Goal: Task Accomplishment & Management: Use online tool/utility

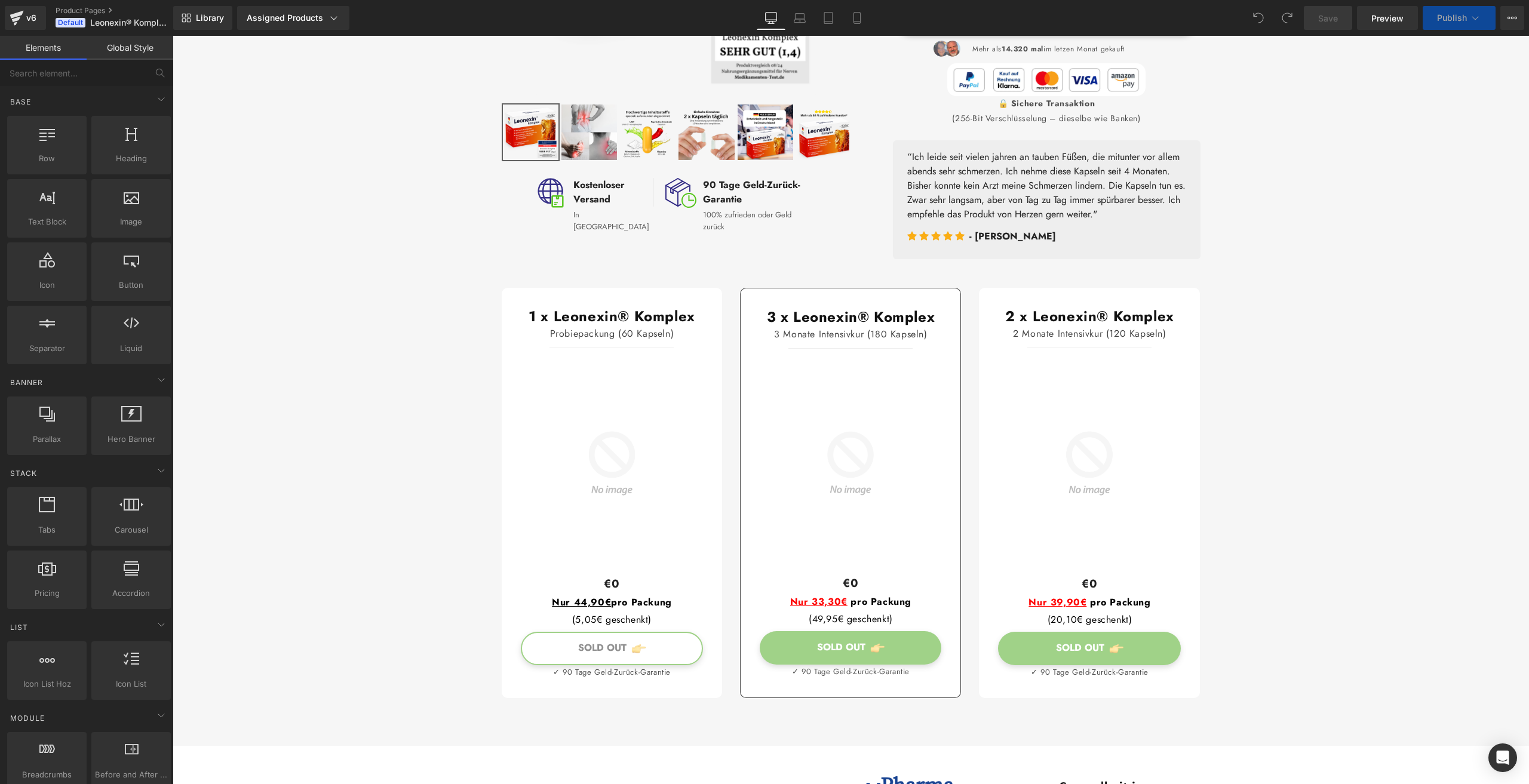
scroll to position [477, 0]
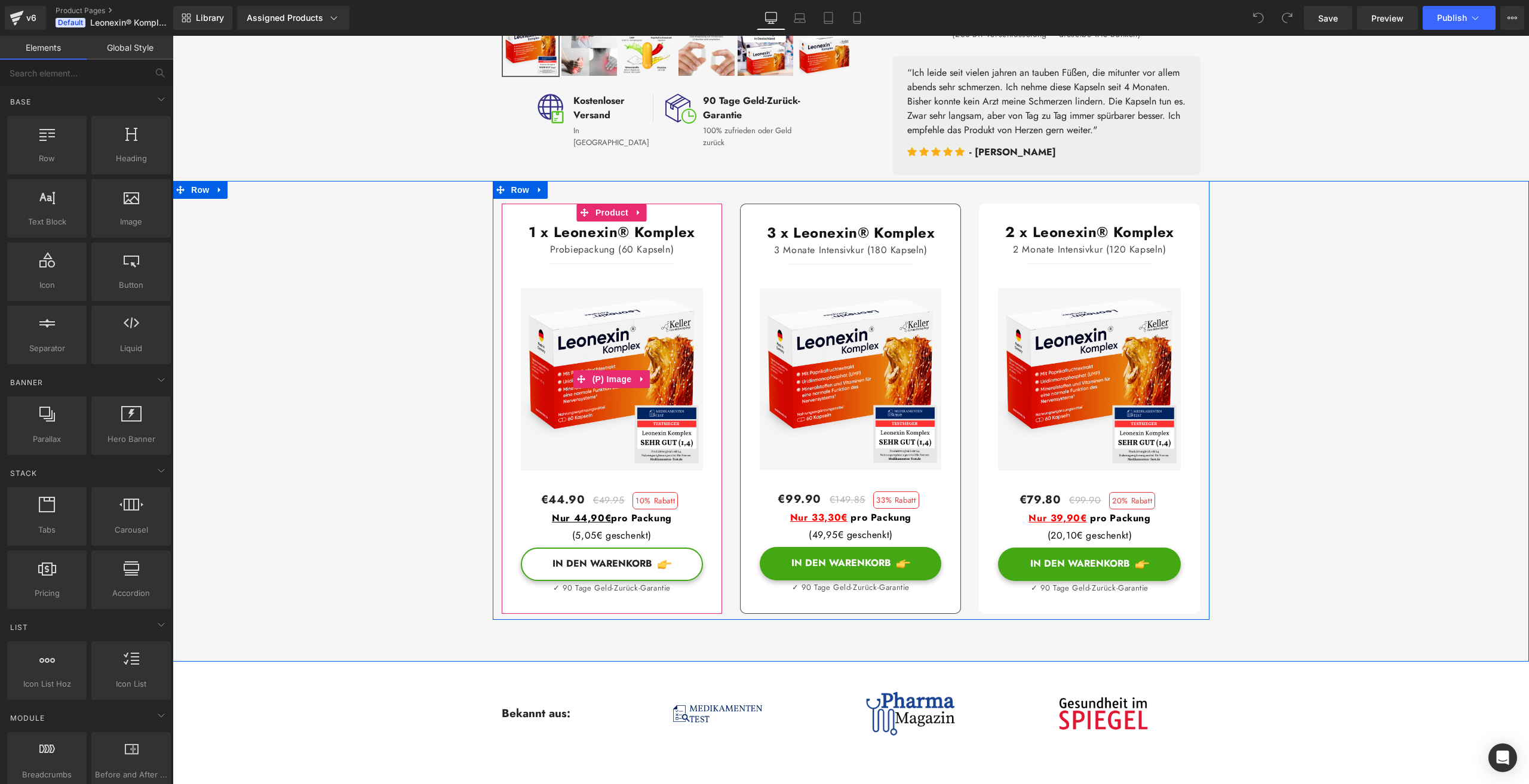
click at [590, 328] on img at bounding box center [612, 379] width 183 height 183
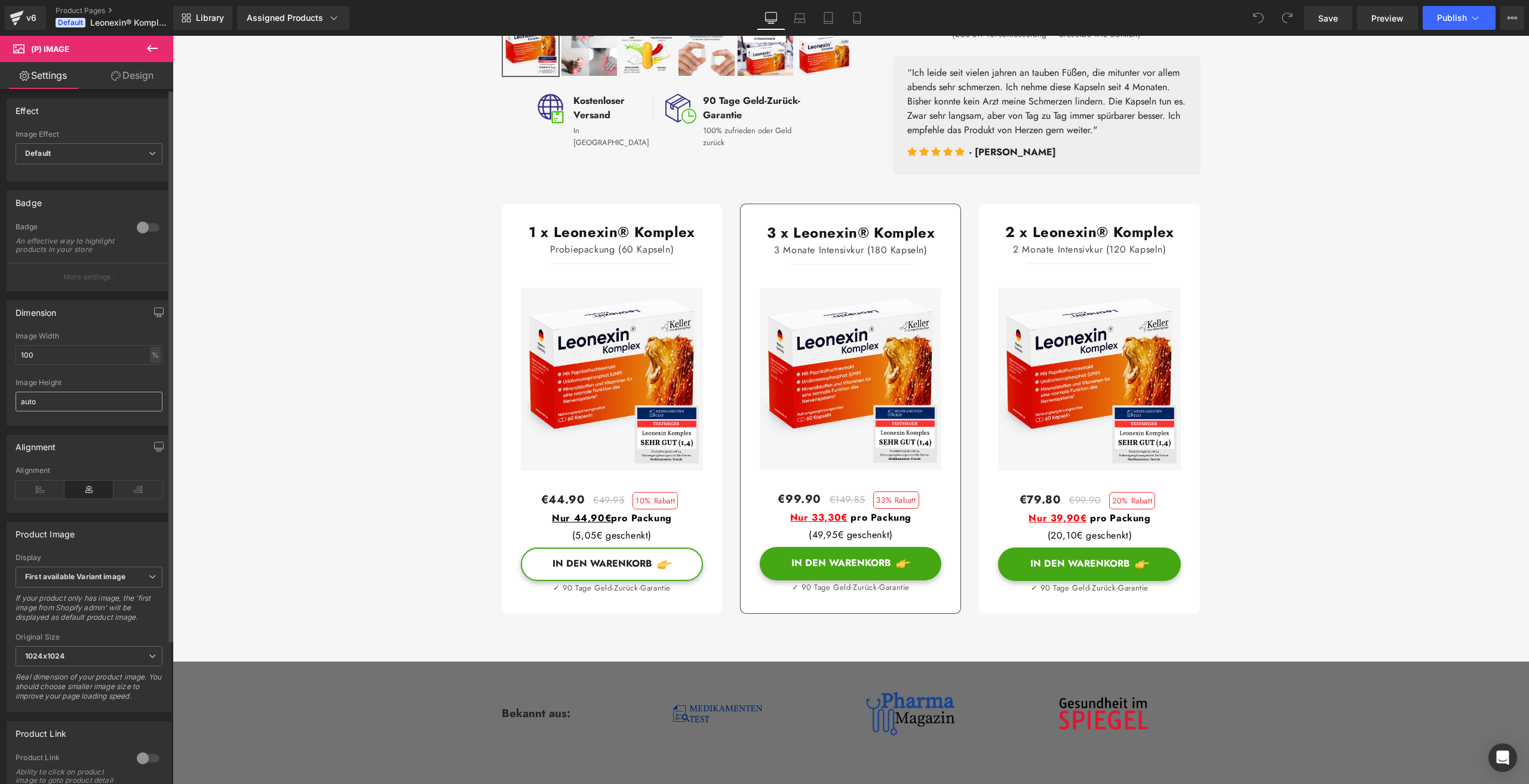
scroll to position [0, 0]
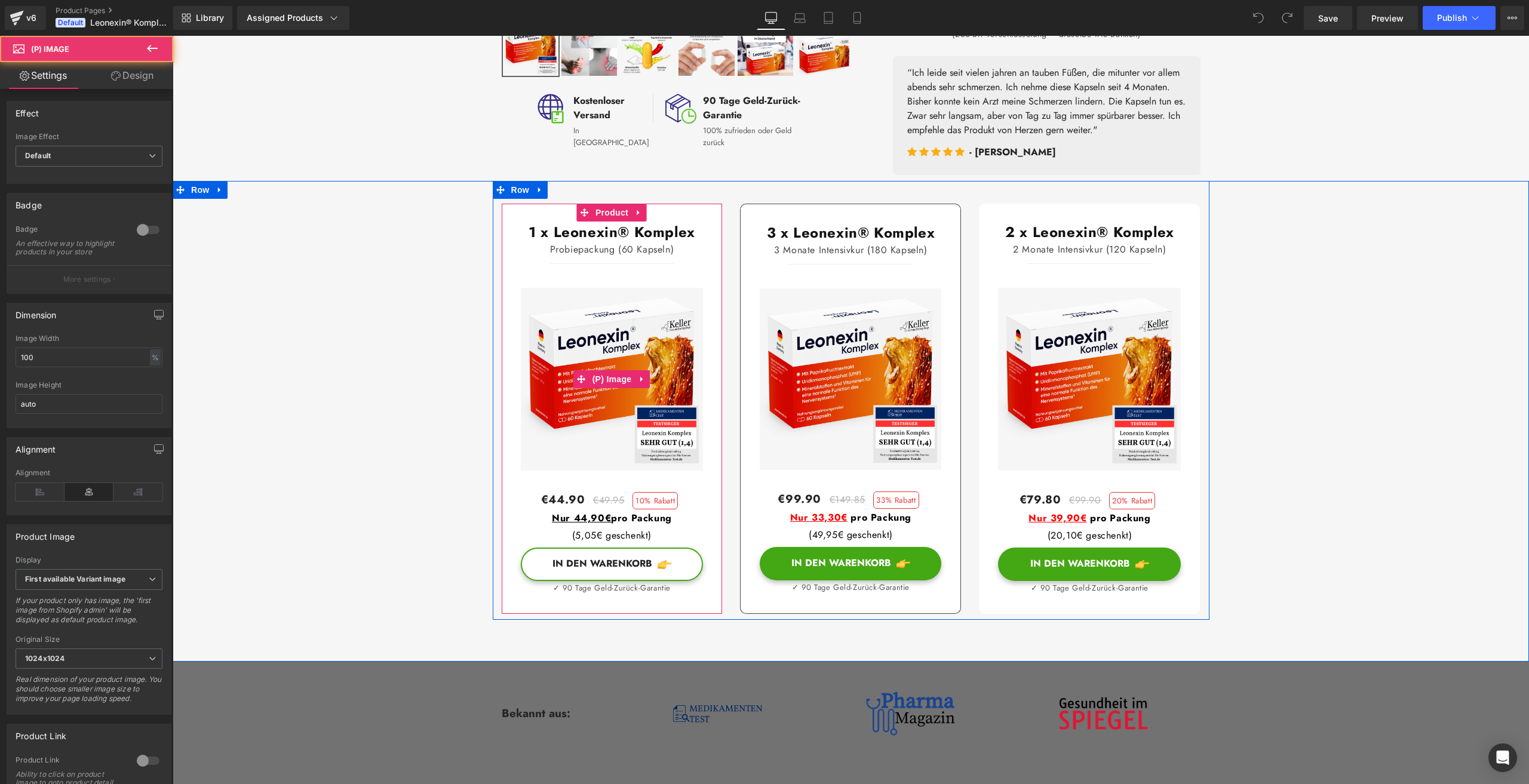
click at [687, 378] on img at bounding box center [612, 379] width 183 height 183
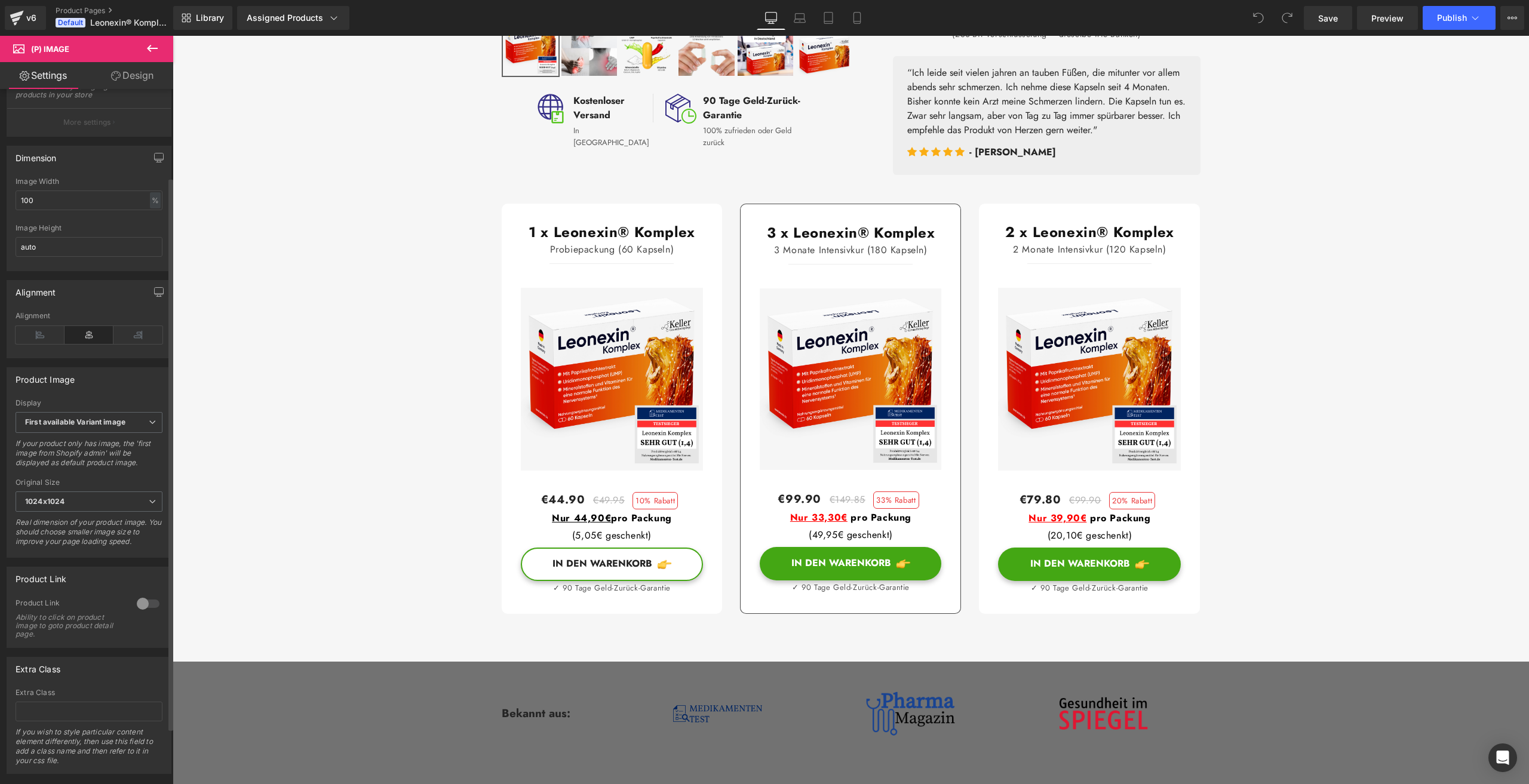
scroll to position [181, 0]
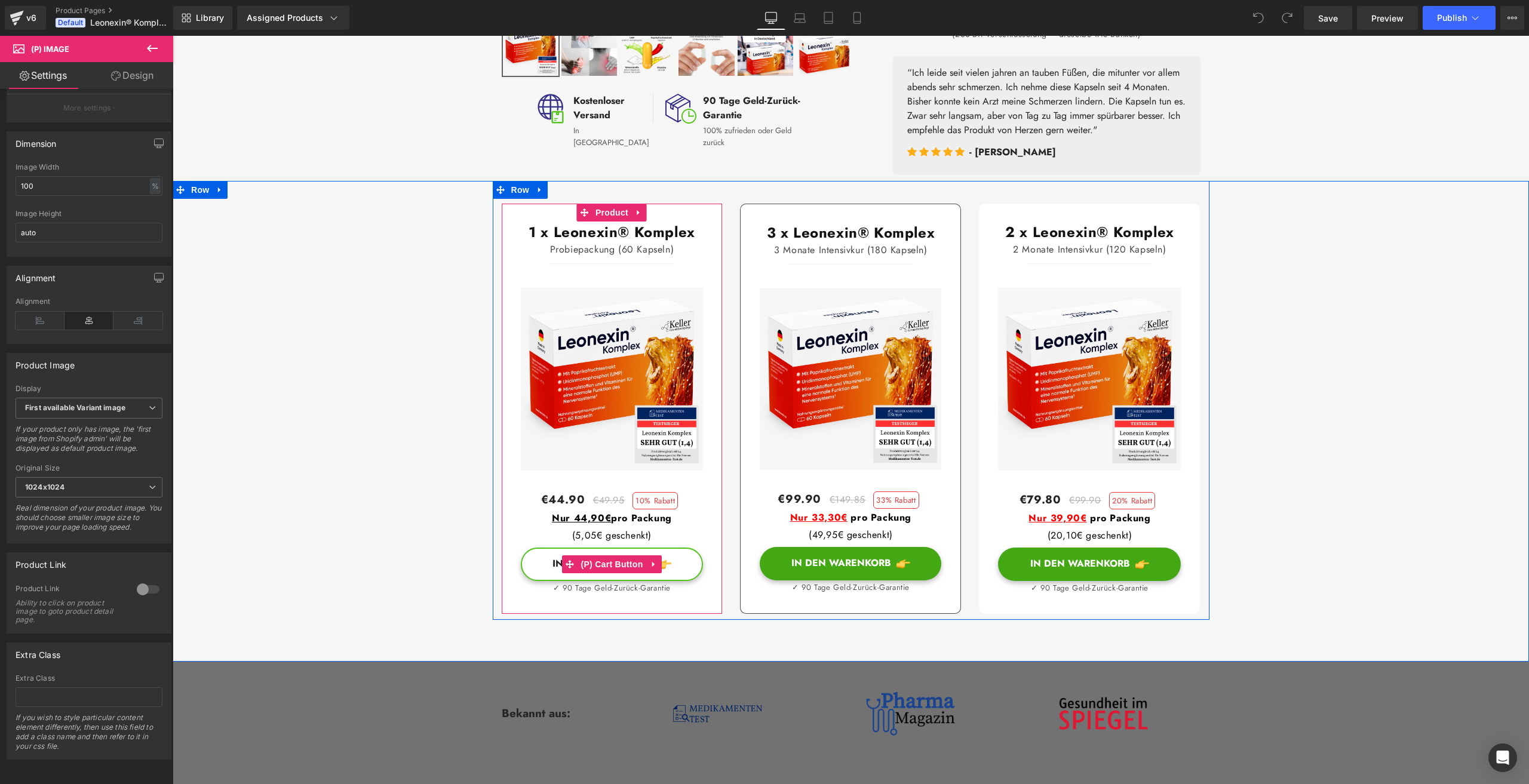
click at [673, 581] on button "In den Warenkorb" at bounding box center [612, 564] width 183 height 33
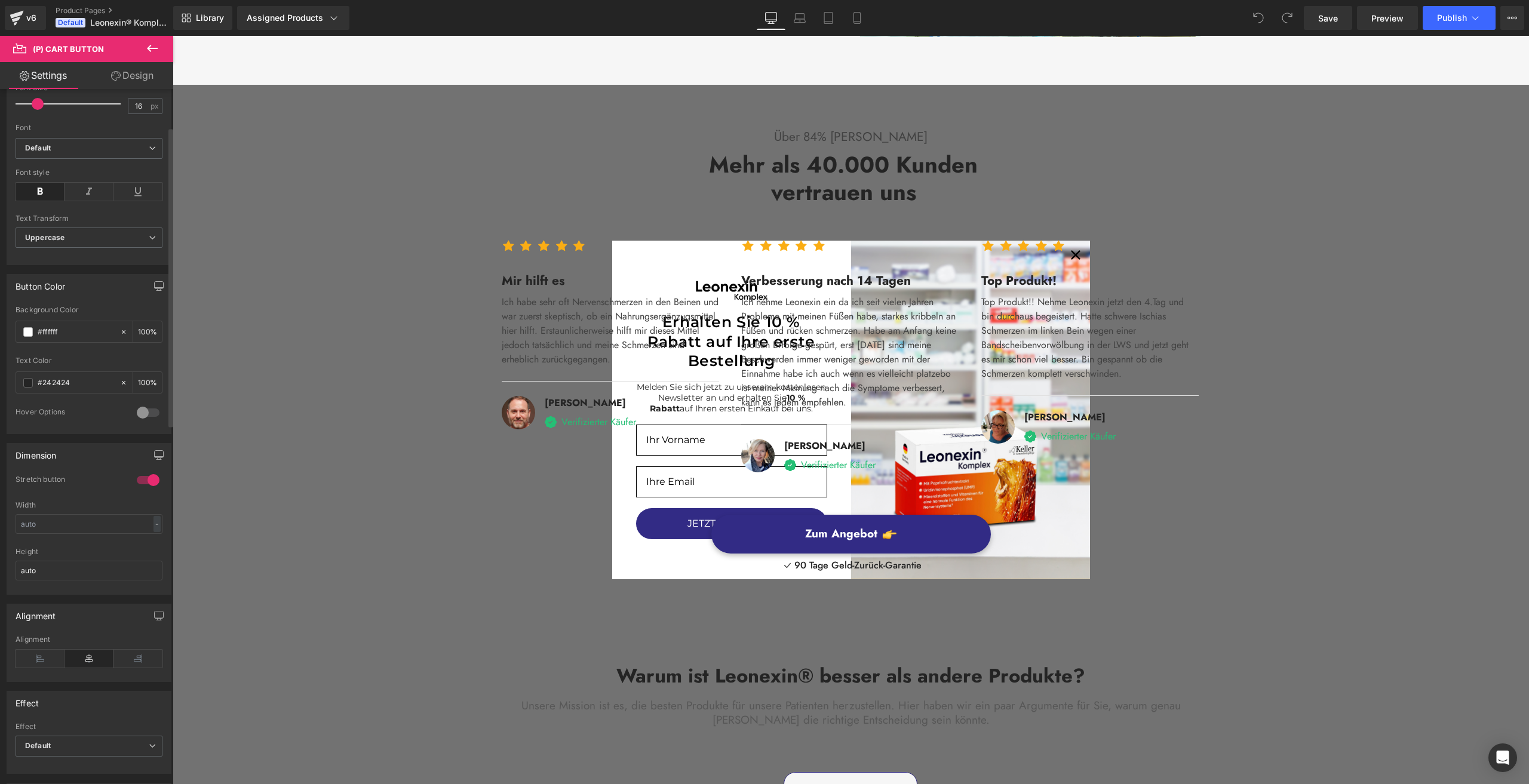
scroll to position [87, 0]
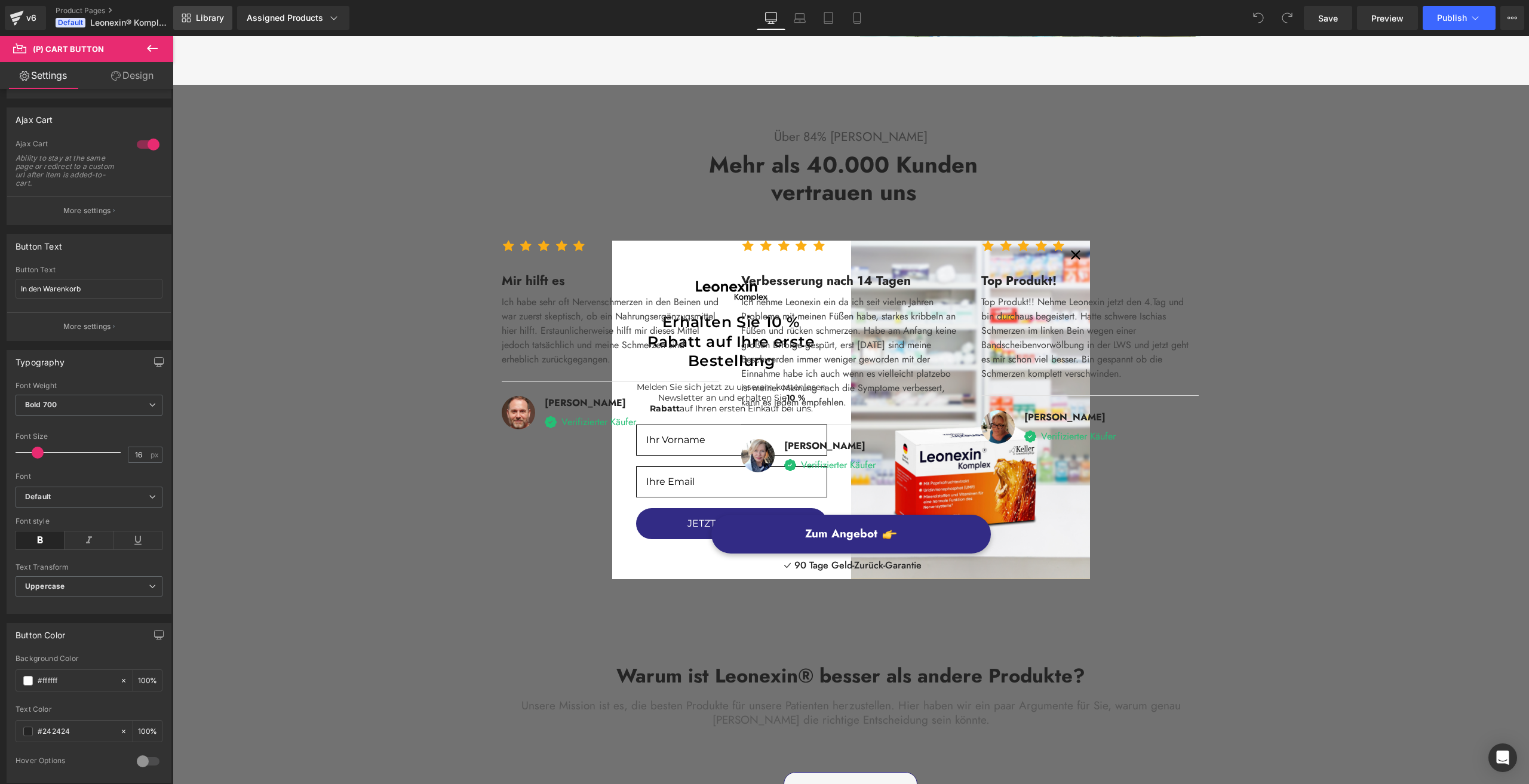
click at [200, 19] on span "Library" at bounding box center [210, 18] width 28 height 11
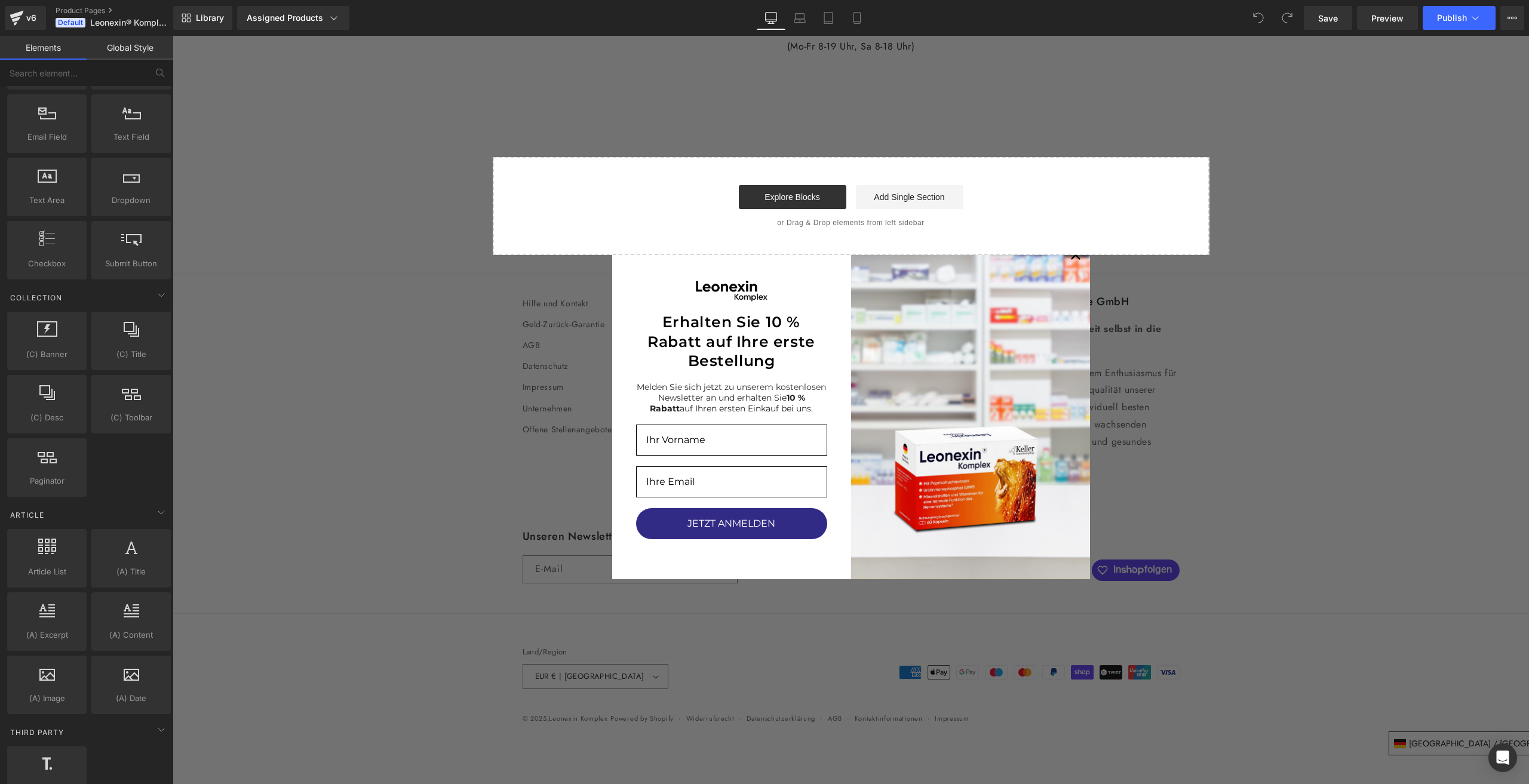
scroll to position [1982, 0]
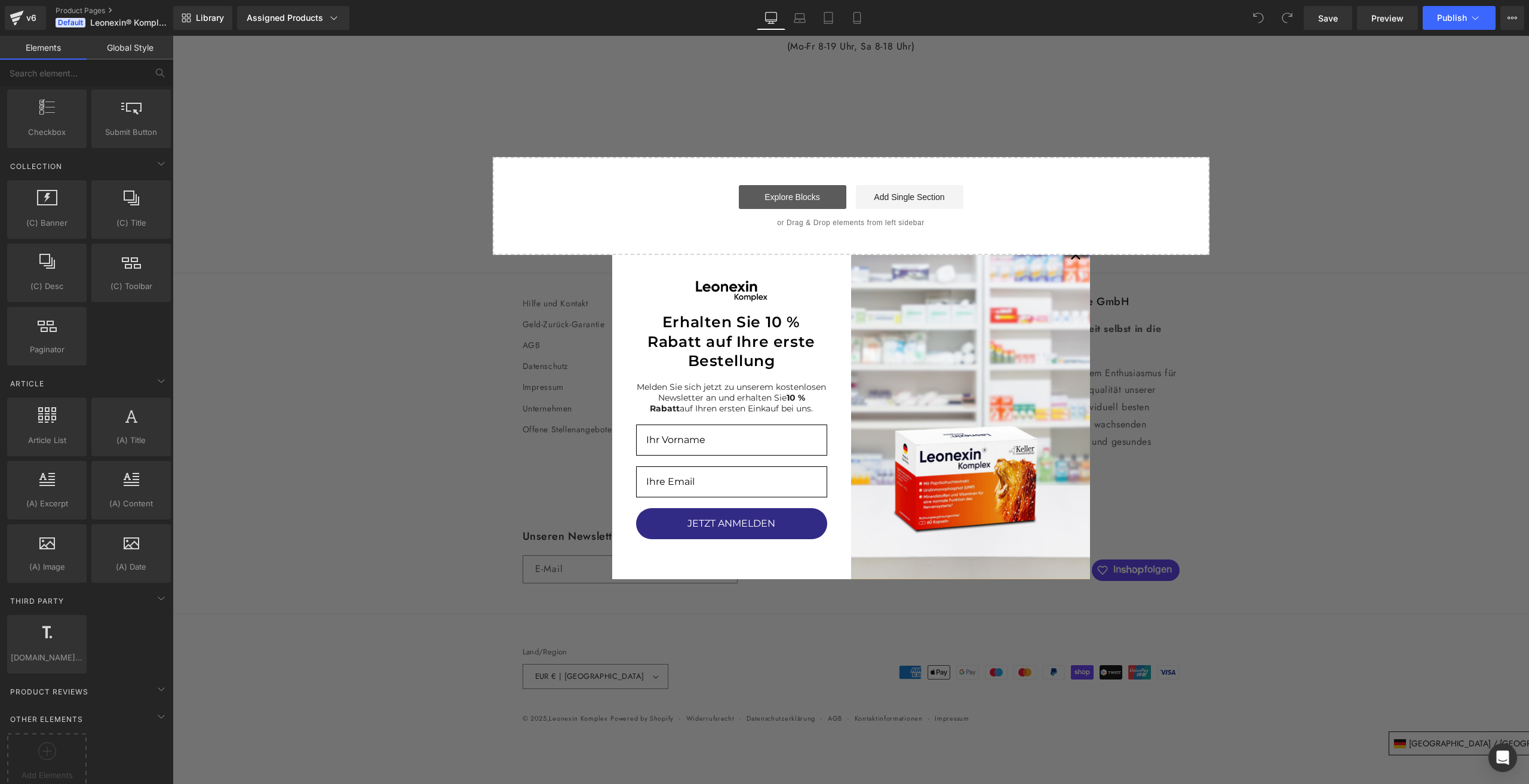
click at [798, 205] on link "Explore Blocks" at bounding box center [792, 197] width 107 height 24
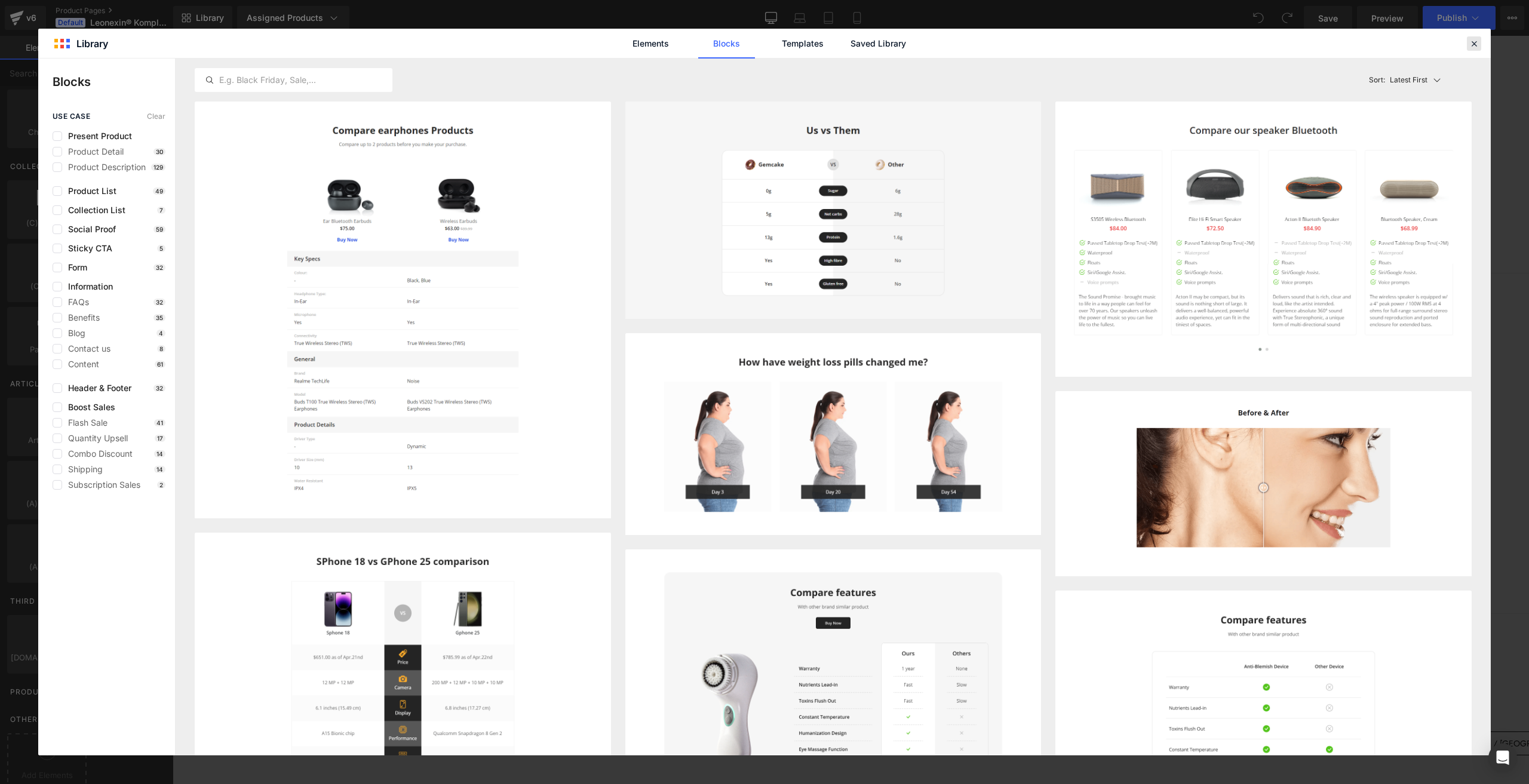
click at [1474, 45] on icon at bounding box center [1474, 44] width 11 height 11
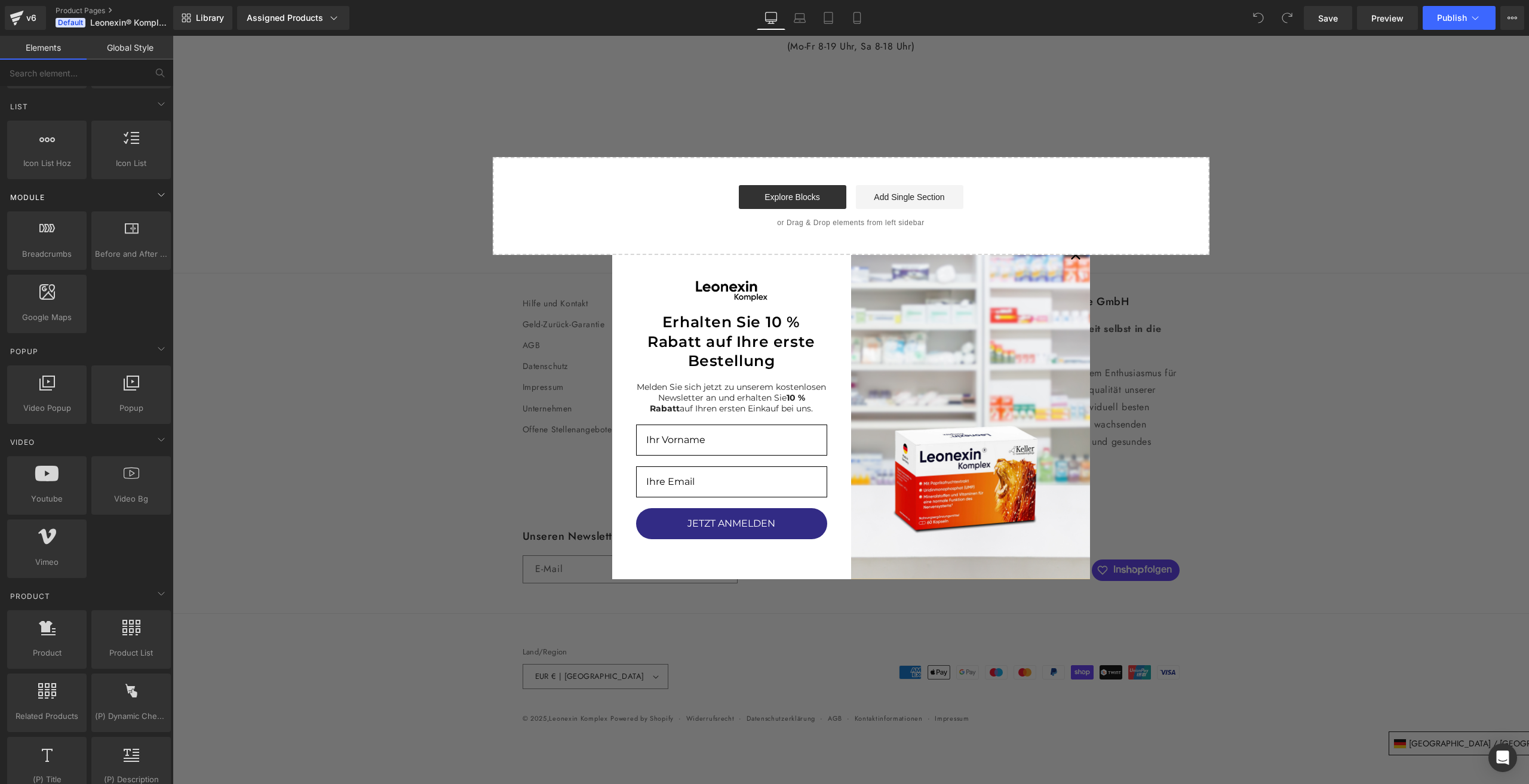
scroll to position [430, 0]
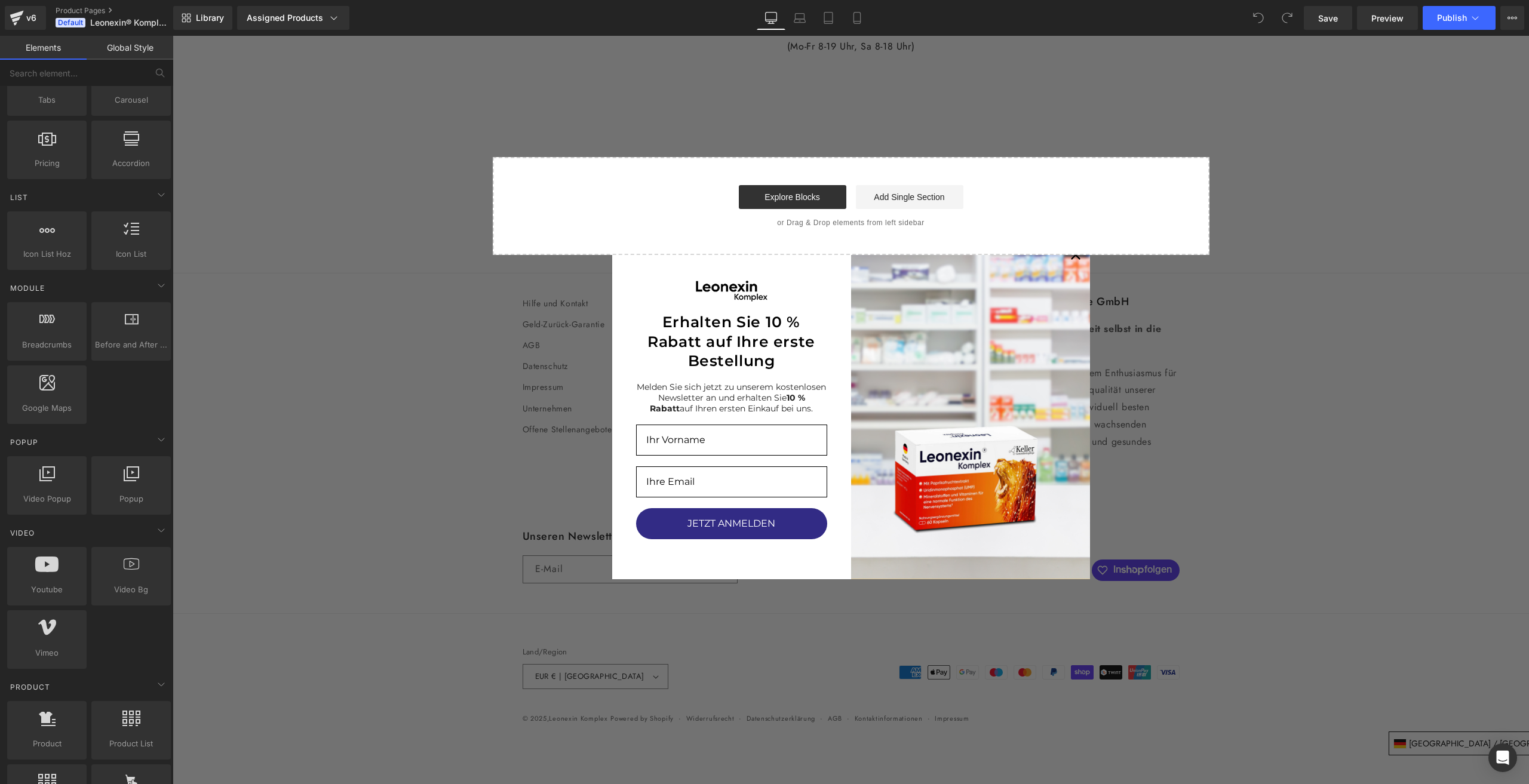
click at [612, 461] on div "Email" at bounding box center [731, 482] width 239 height 42
click at [847, 227] on p "or Drag & Drop elements from left sidebar" at bounding box center [851, 223] width 678 height 9
click at [914, 192] on link "Add Single Section" at bounding box center [910, 197] width 107 height 24
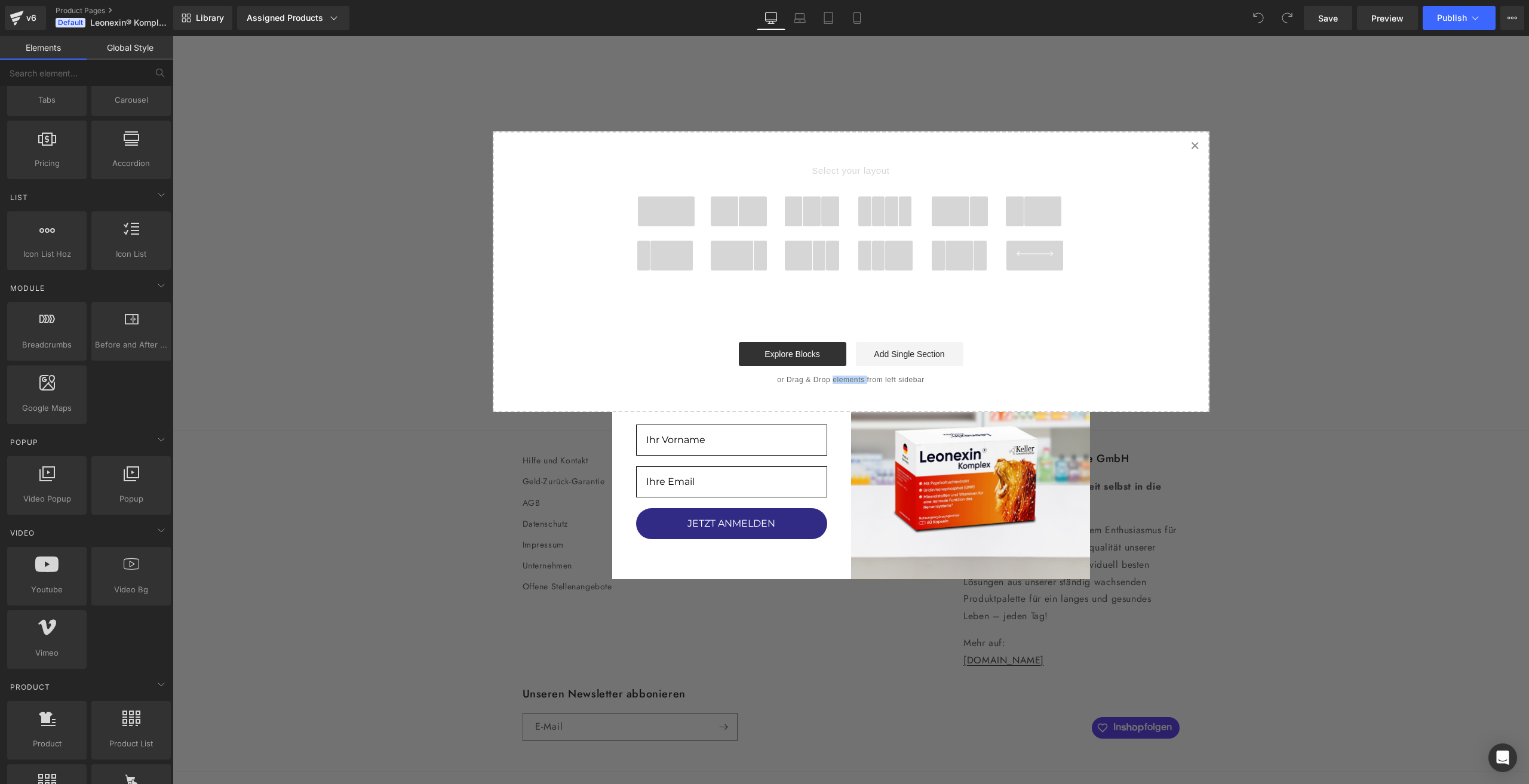
click at [1195, 159] on link "Created with Sketch." at bounding box center [1195, 146] width 26 height 26
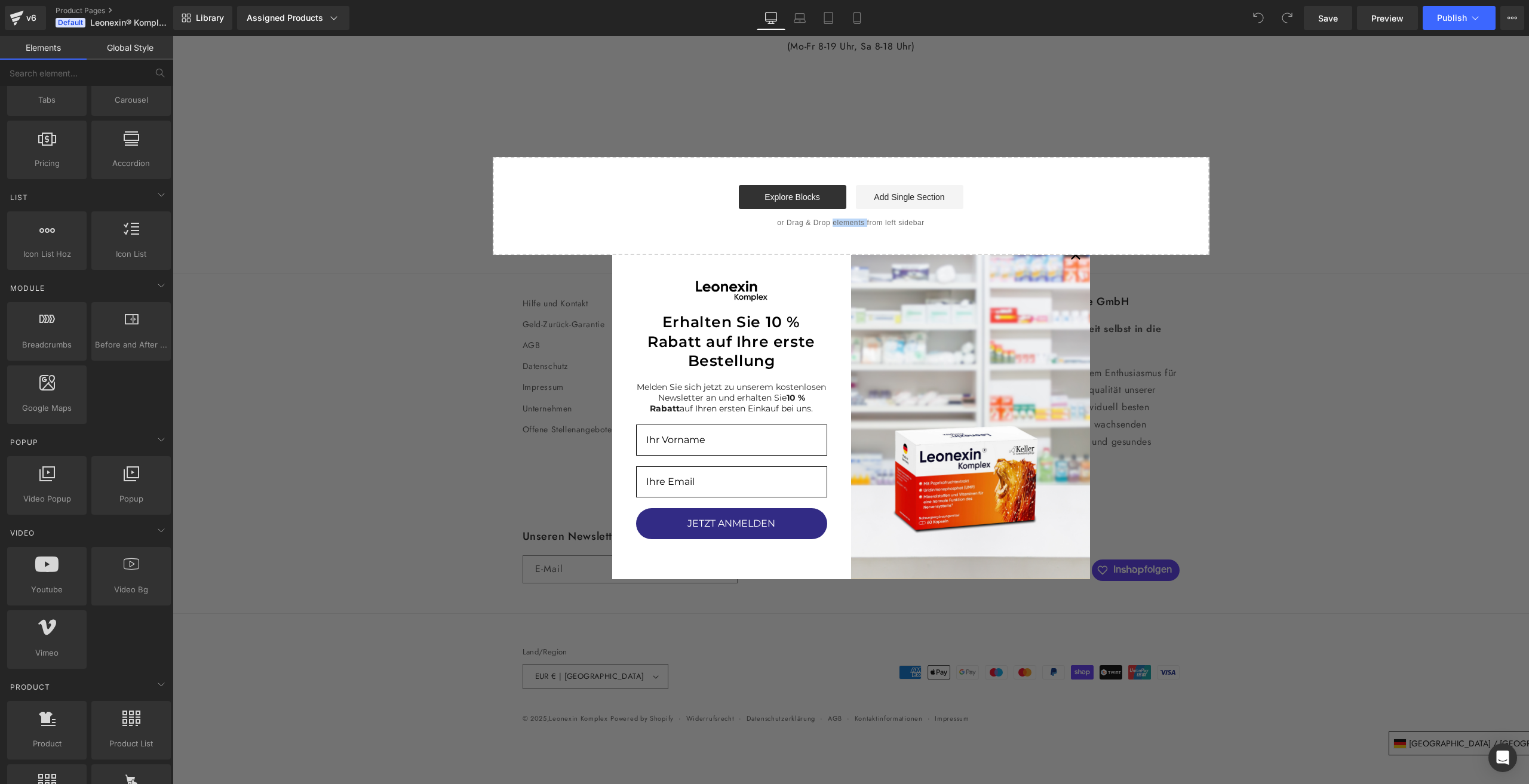
click at [890, 229] on div "Start building your page Explore Blocks Add Single Section or Drag & Drop eleme…" at bounding box center [851, 206] width 714 height 96
click at [673, 529] on button "JETZT ANMELDEN" at bounding box center [731, 524] width 191 height 31
click at [647, 429] on input "Vorname" at bounding box center [731, 440] width 191 height 31
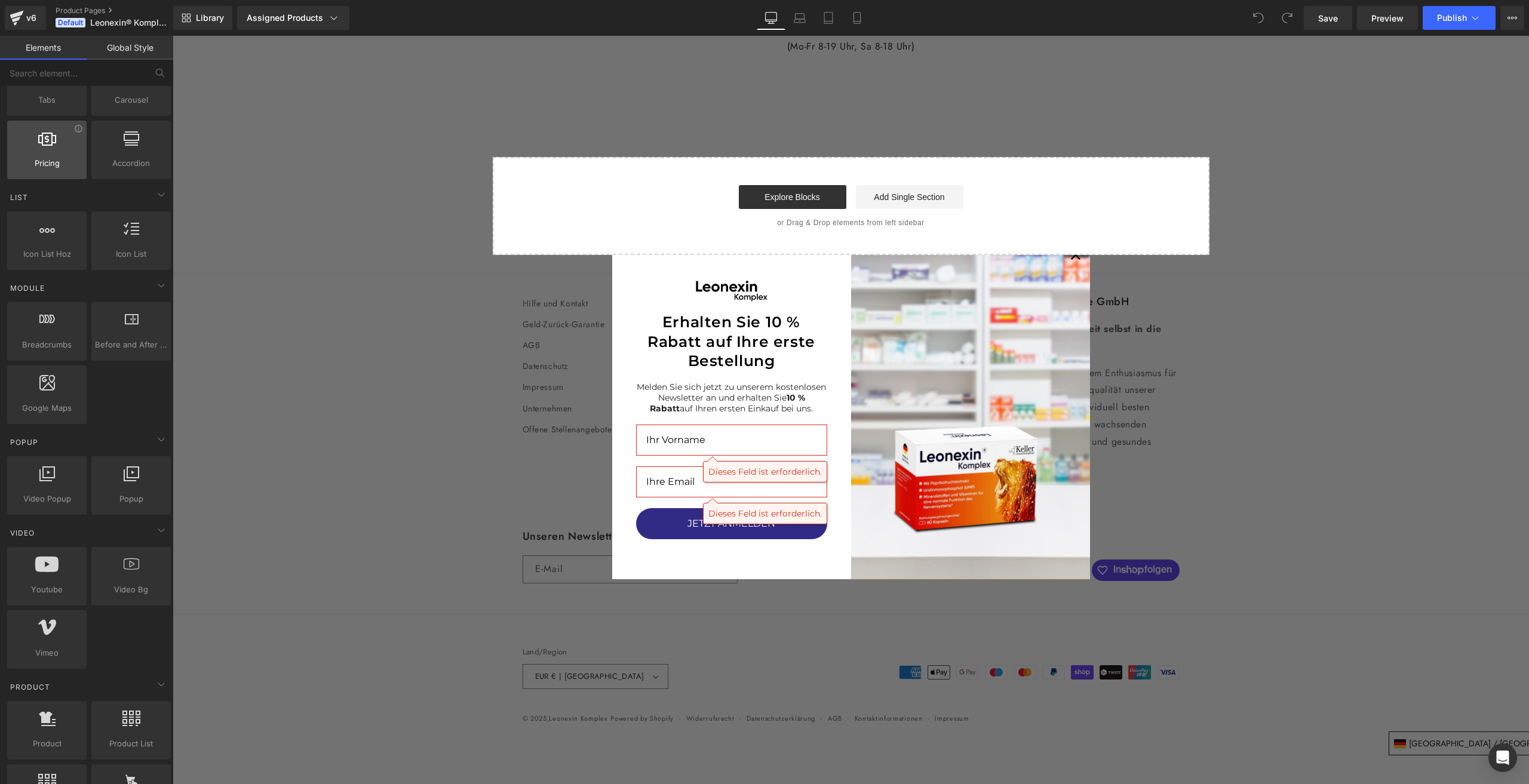
click at [26, 146] on div at bounding box center [47, 143] width 72 height 27
click at [146, 152] on div at bounding box center [131, 143] width 72 height 27
click at [72, 157] on span "Pricing" at bounding box center [47, 163] width 72 height 12
click at [125, 106] on div "Carousel carousels, slideshows, sliders, slides" at bounding box center [131, 86] width 79 height 58
click at [42, 109] on div "Tabs tabs, vertical, horizontal, accordions" at bounding box center [47, 86] width 79 height 58
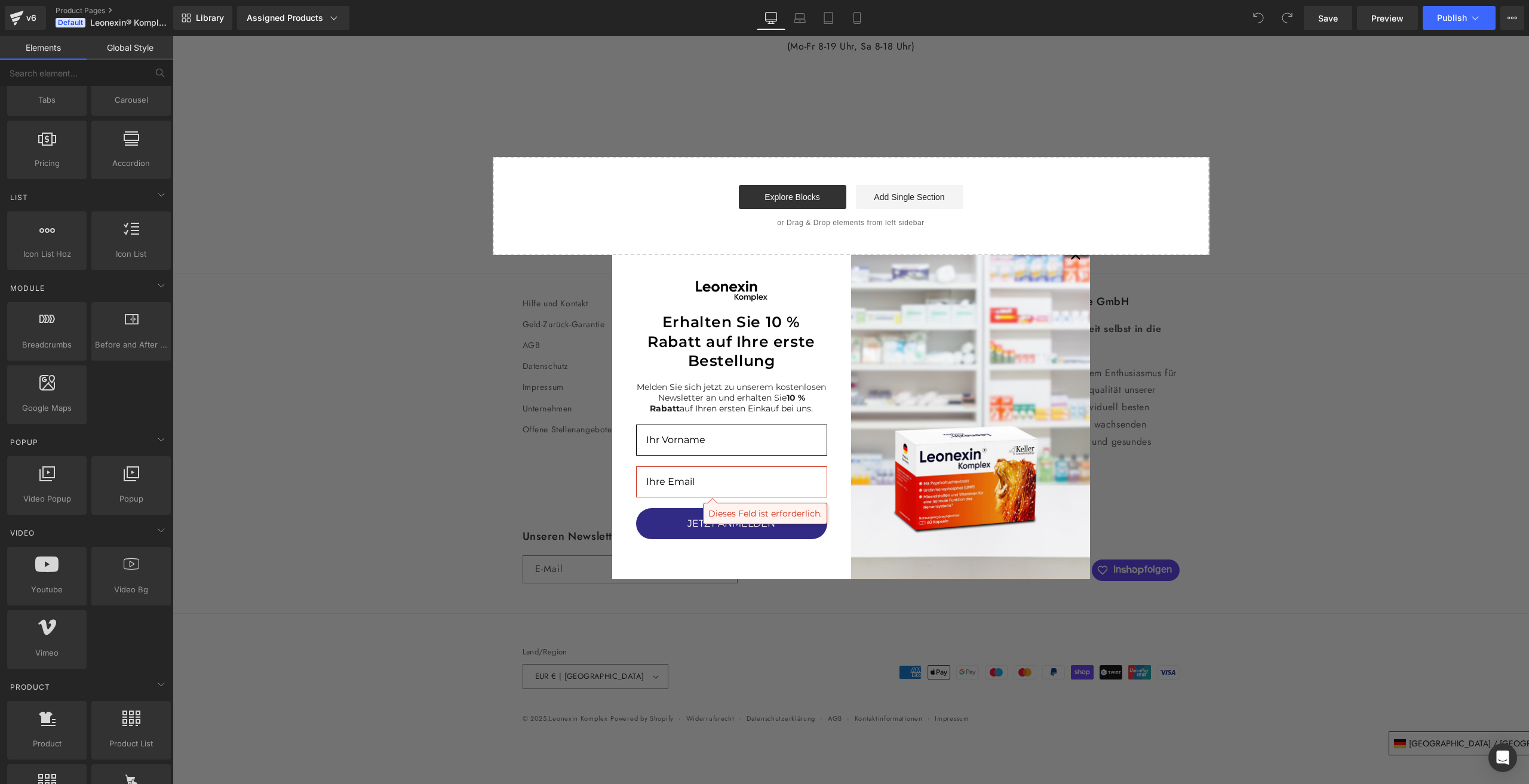
click at [129, 46] on link "Global Style" at bounding box center [129, 47] width 86 height 24
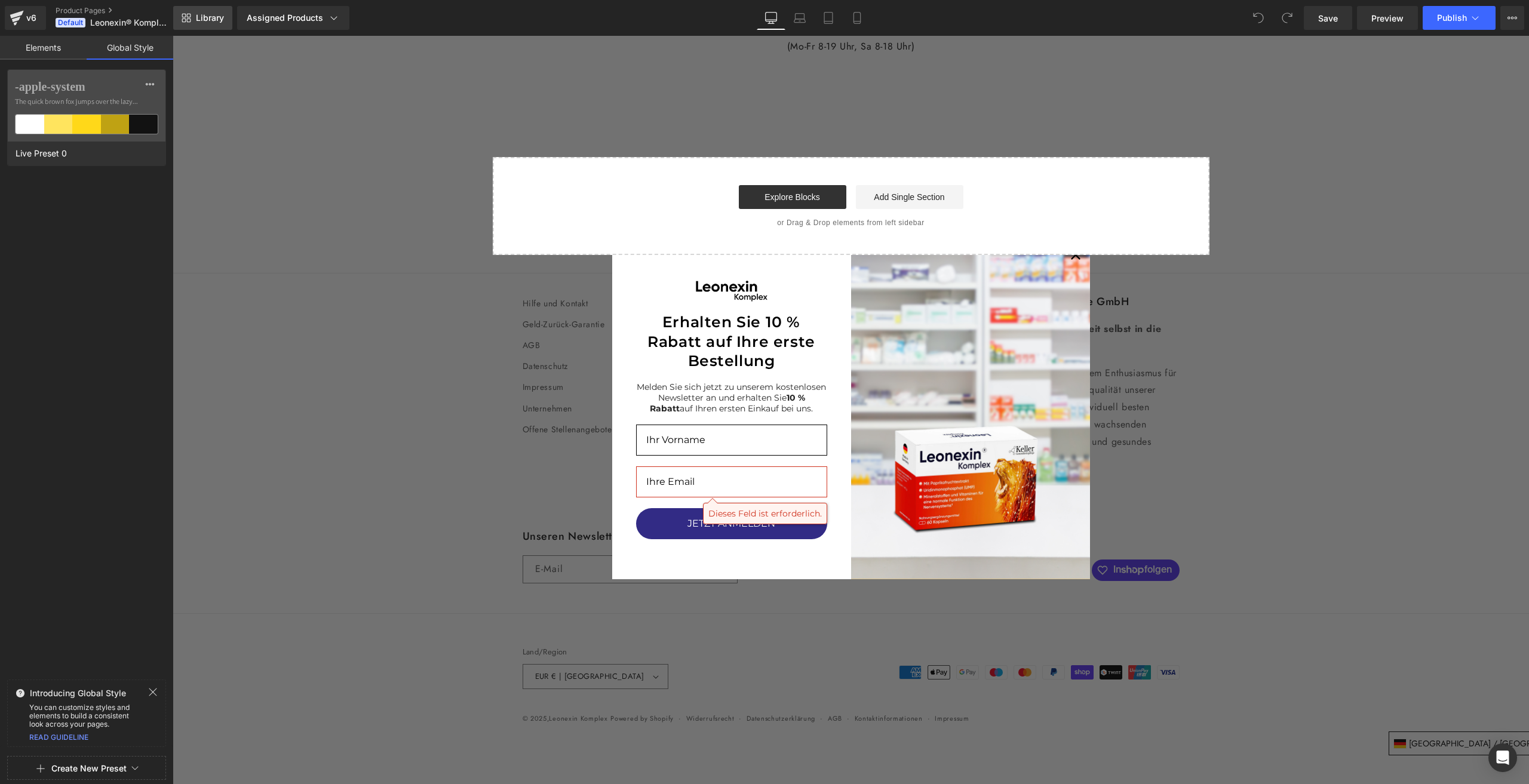
click at [206, 19] on span "Library" at bounding box center [210, 18] width 28 height 11
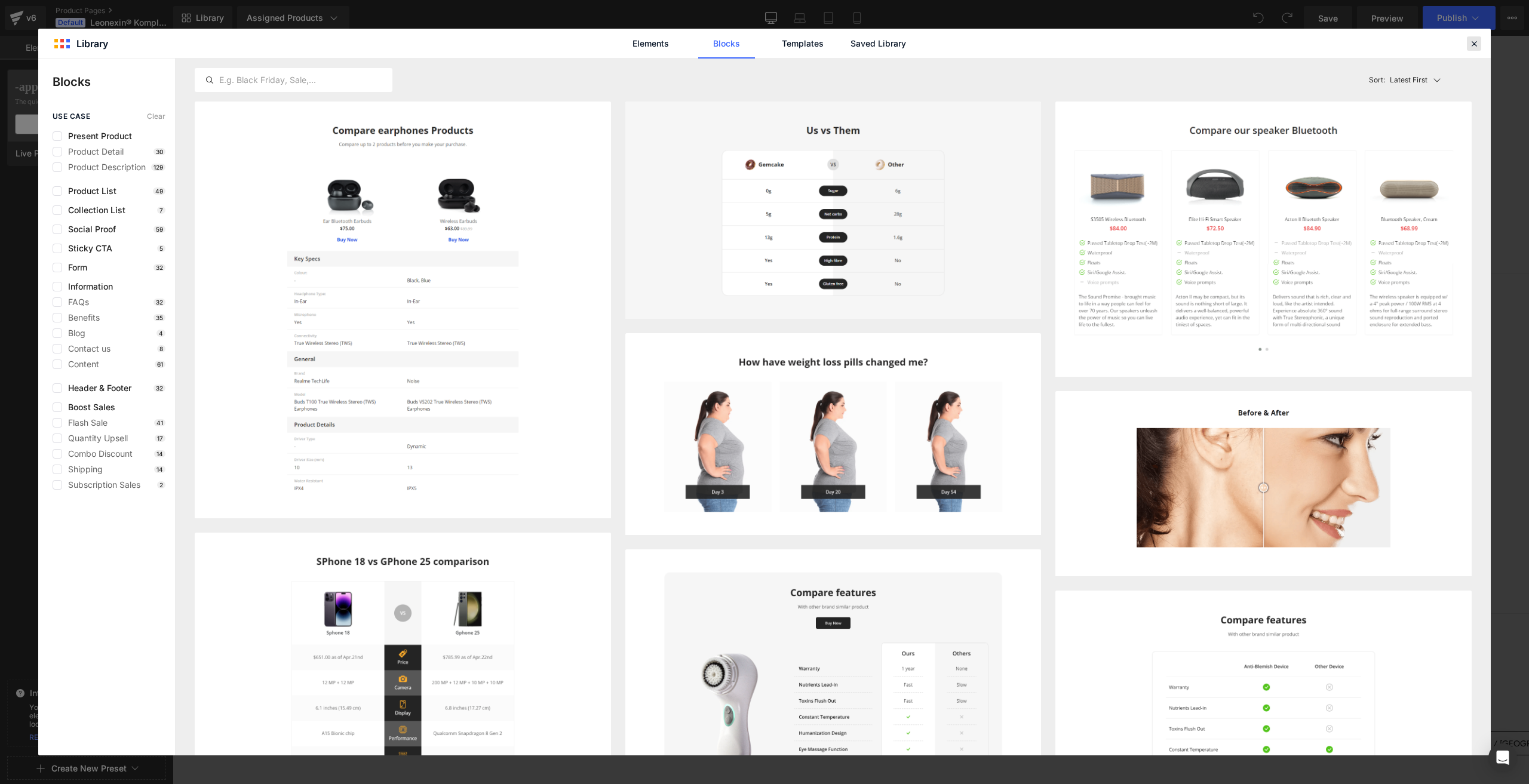
click at [1477, 44] on icon at bounding box center [1474, 44] width 11 height 11
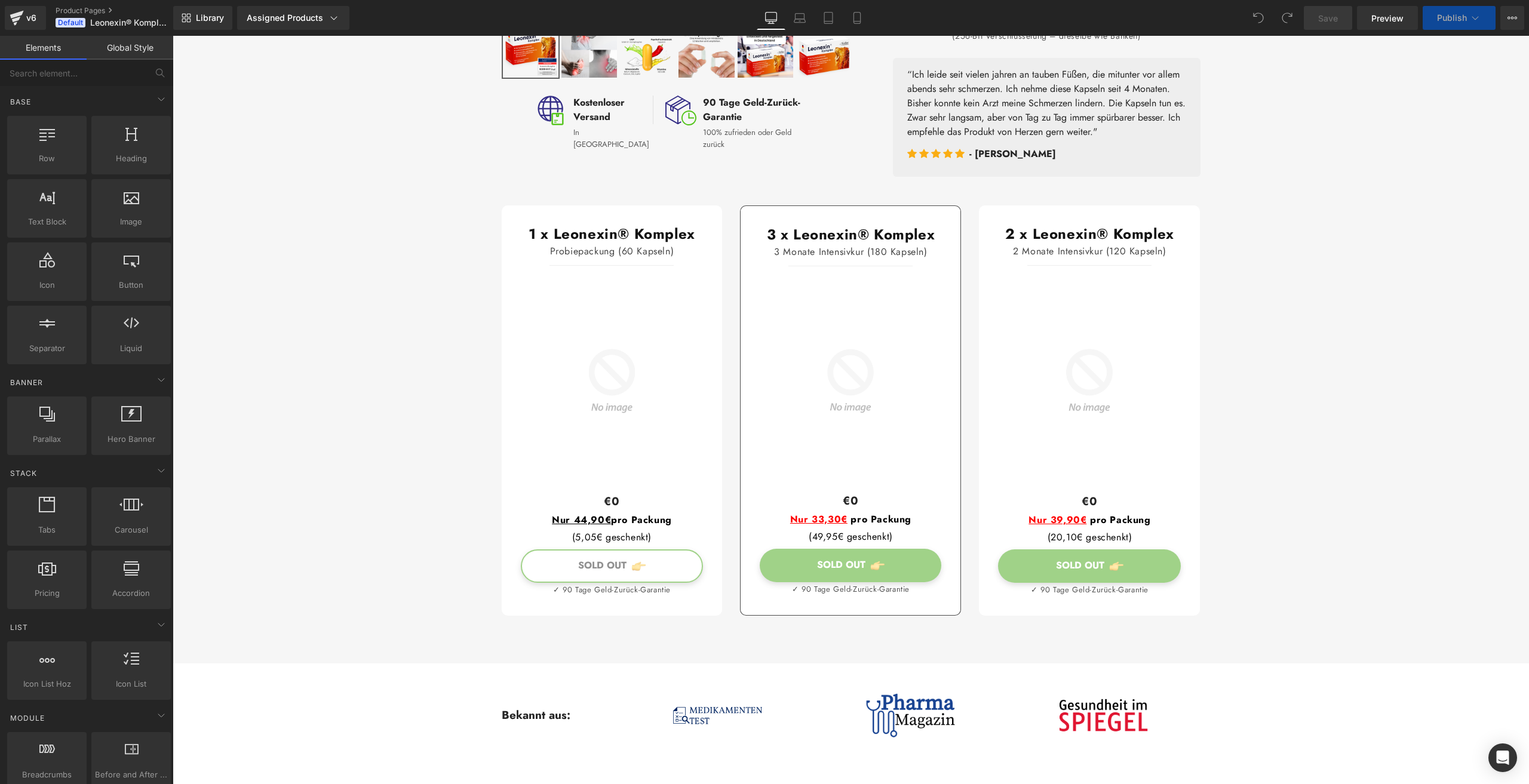
scroll to position [477, 0]
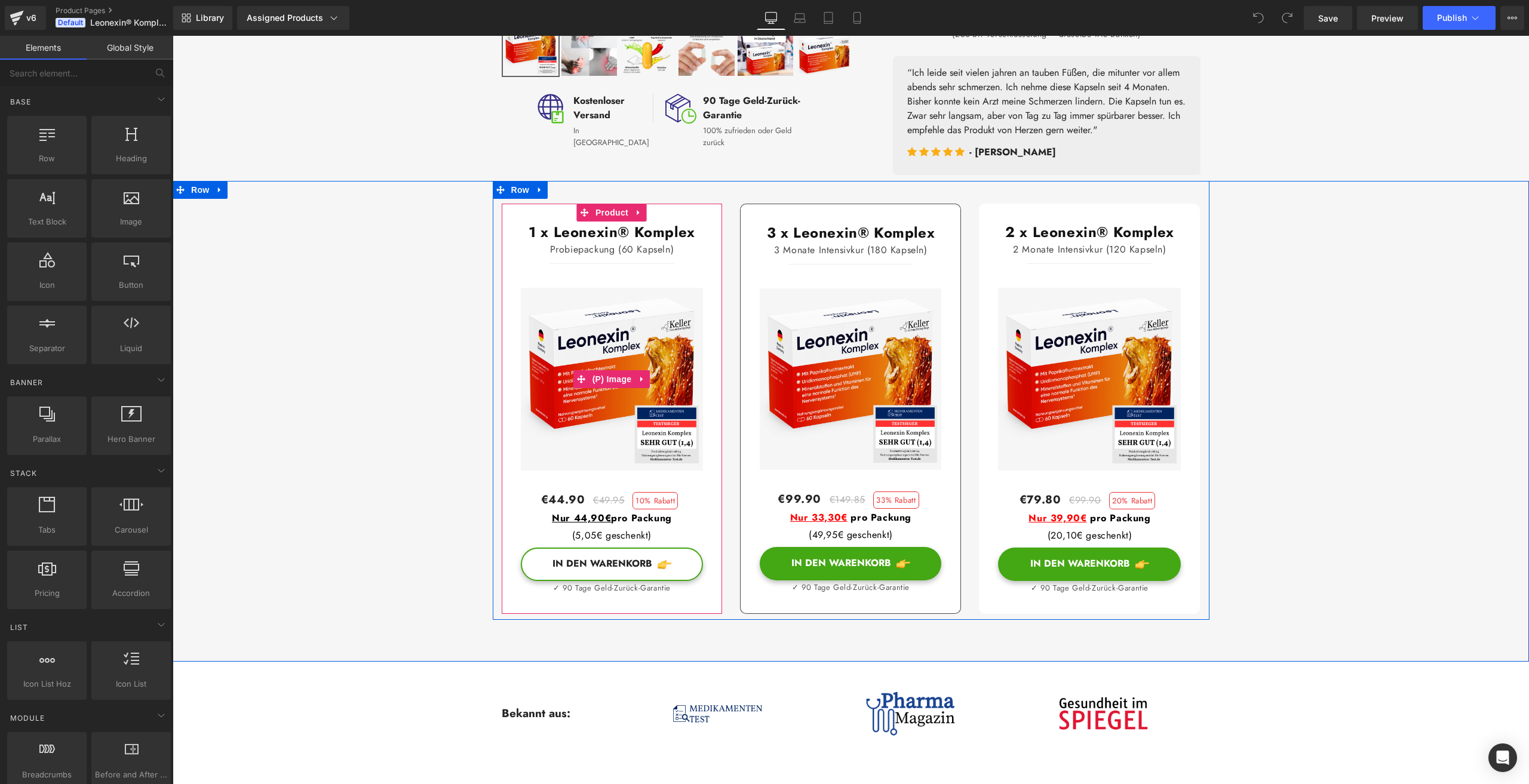
click at [587, 325] on img at bounding box center [612, 379] width 183 height 183
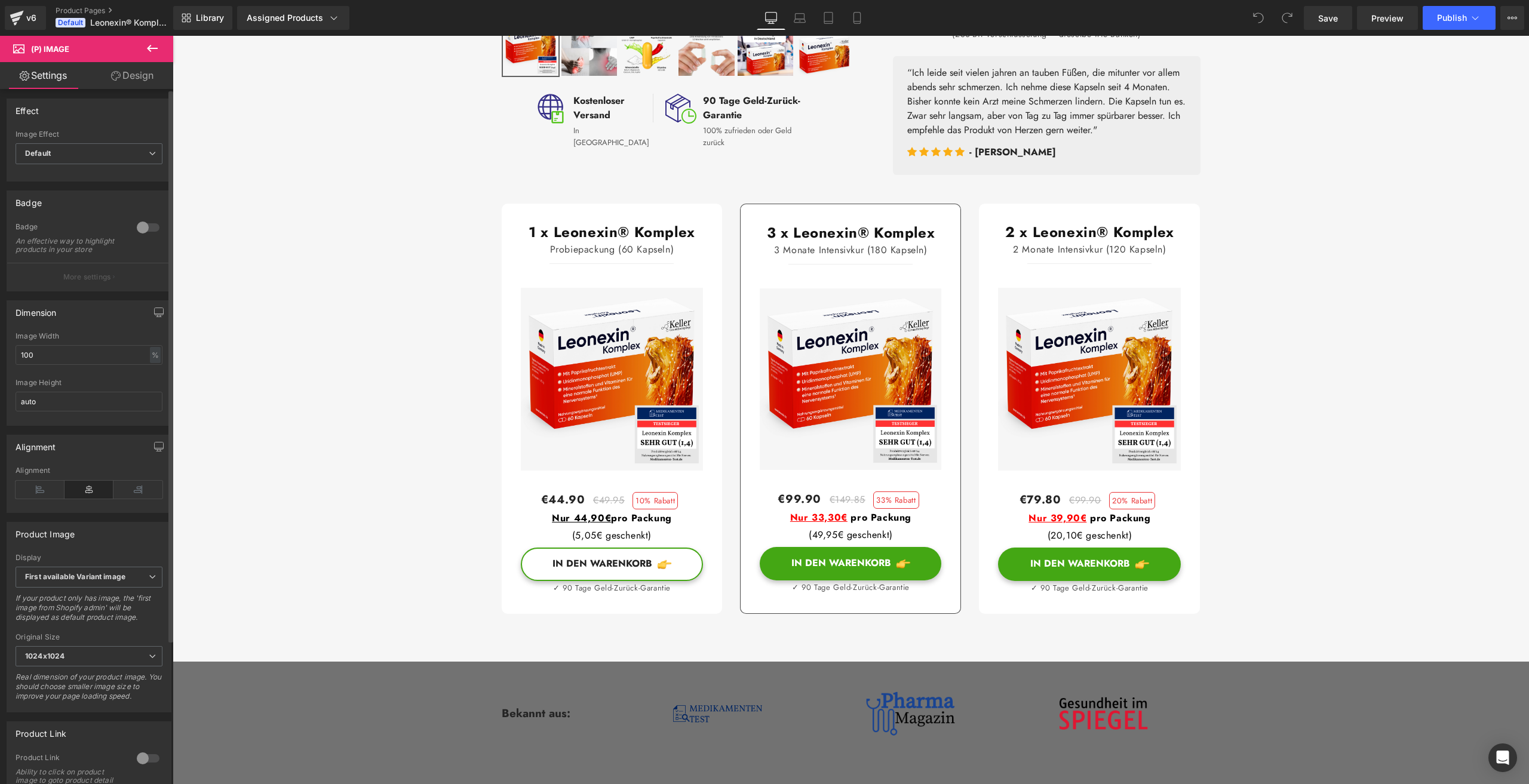
scroll to position [0, 0]
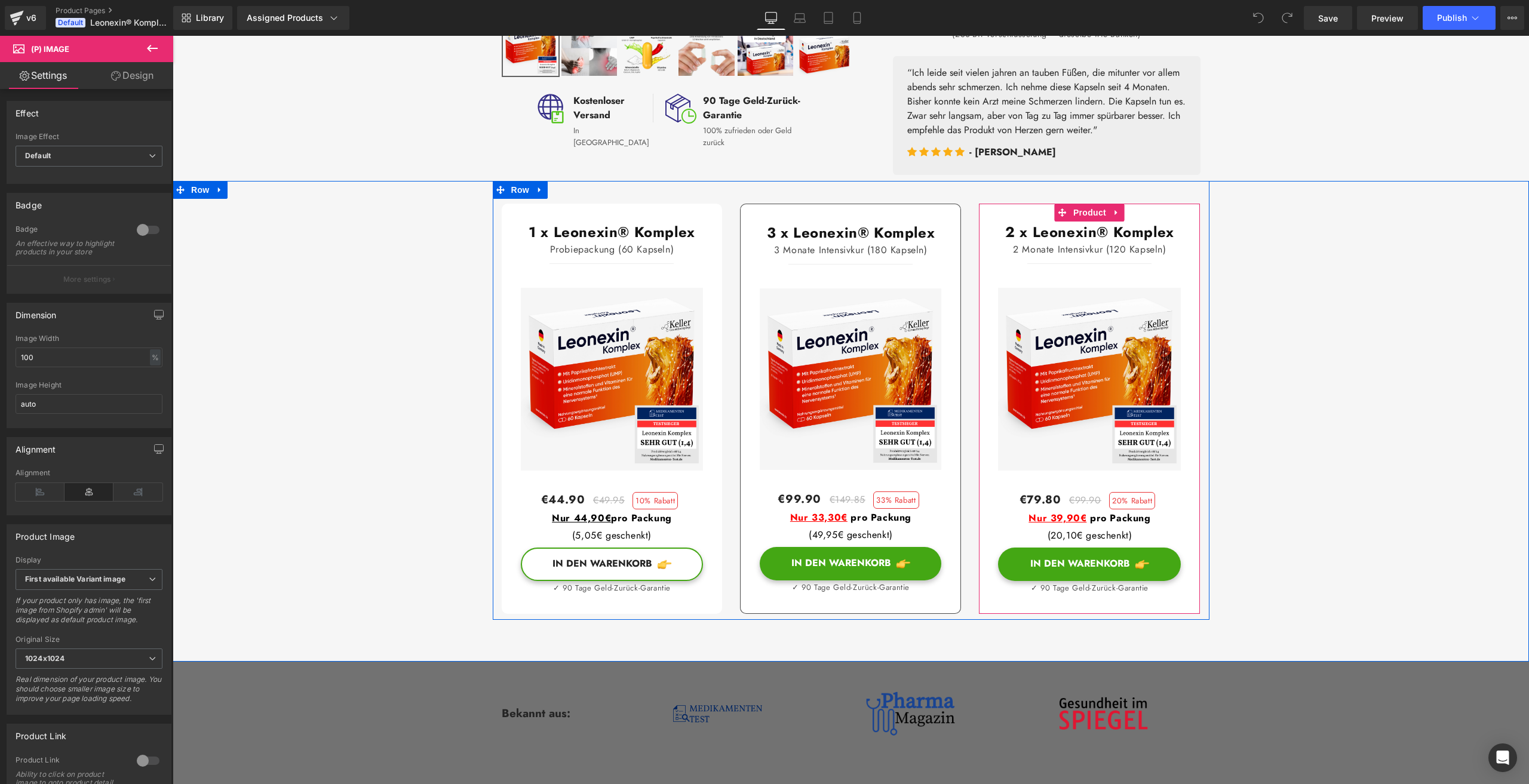
click at [992, 371] on div "2 x Leonexin® Komplex 2 Monate Intensivkur (120 Kapseln) Heading Separator Sale…" at bounding box center [1090, 408] width 221 height 410
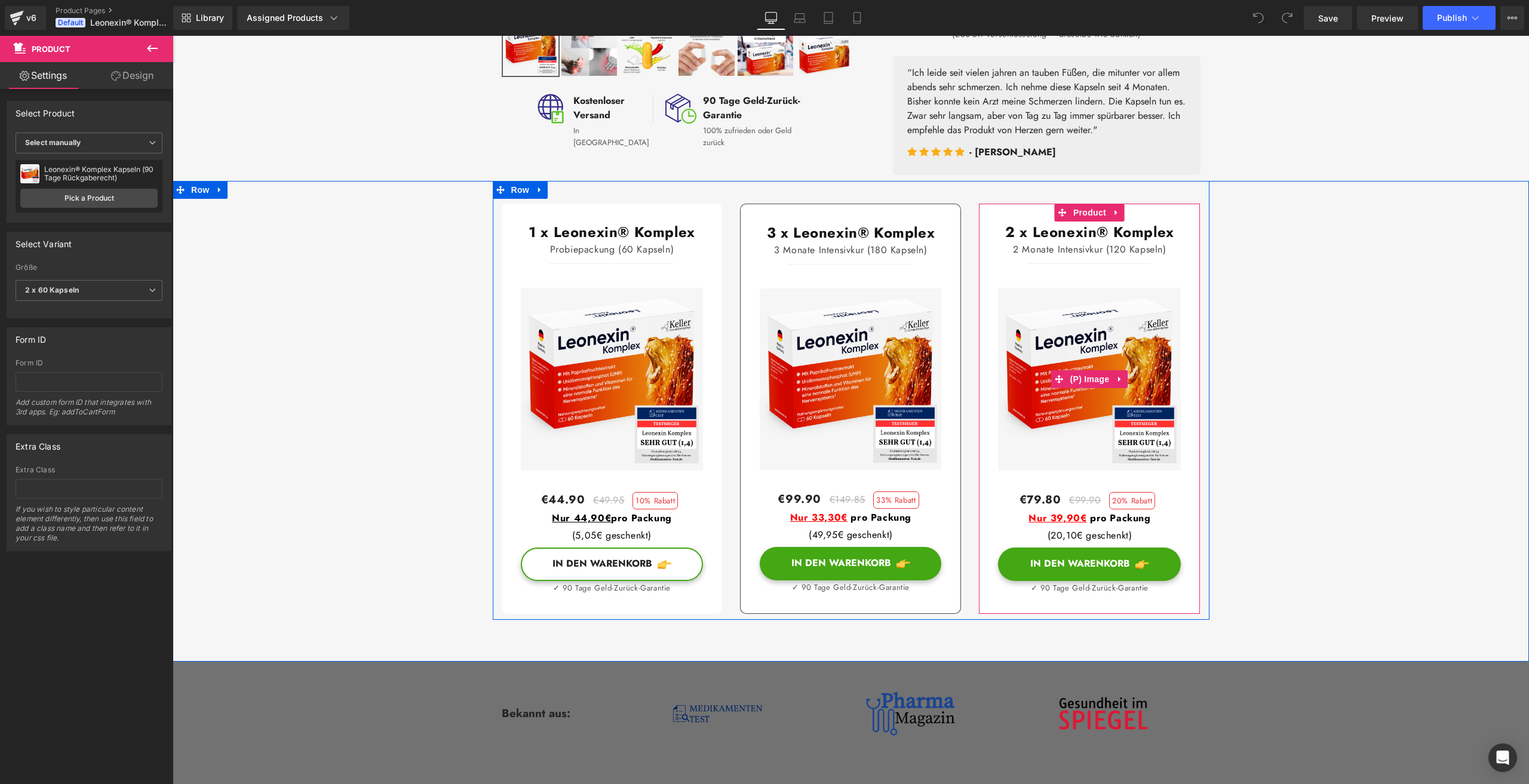
click at [1011, 371] on img at bounding box center [1089, 379] width 183 height 183
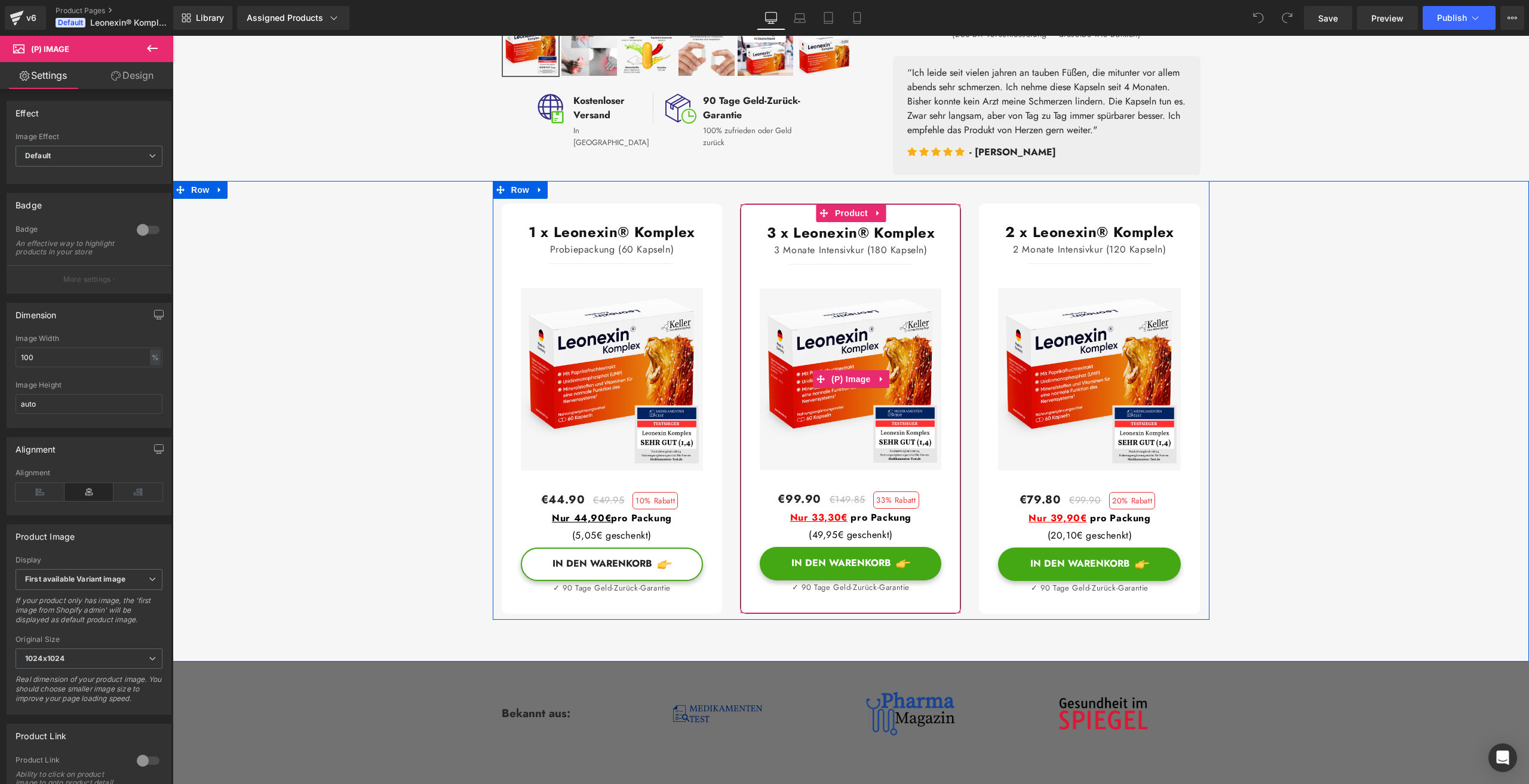
click at [912, 377] on img at bounding box center [850, 378] width 181 height 181
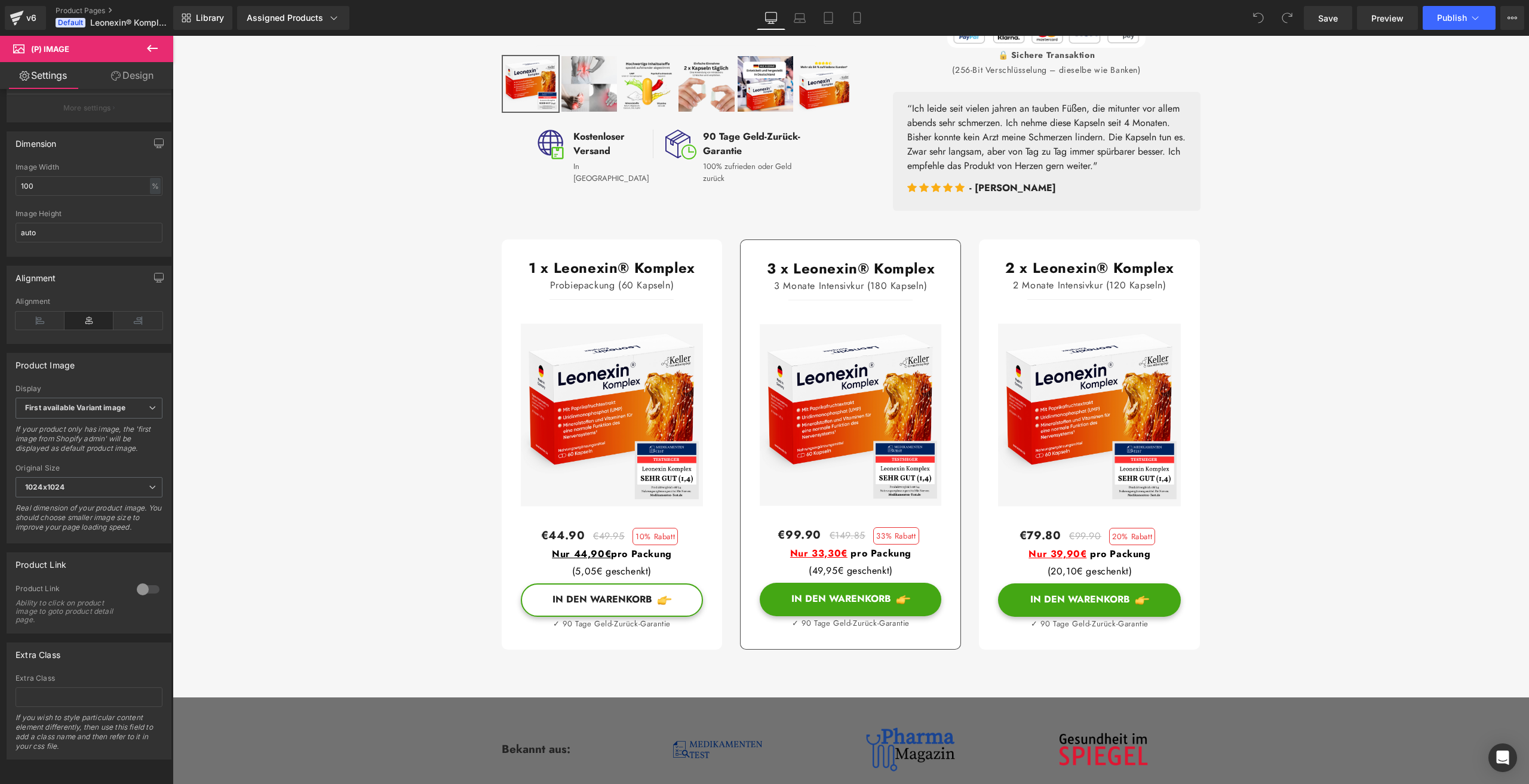
scroll to position [477, 0]
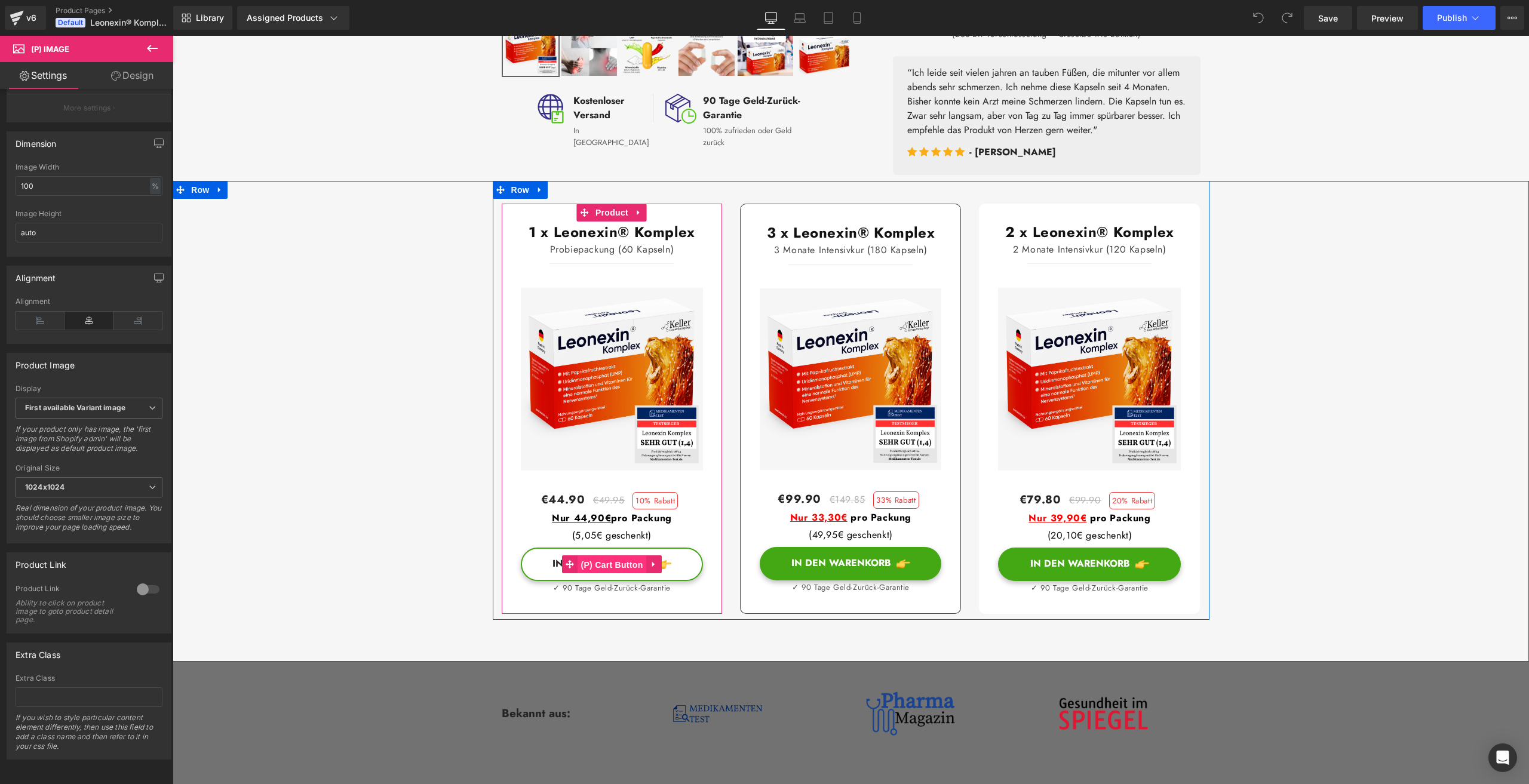
click at [608, 574] on span "(P) Cart Button" at bounding box center [611, 564] width 68 height 18
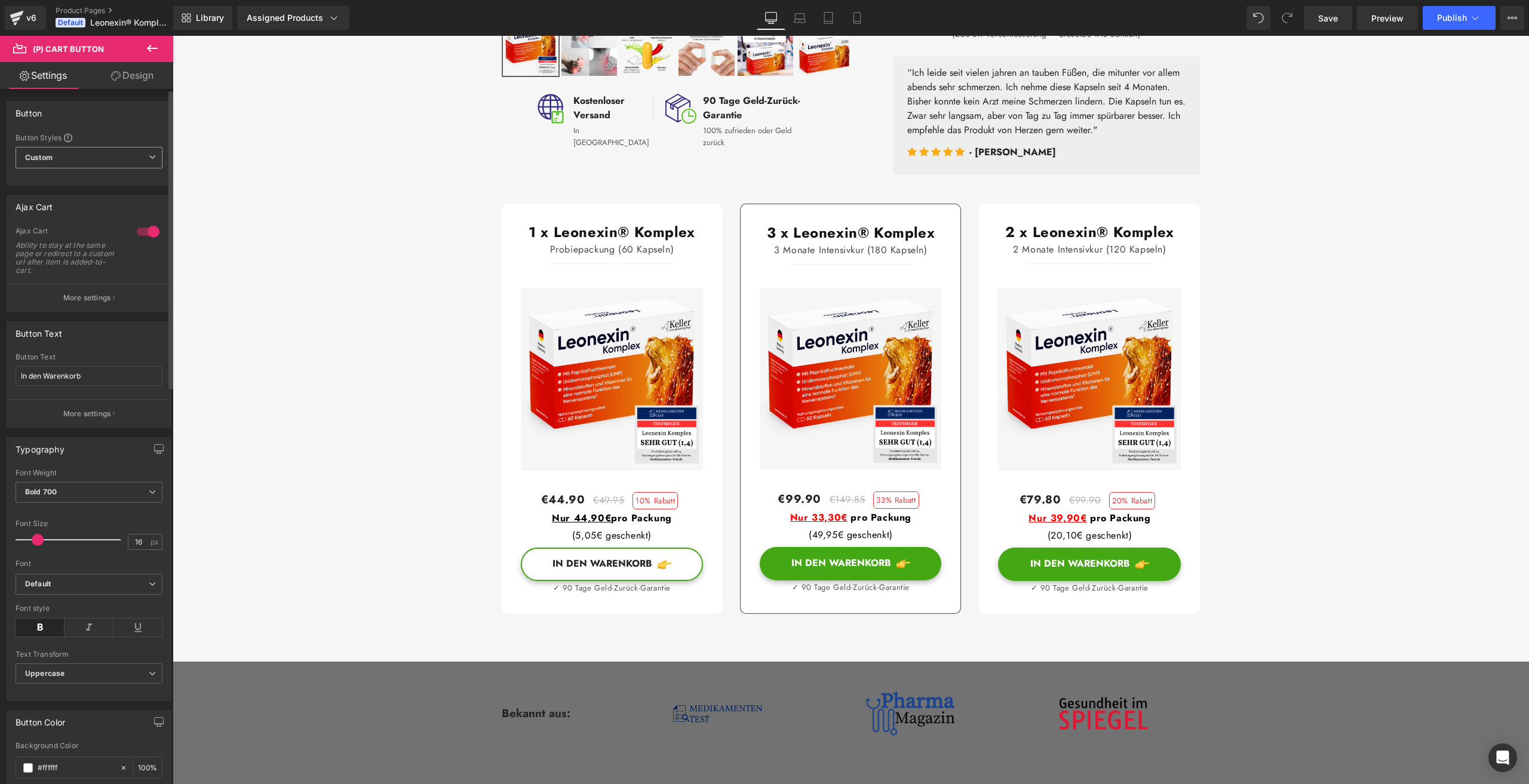
click at [61, 155] on span "Custom Setup Global Style" at bounding box center [89, 158] width 147 height 22
click at [61, 155] on span "Custom Setup Global Style" at bounding box center [86, 158] width 142 height 22
click at [80, 293] on p "More settings" at bounding box center [86, 298] width 48 height 11
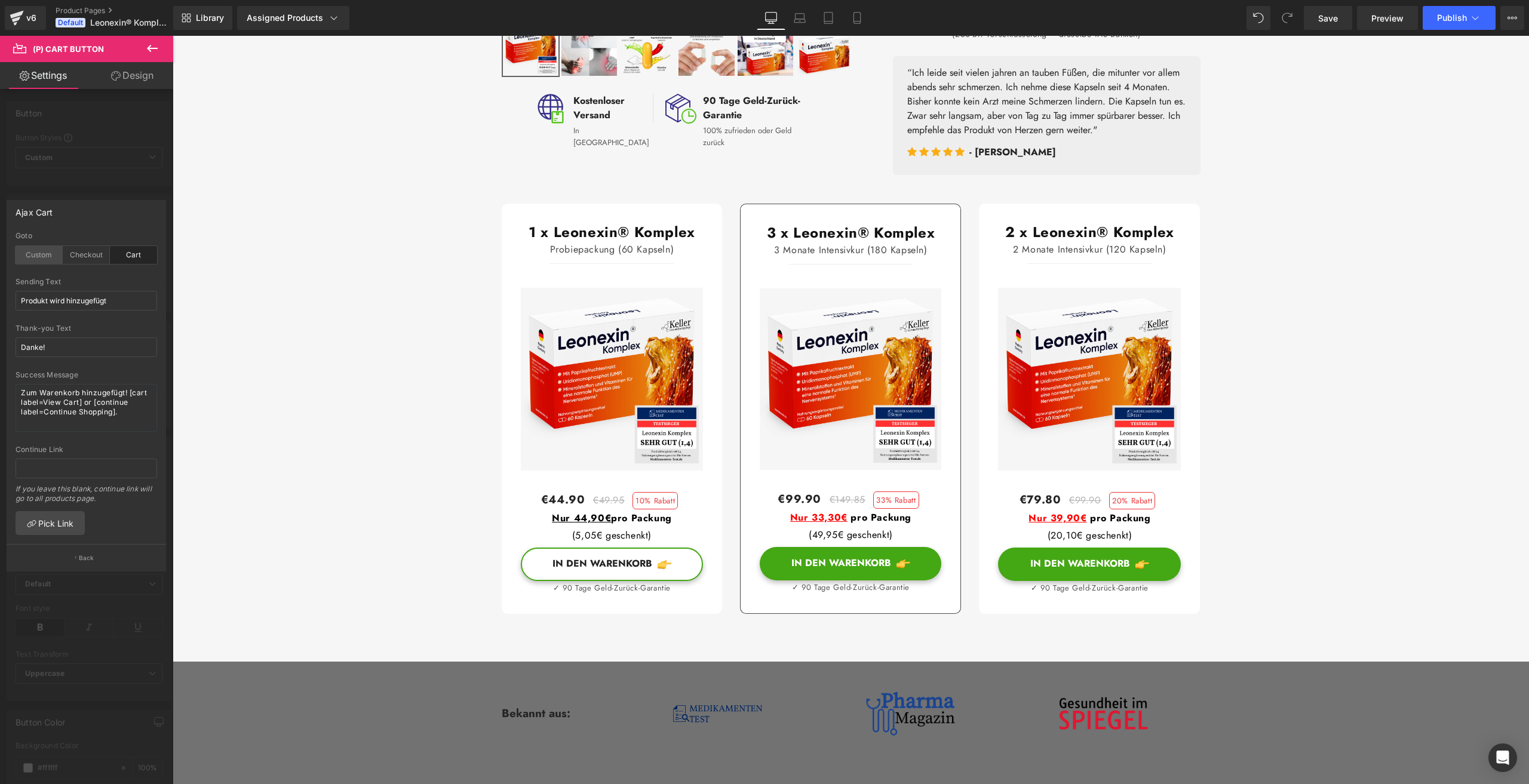
click at [37, 258] on div "Custom" at bounding box center [39, 255] width 48 height 18
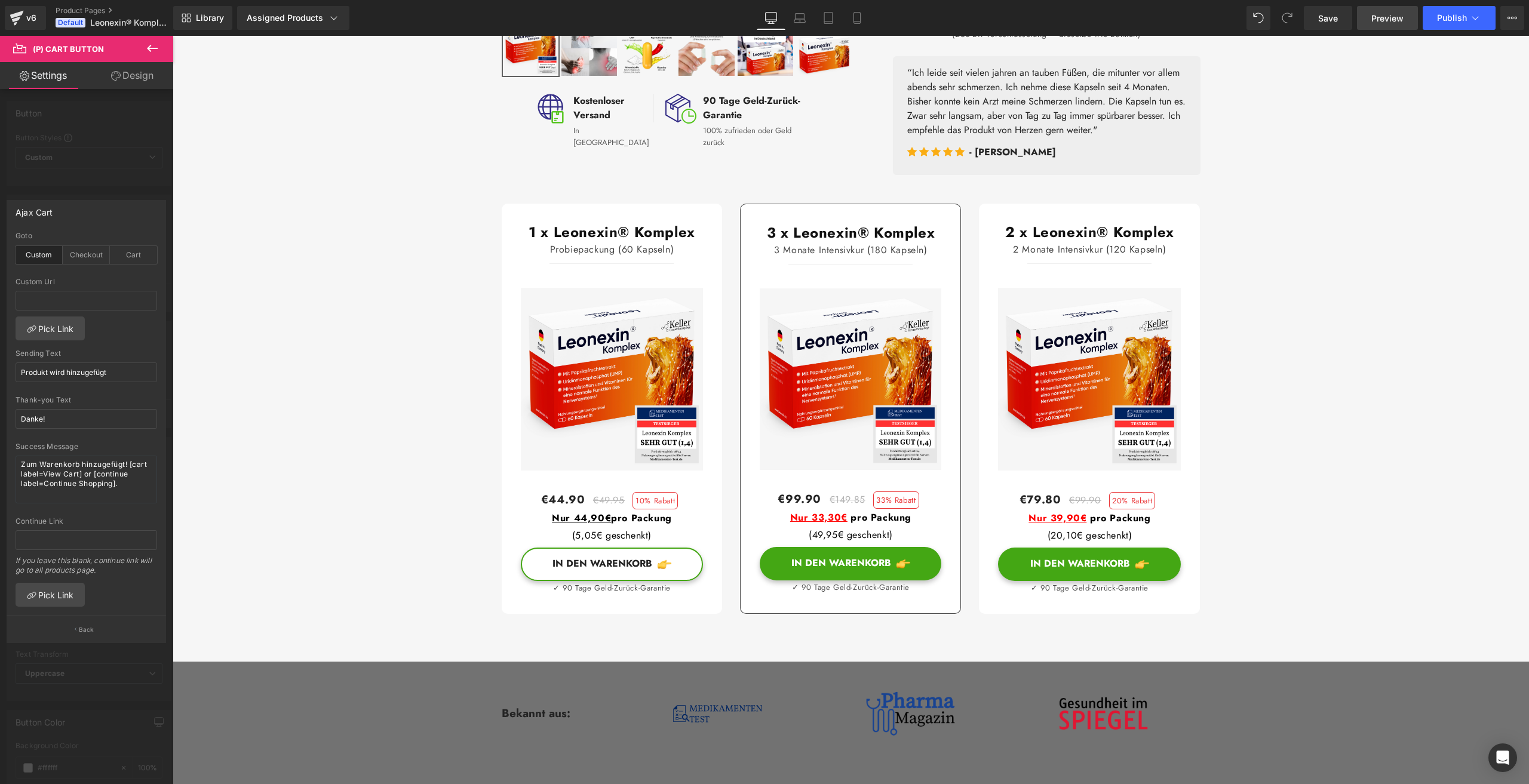
click at [1389, 19] on span "Preview" at bounding box center [1386, 18] width 32 height 12
click at [1335, 21] on span "Save" at bounding box center [1327, 18] width 19 height 12
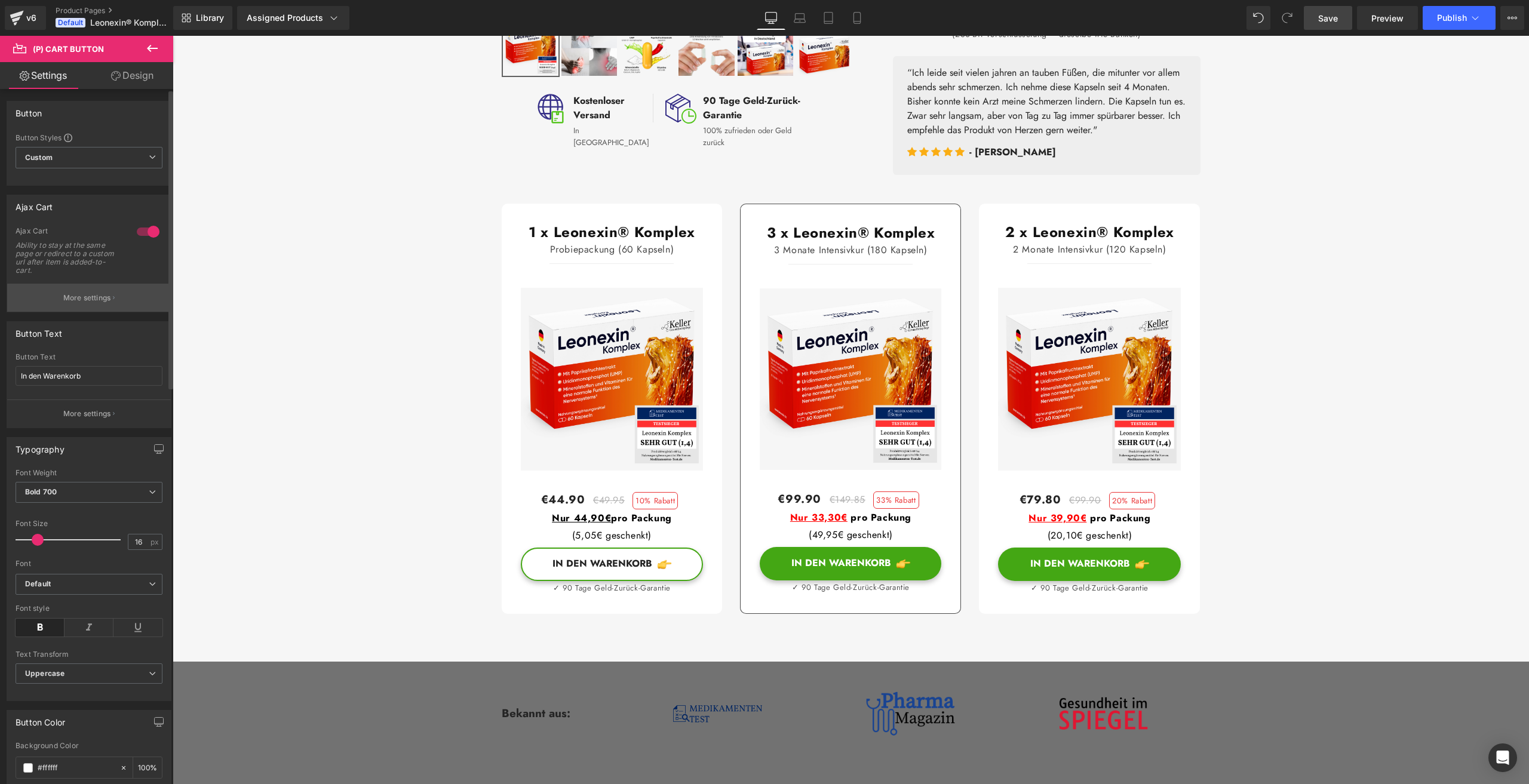
click at [68, 298] on p "More settings" at bounding box center [86, 298] width 48 height 11
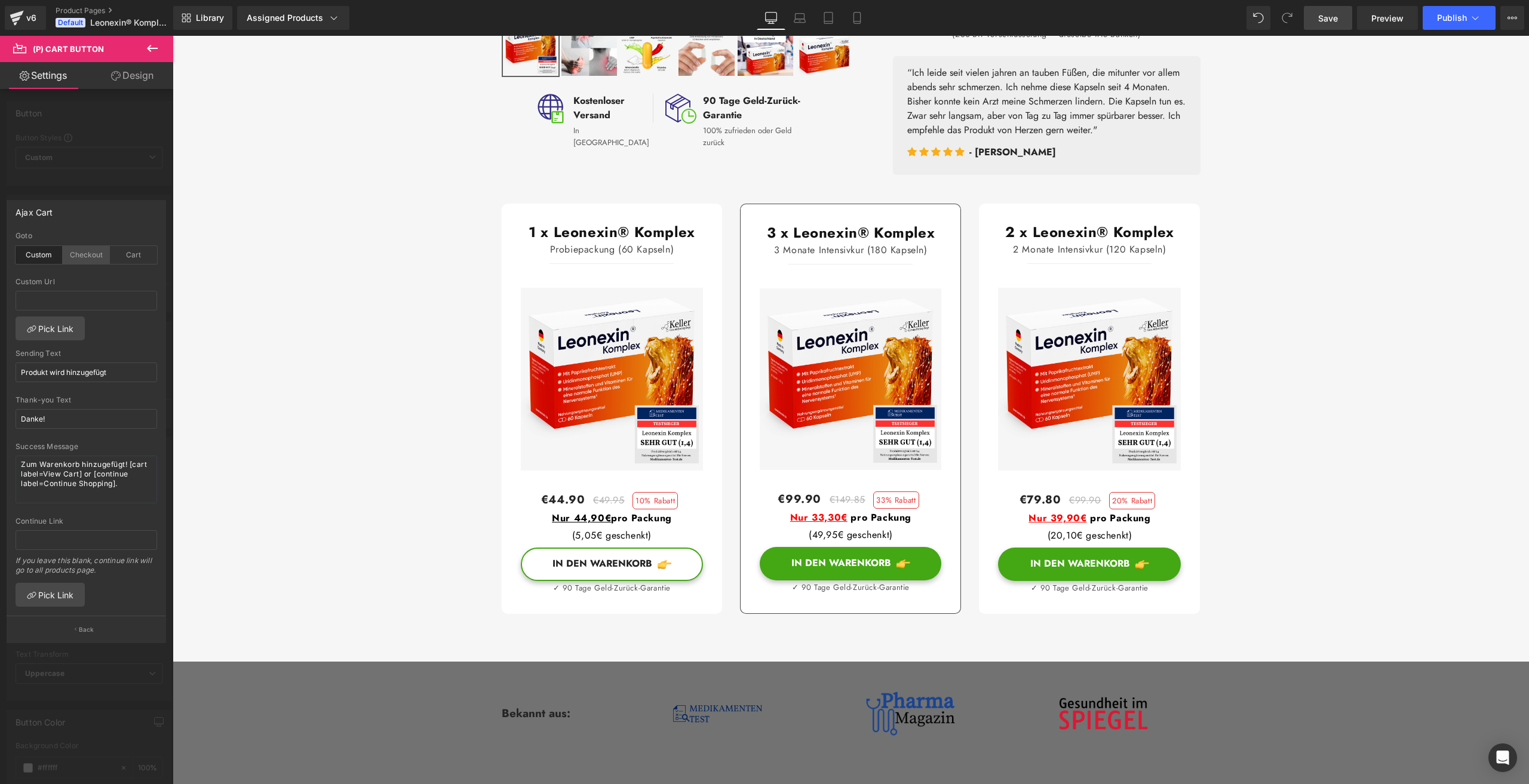
click at [82, 257] on div "Checkout" at bounding box center [86, 255] width 48 height 18
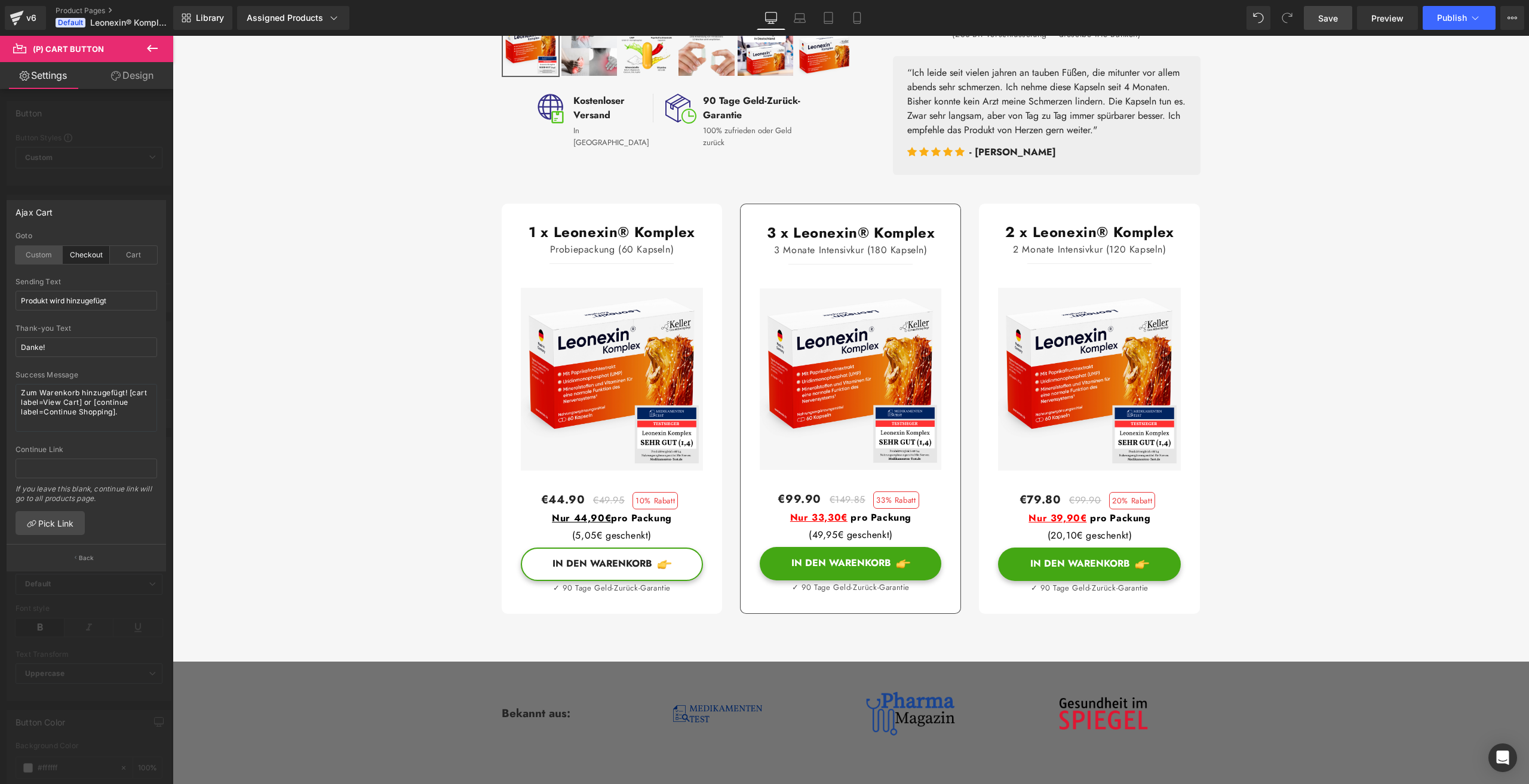
click at [31, 255] on div "Custom" at bounding box center [39, 255] width 48 height 18
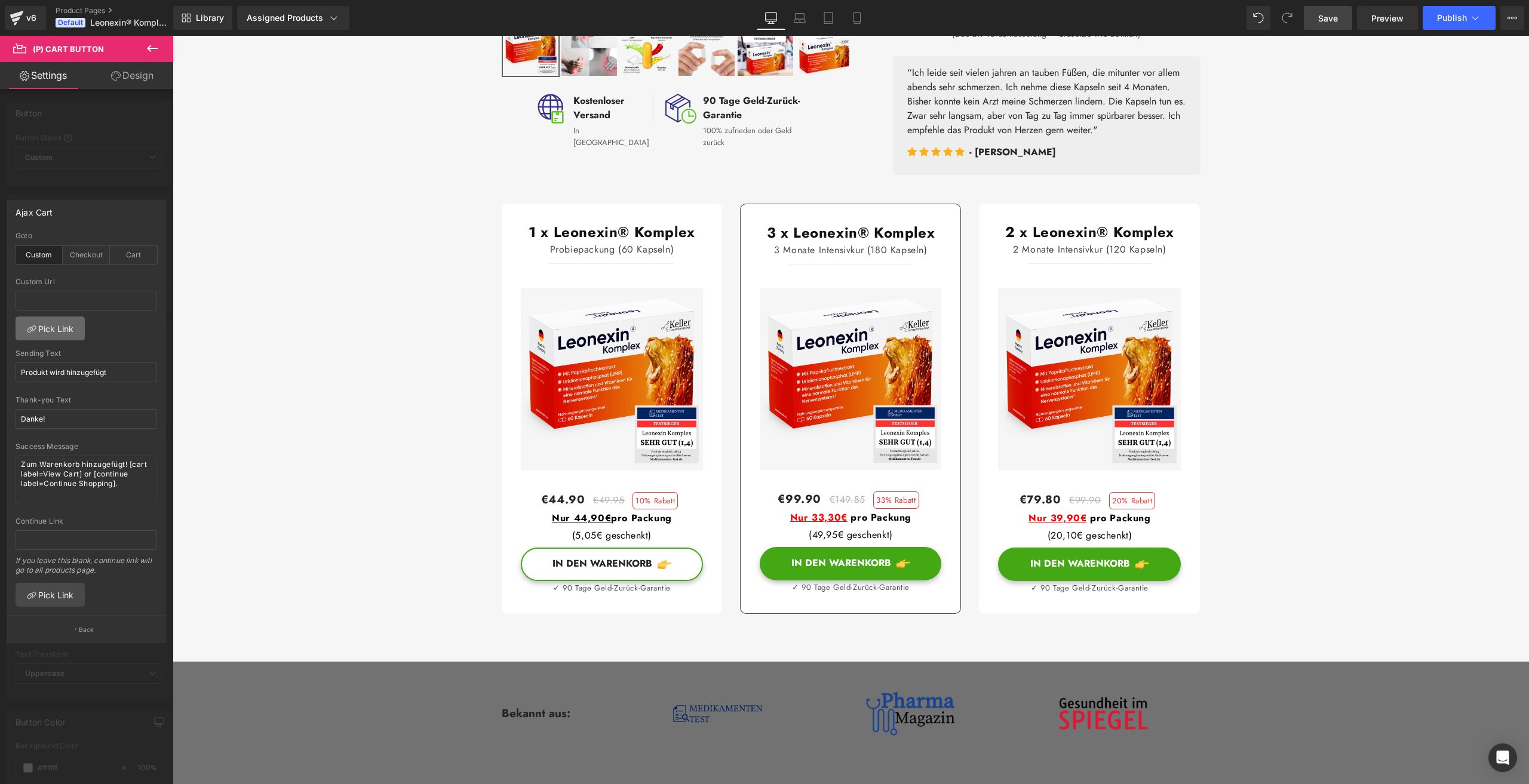
click at [52, 322] on link "Pick Link" at bounding box center [50, 328] width 69 height 24
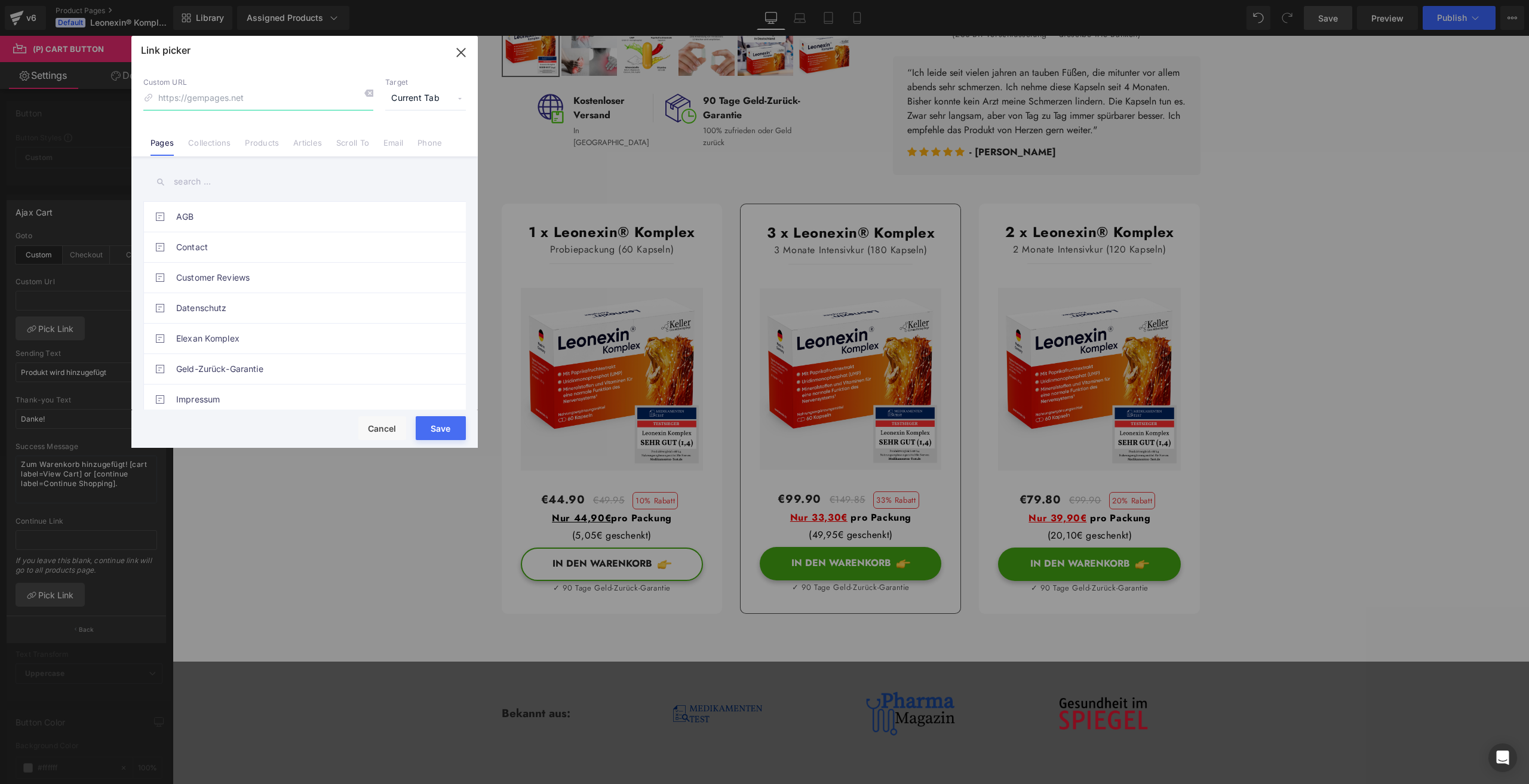
click at [462, 53] on icon "button" at bounding box center [461, 52] width 8 height 8
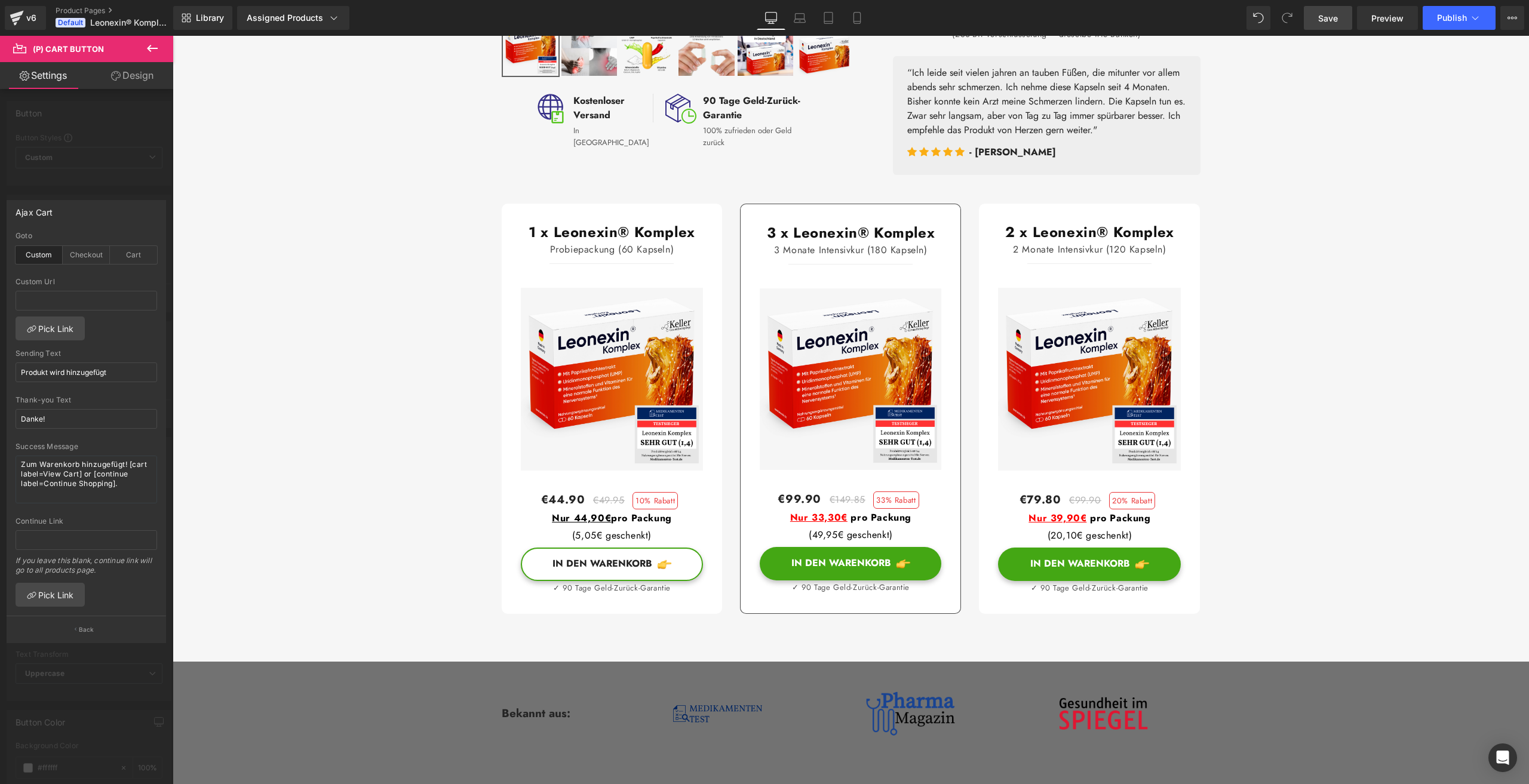
click at [1328, 21] on span "Save" at bounding box center [1327, 18] width 19 height 12
click at [30, 258] on div "Custom" at bounding box center [39, 255] width 48 height 18
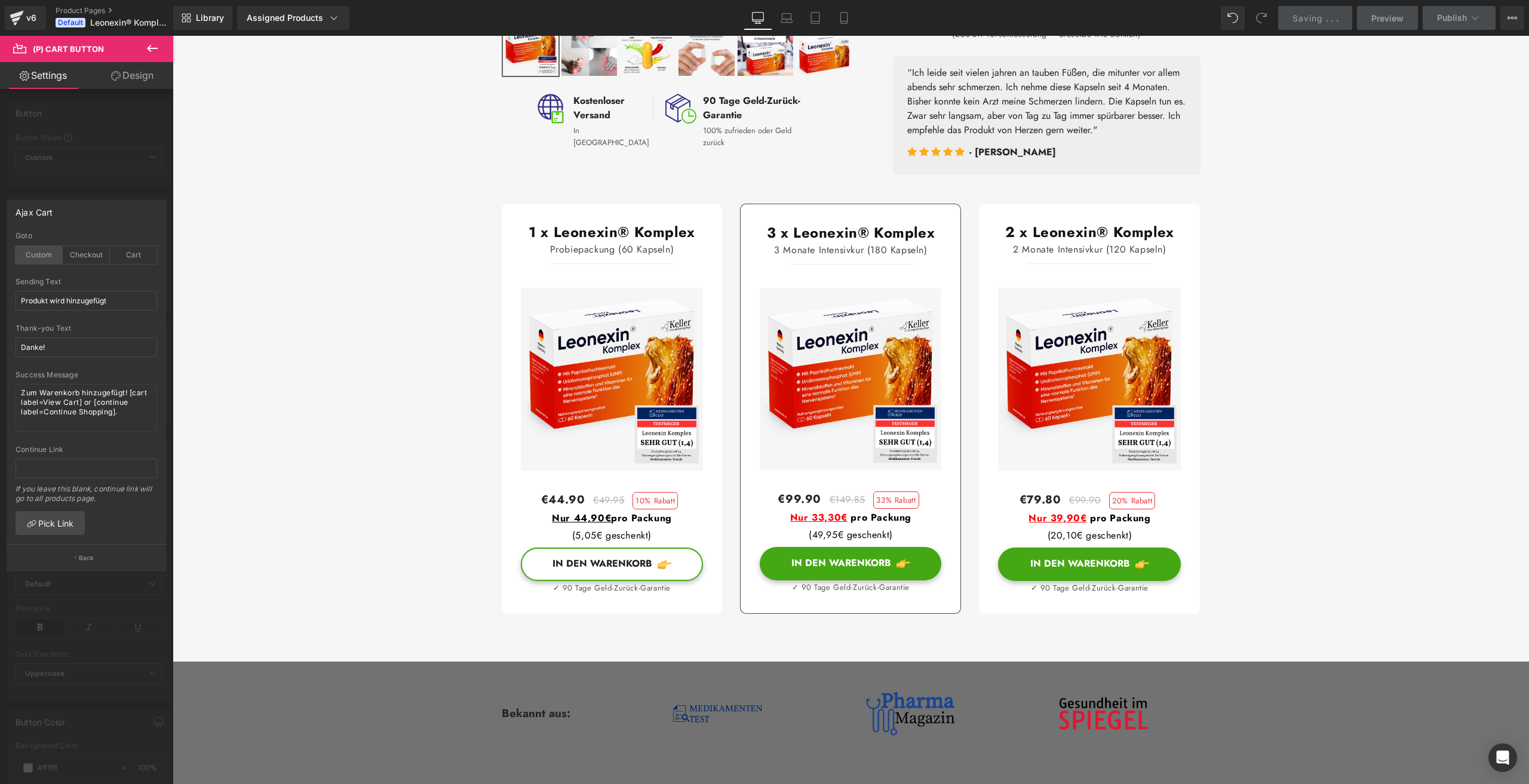
click at [30, 258] on div "Custom" at bounding box center [39, 255] width 48 height 18
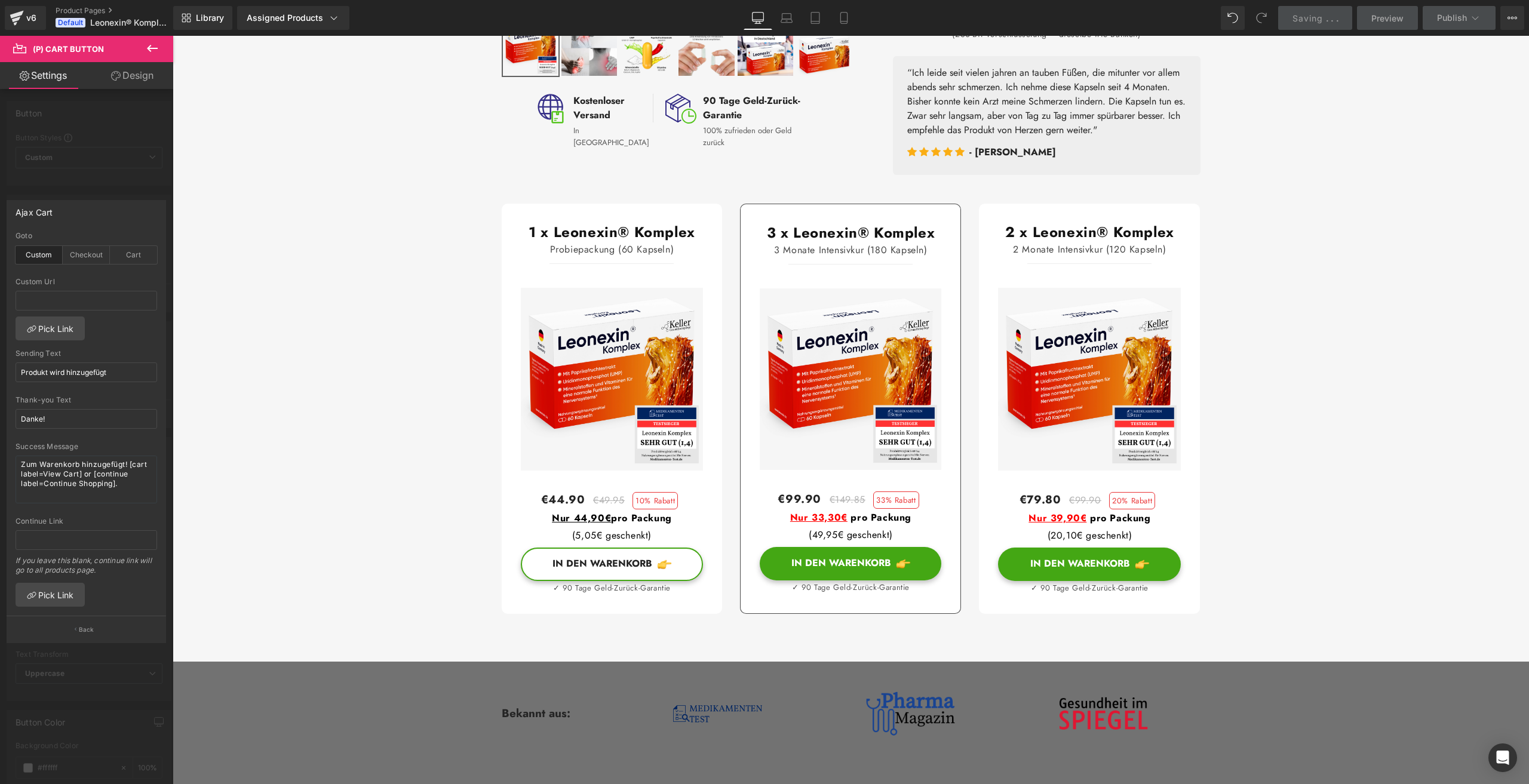
click at [30, 258] on div "Custom" at bounding box center [39, 255] width 48 height 18
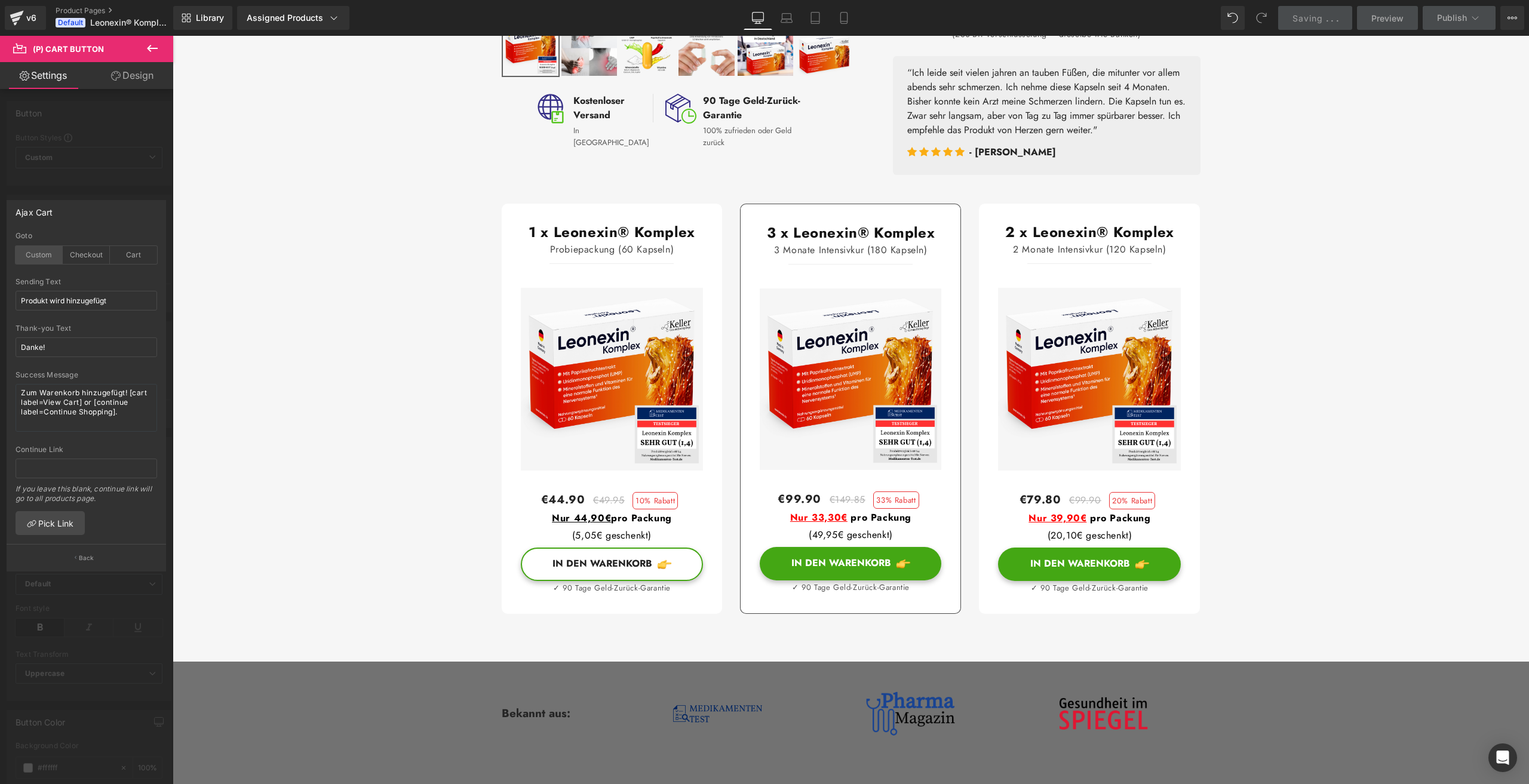
click at [43, 258] on div "Custom" at bounding box center [39, 255] width 48 height 18
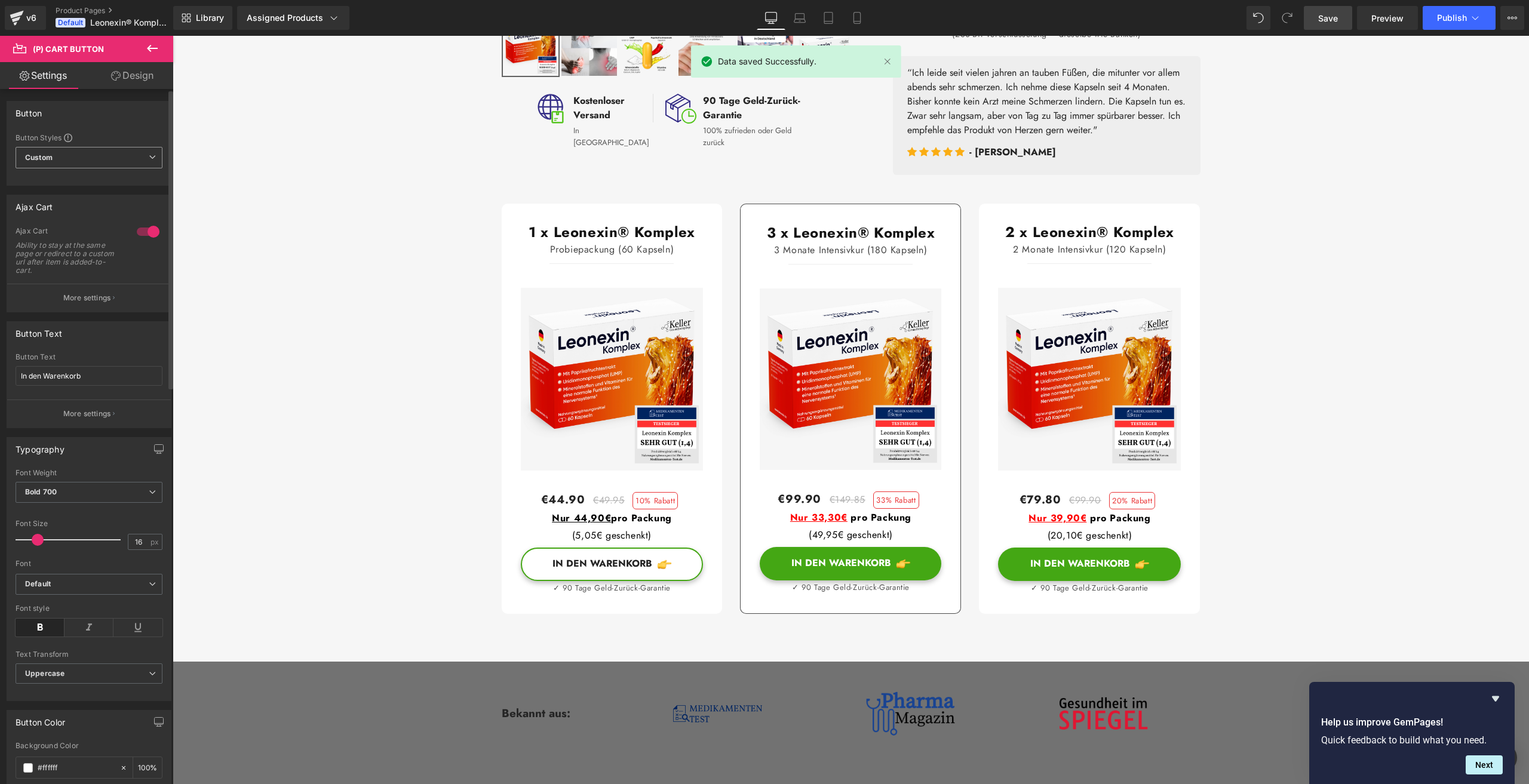
click at [88, 162] on span "Custom Setup Global Style" at bounding box center [89, 158] width 147 height 22
click at [88, 162] on span "Custom Setup Global Style" at bounding box center [86, 158] width 142 height 22
click at [80, 413] on p "More settings" at bounding box center [86, 413] width 48 height 11
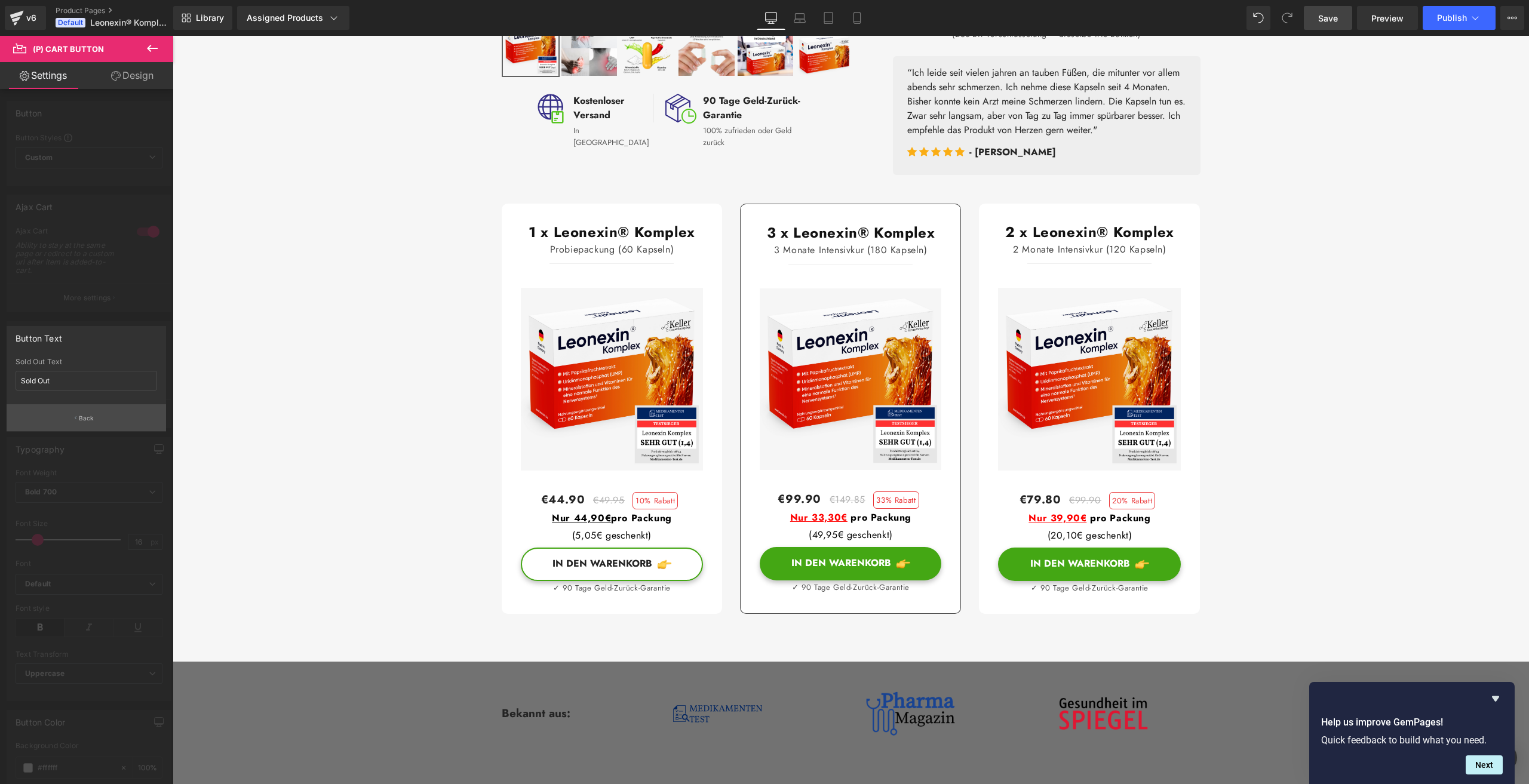
click at [96, 414] on button "Back" at bounding box center [86, 417] width 160 height 27
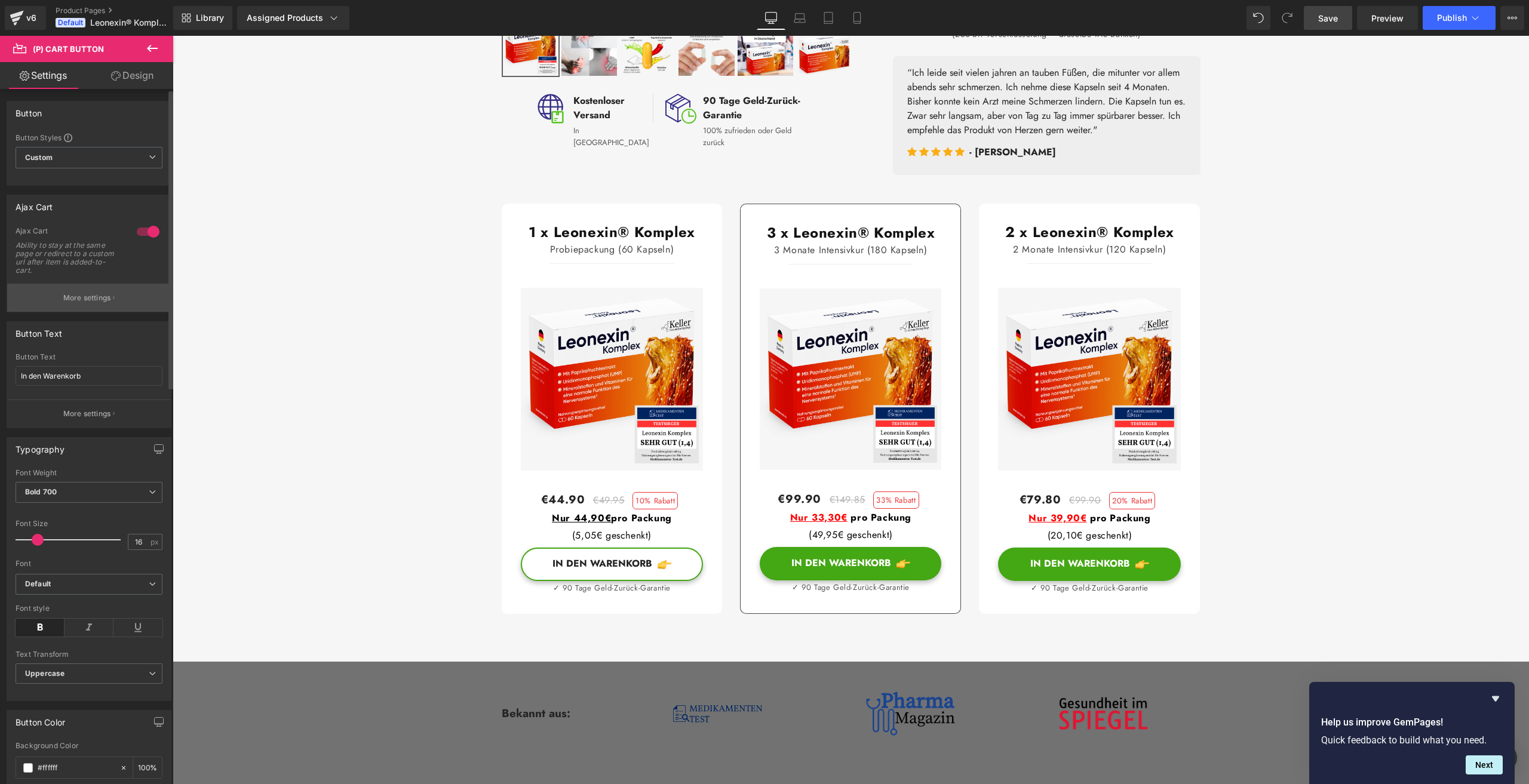
click at [94, 290] on button "More settings" at bounding box center [89, 297] width 164 height 28
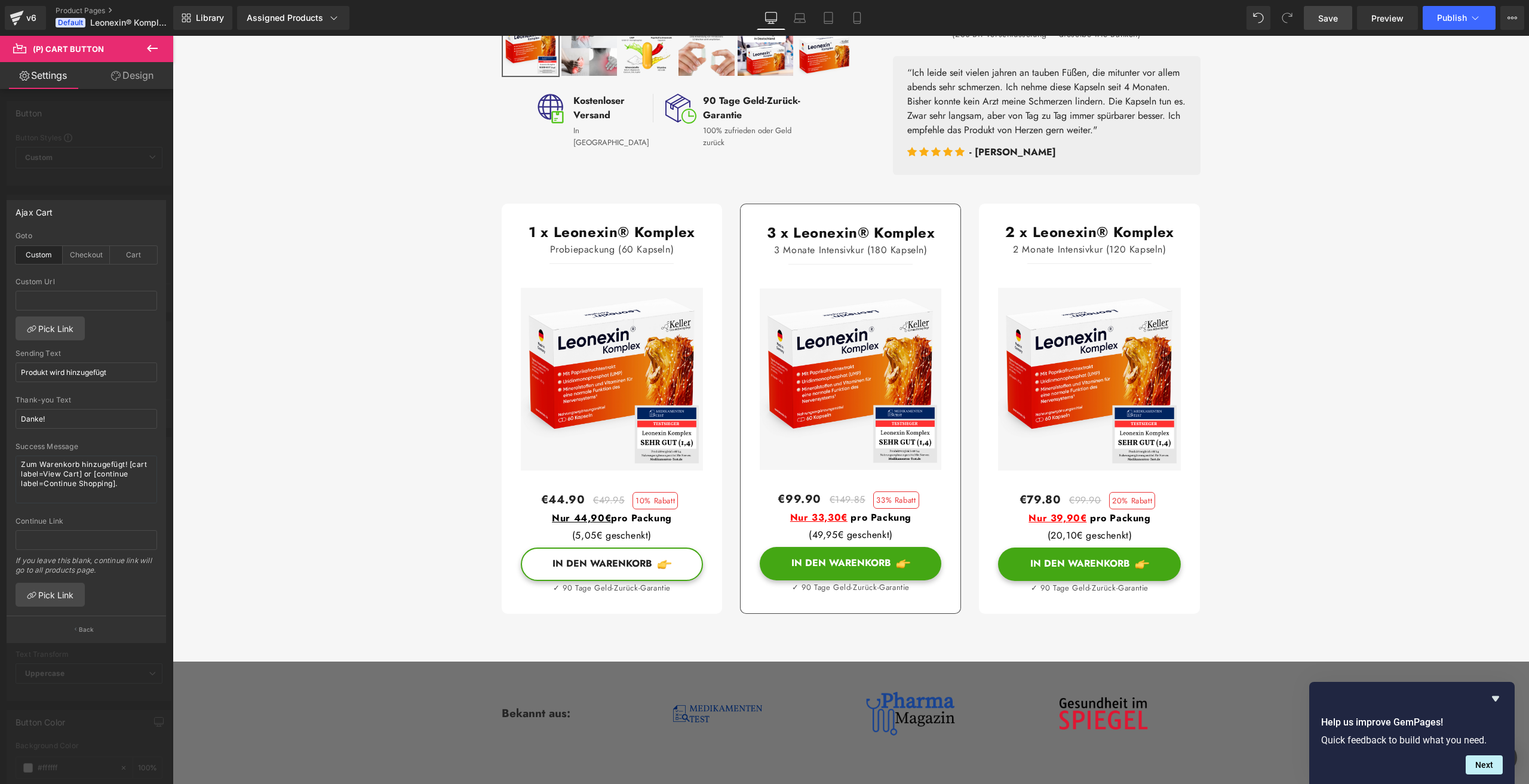
click at [42, 254] on div "Custom" at bounding box center [39, 255] width 48 height 18
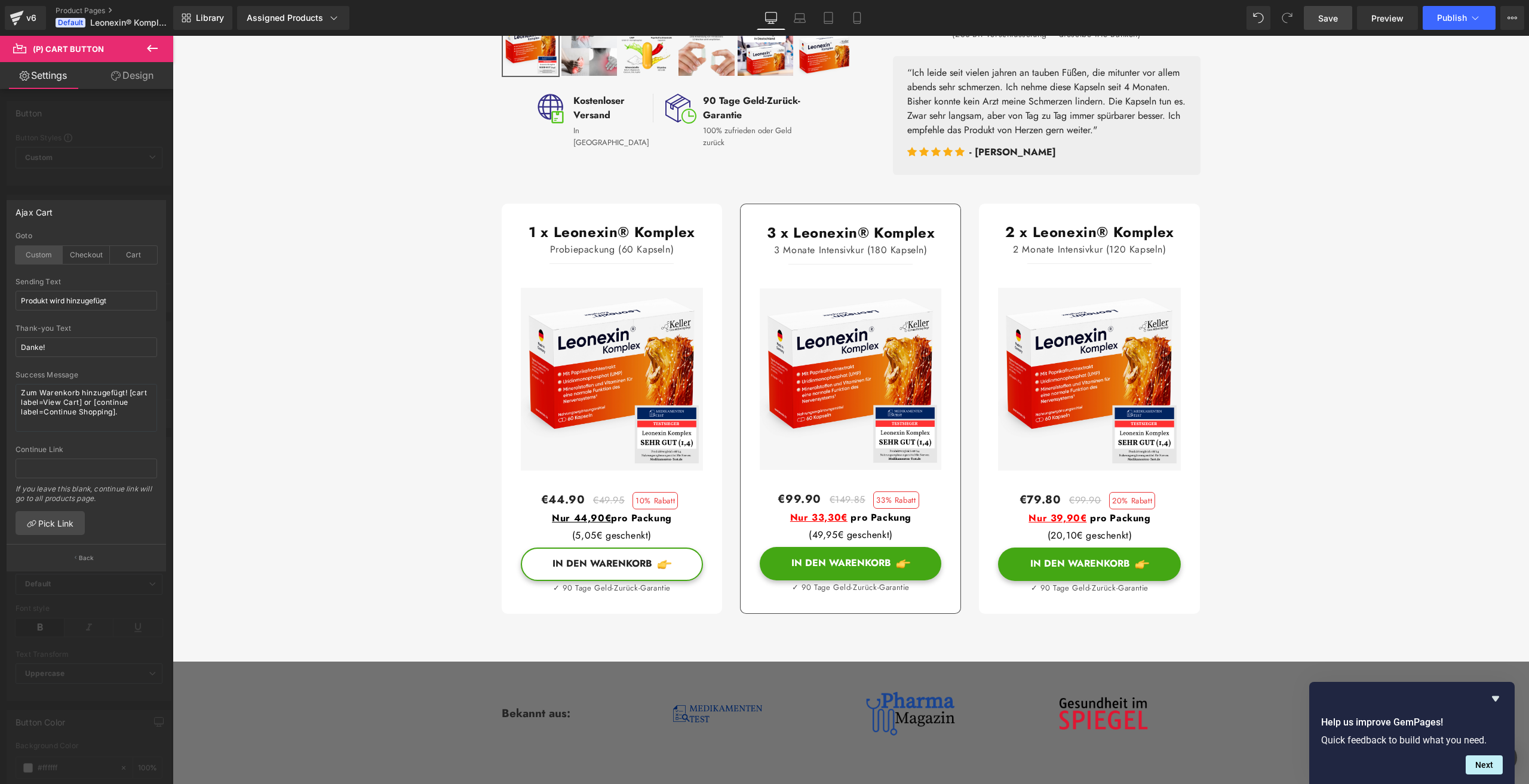
click at [33, 253] on div "Custom" at bounding box center [39, 255] width 48 height 18
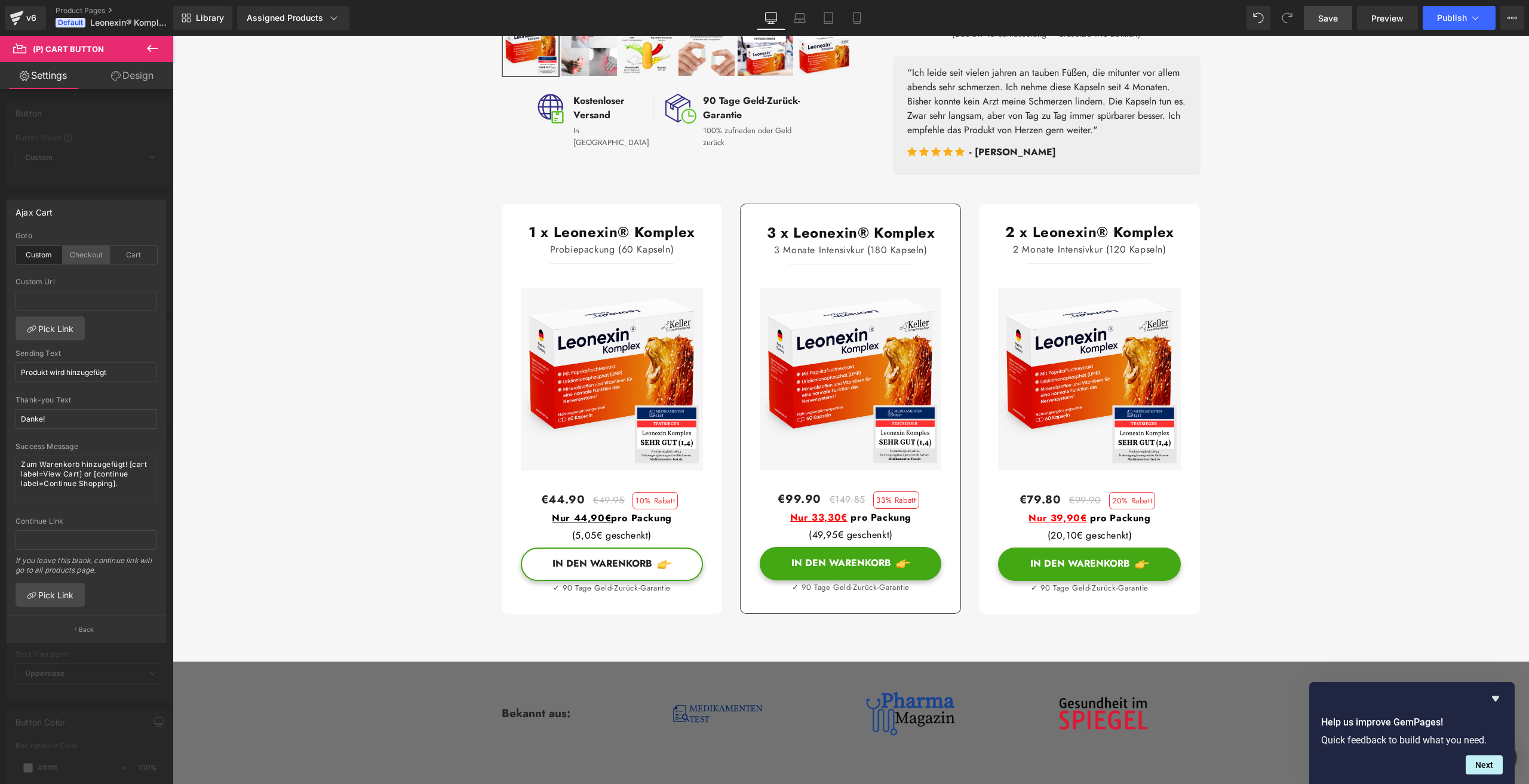
click at [81, 251] on div "Checkout" at bounding box center [86, 255] width 48 height 18
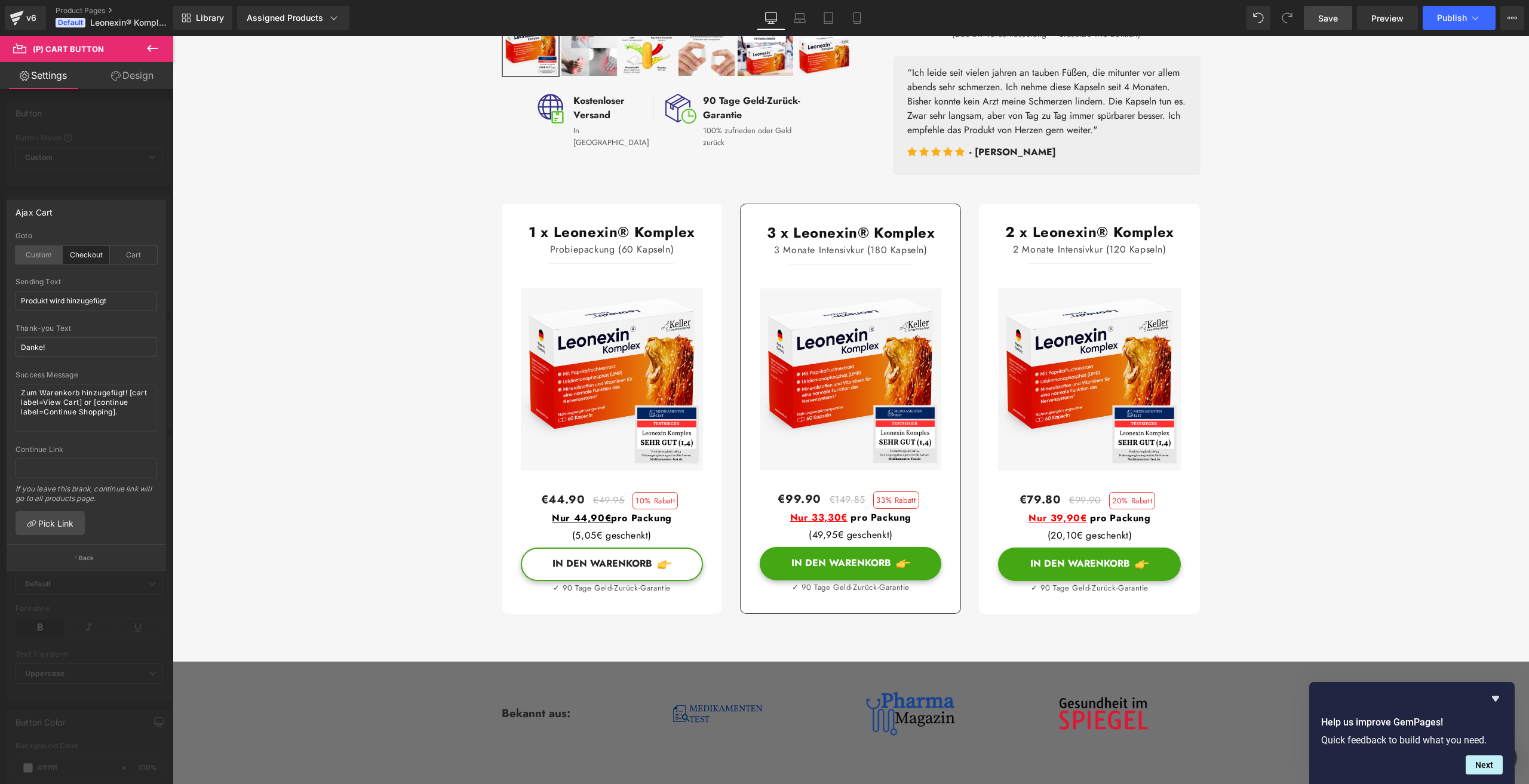
click at [30, 253] on div "Custom" at bounding box center [39, 255] width 48 height 18
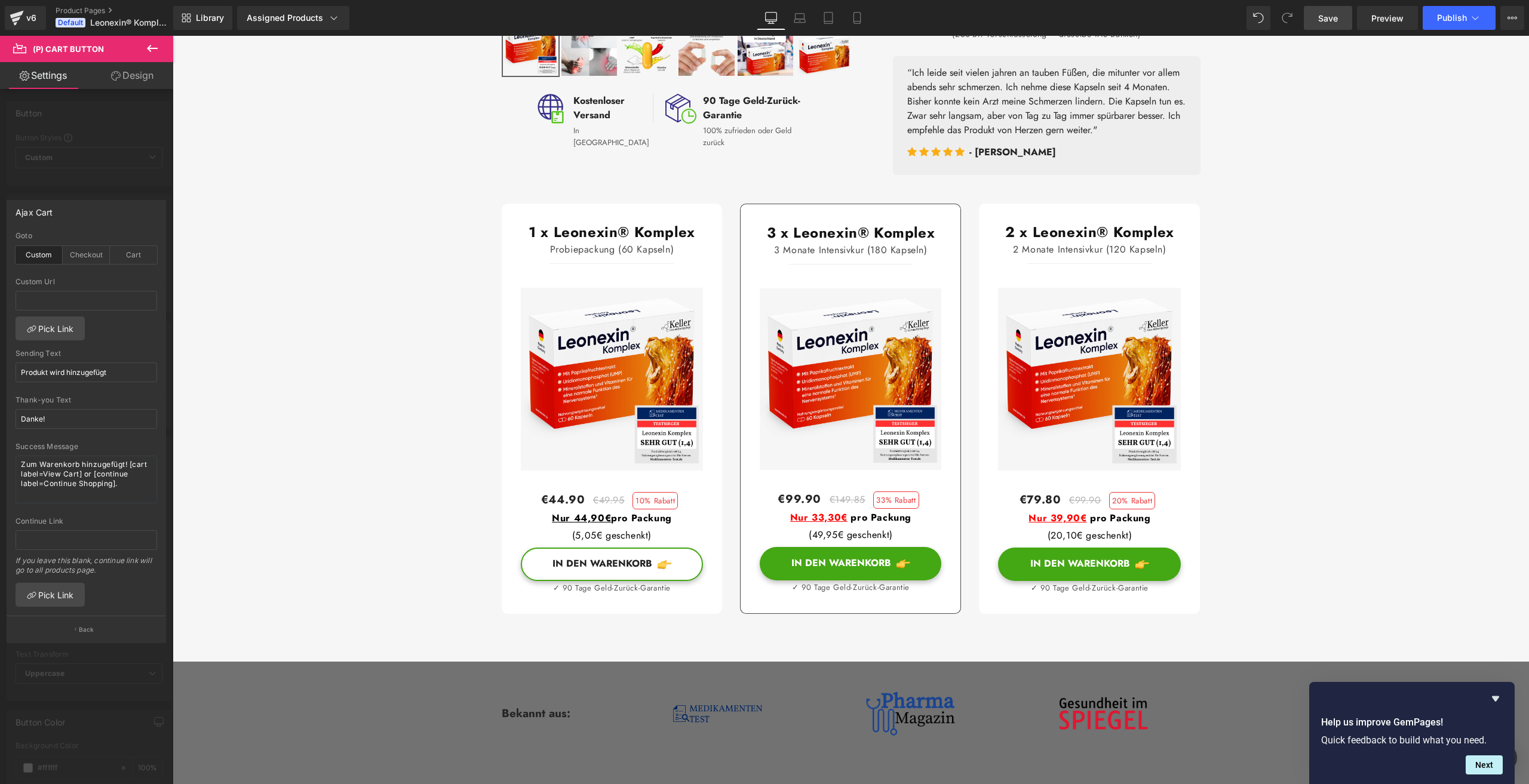
click at [1323, 16] on span "Save" at bounding box center [1327, 18] width 19 height 12
click at [1385, 19] on span "Preview" at bounding box center [1386, 18] width 32 height 12
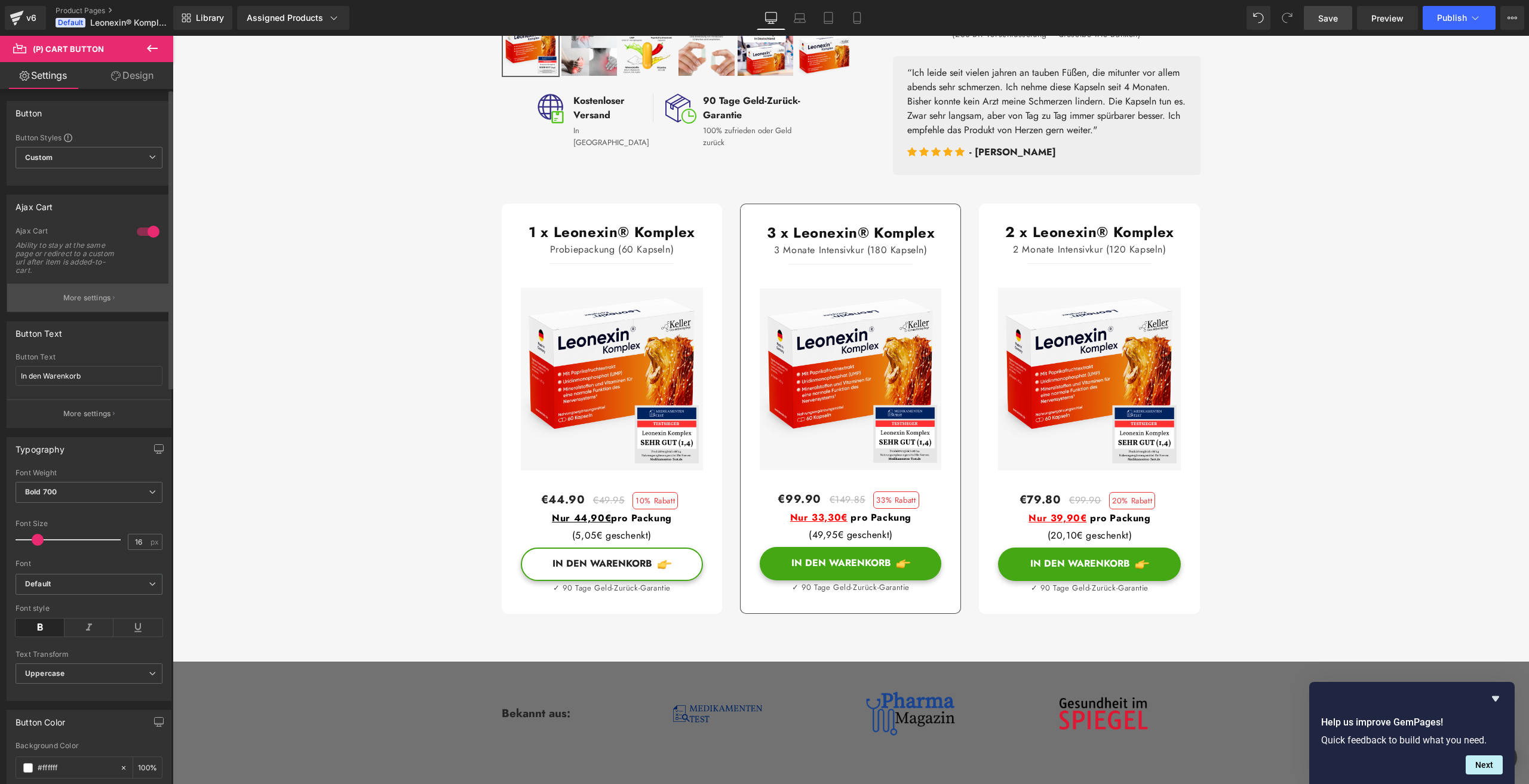
click at [85, 298] on p "More settings" at bounding box center [86, 298] width 48 height 11
click at [114, 301] on button "More settings" at bounding box center [89, 297] width 164 height 28
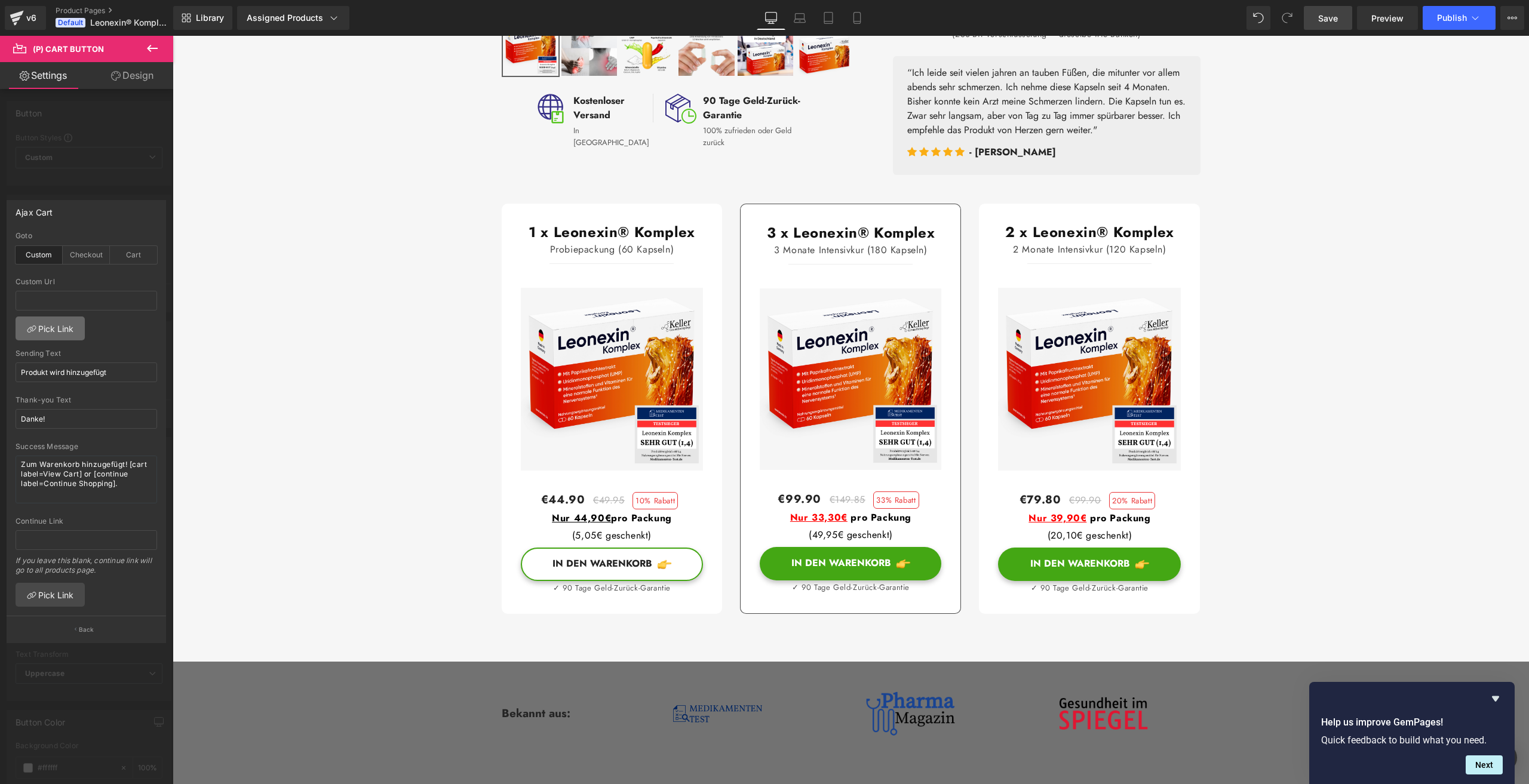
click at [62, 325] on link "Pick Link" at bounding box center [50, 328] width 69 height 24
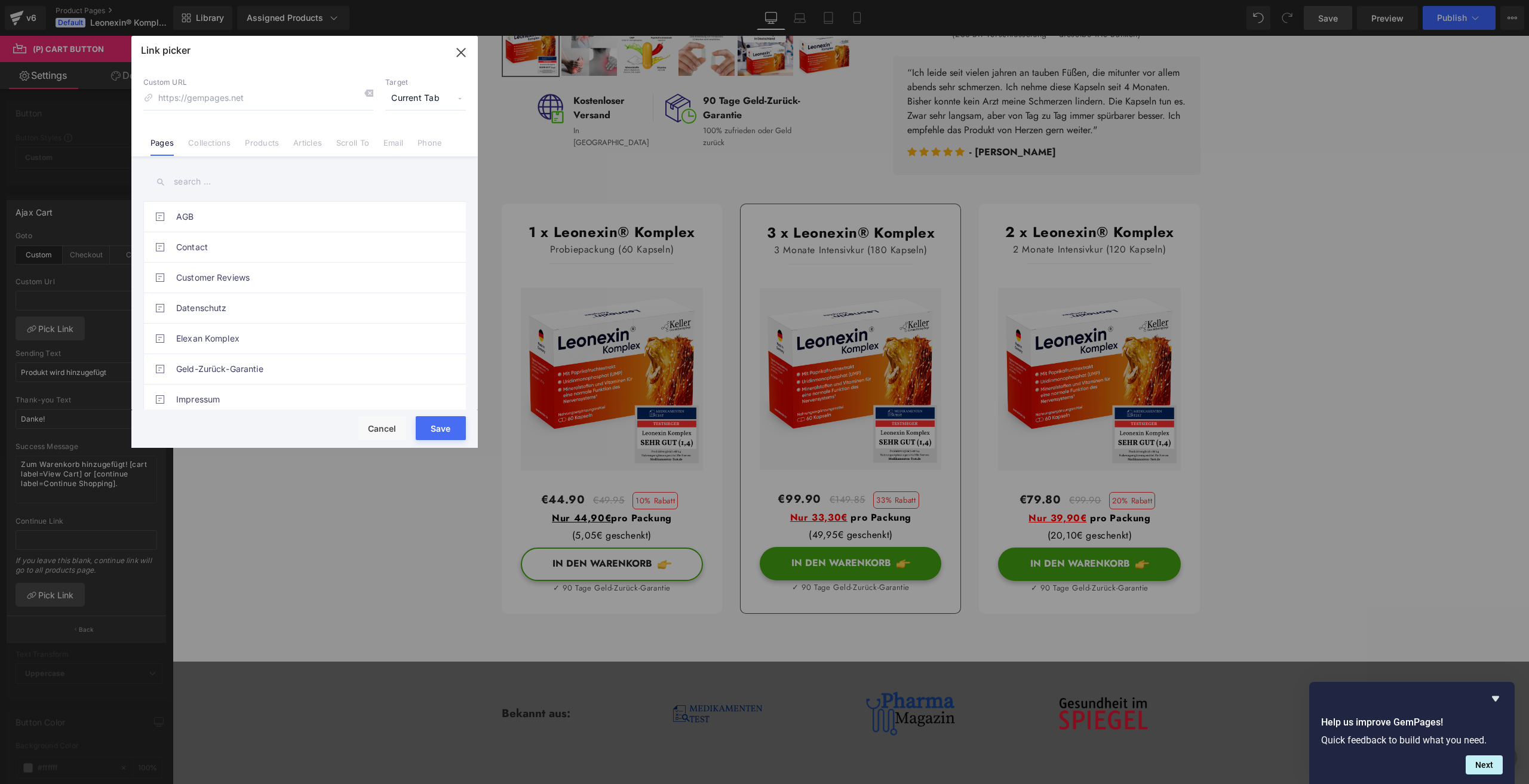
click at [441, 433] on button "Save" at bounding box center [441, 427] width 50 height 24
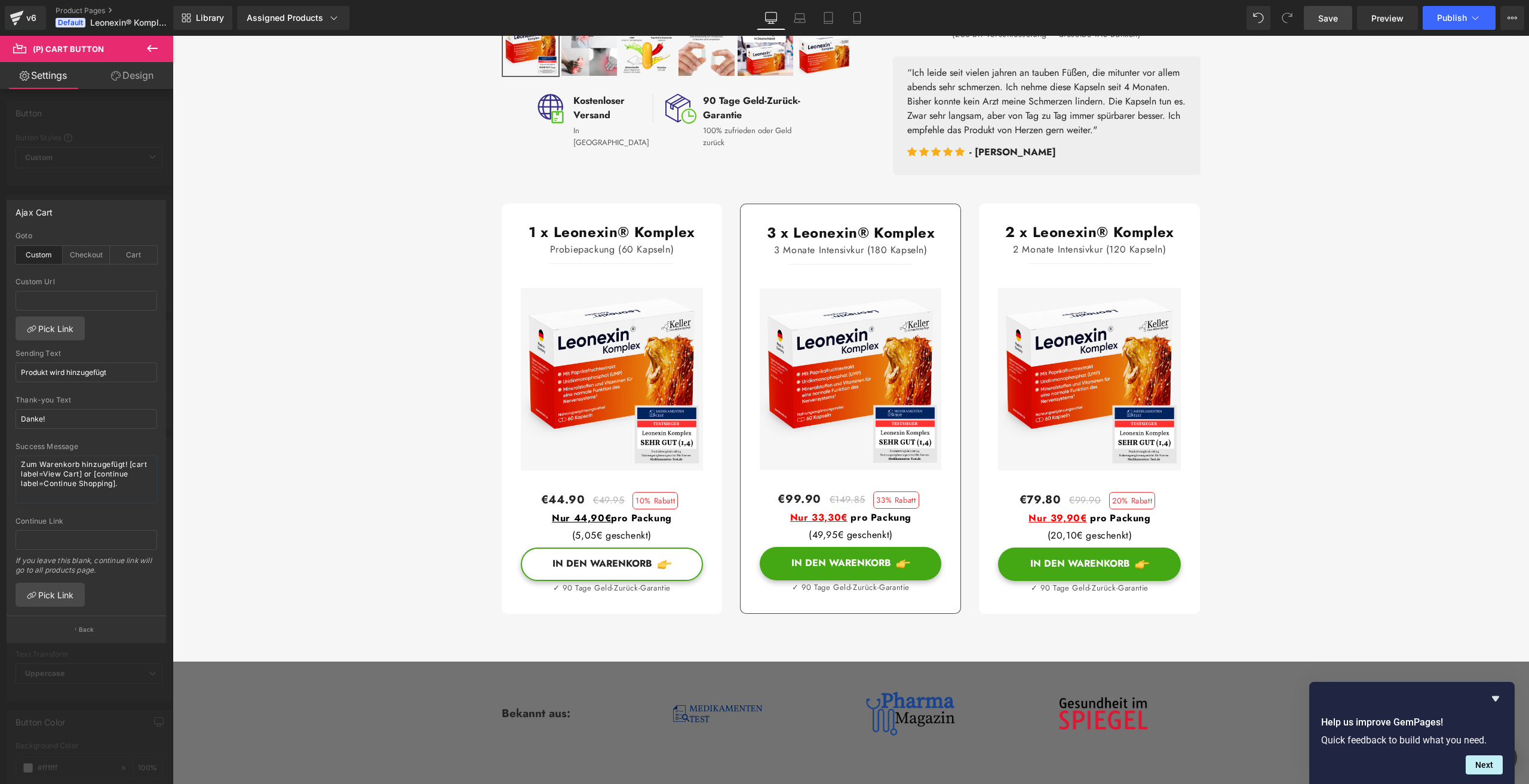
click at [35, 257] on div "Custom" at bounding box center [39, 255] width 48 height 18
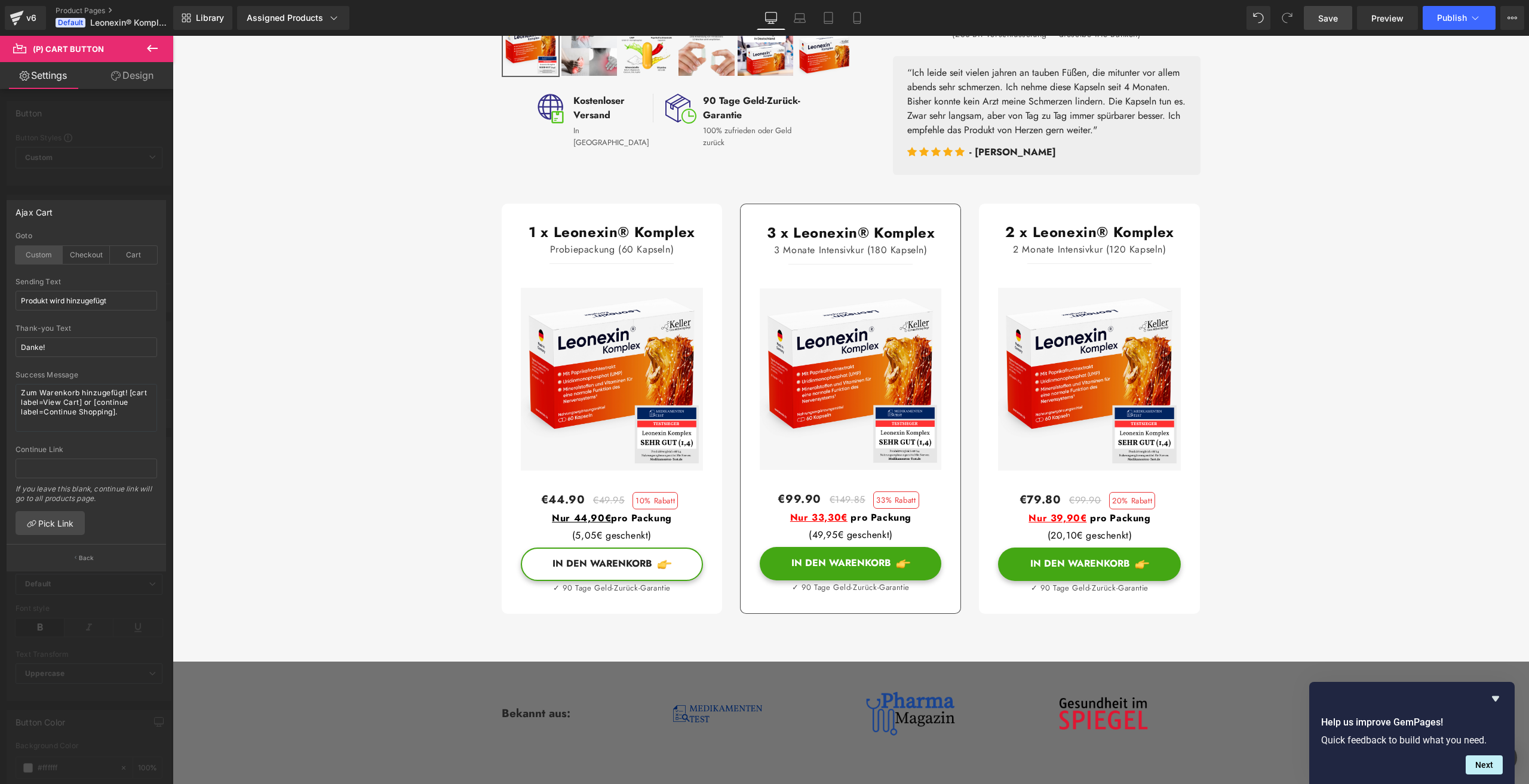
click at [35, 257] on div "Custom" at bounding box center [39, 255] width 48 height 18
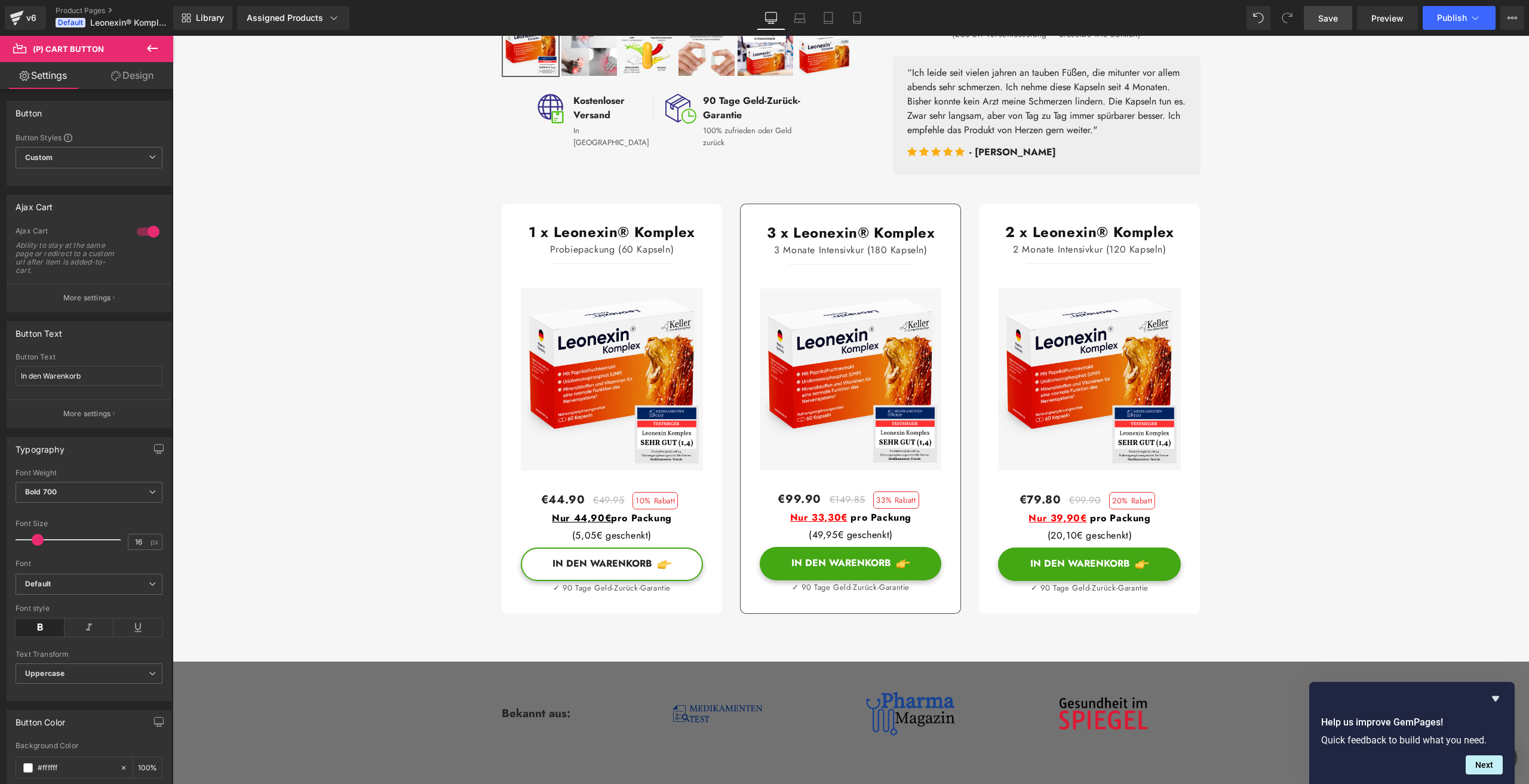
click at [70, 296] on p "More settings" at bounding box center [86, 298] width 48 height 11
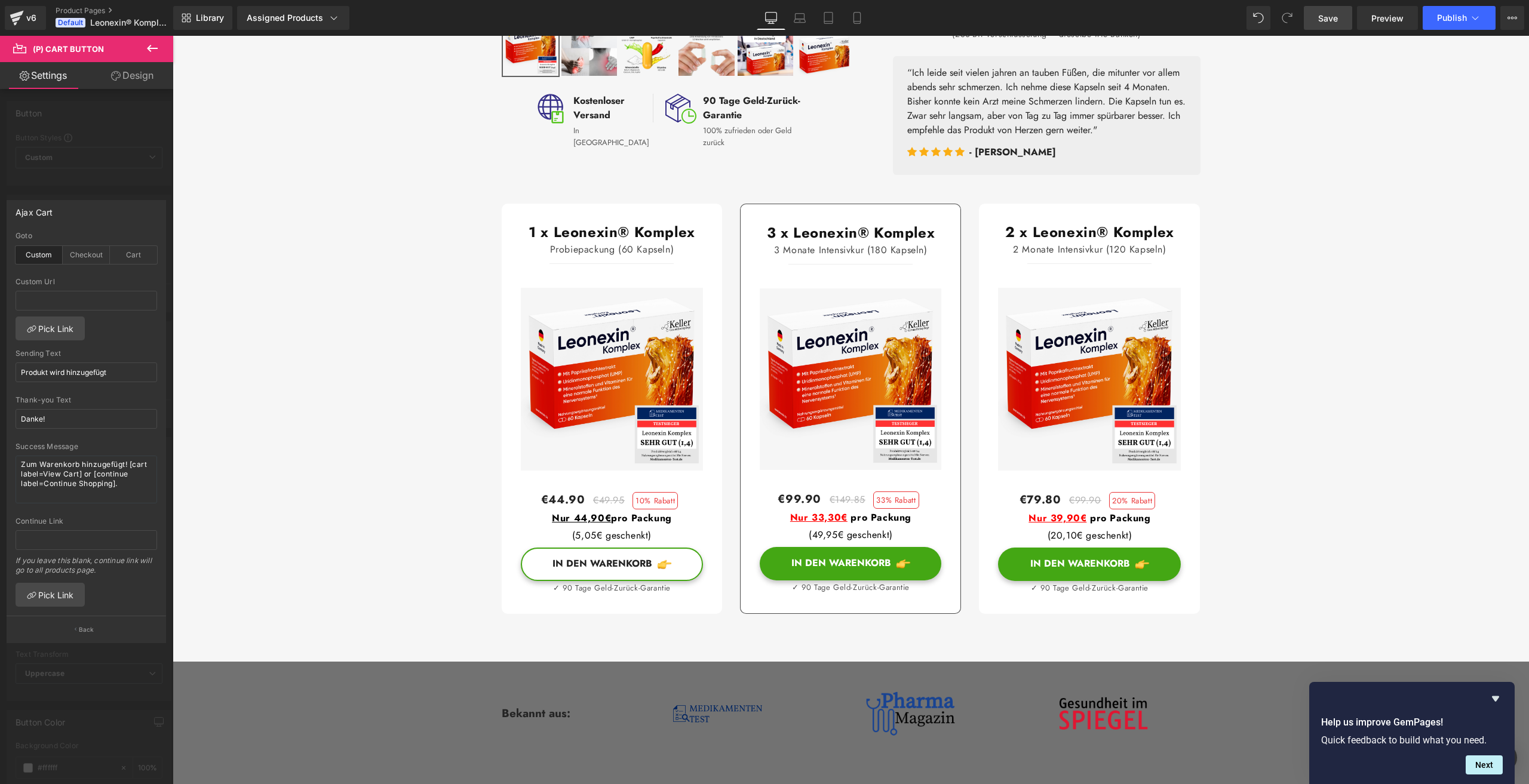
click at [22, 254] on div "Custom" at bounding box center [39, 255] width 48 height 18
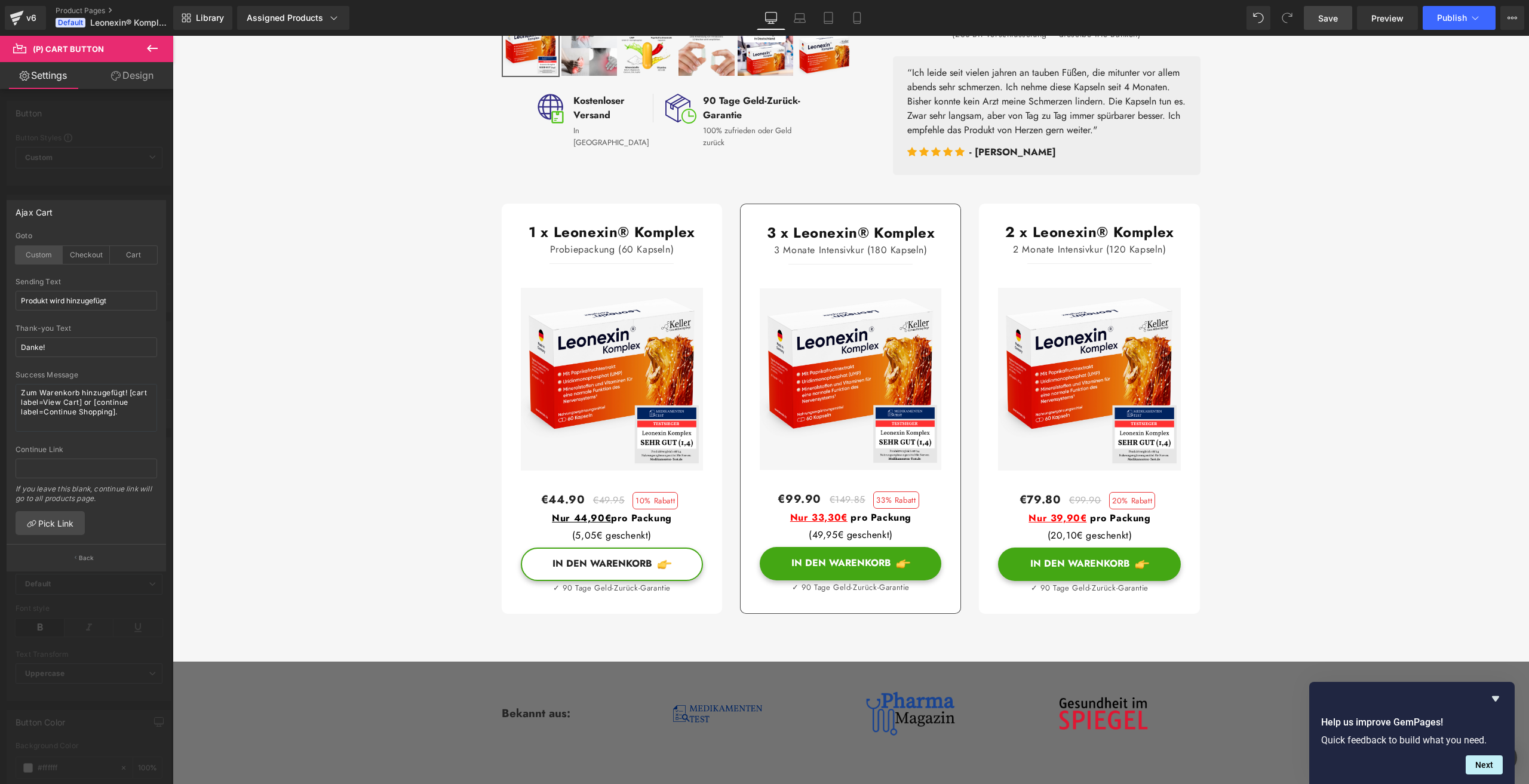
click at [25, 254] on div "Custom" at bounding box center [39, 255] width 48 height 18
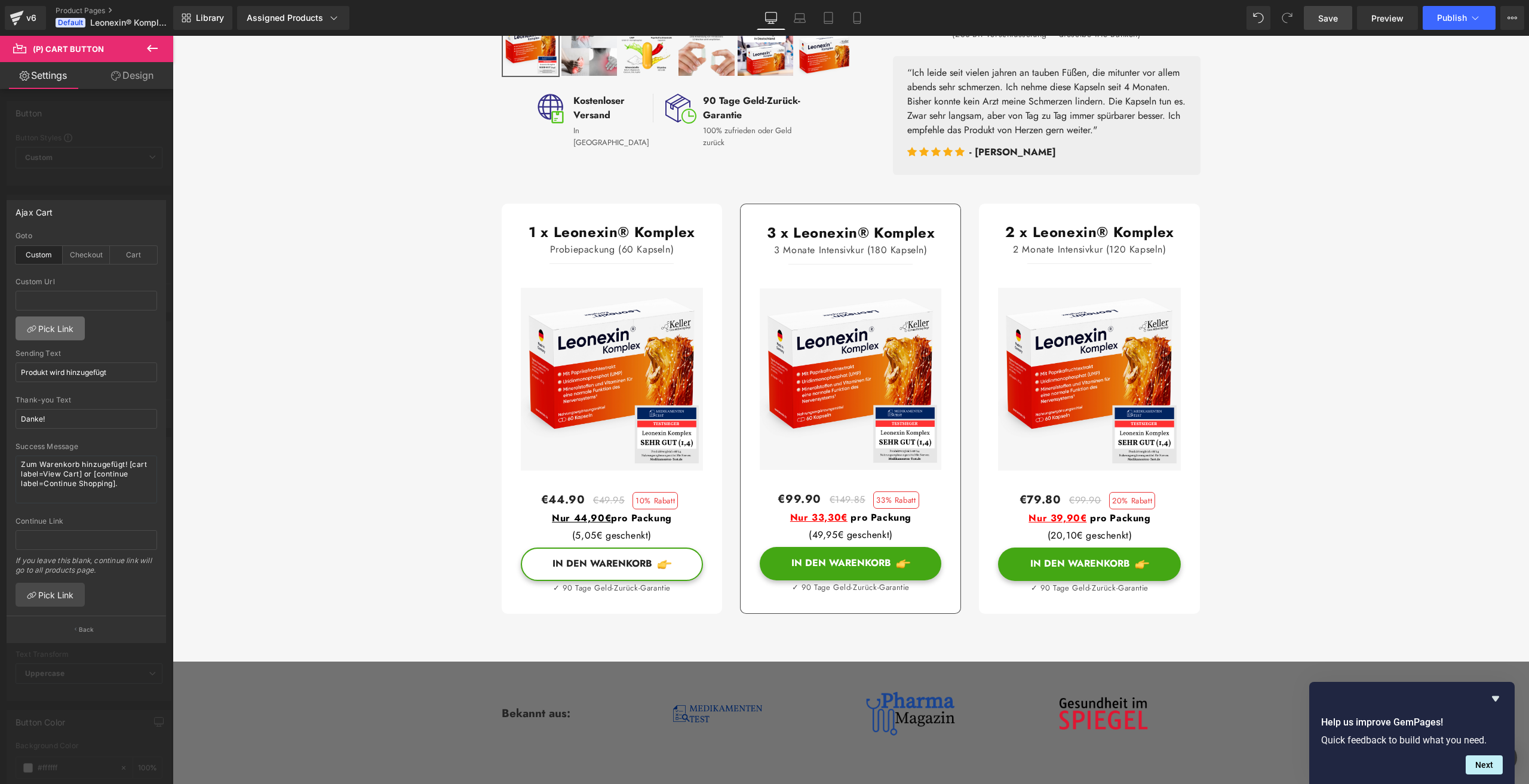
click at [54, 332] on link "Pick Link" at bounding box center [50, 328] width 69 height 24
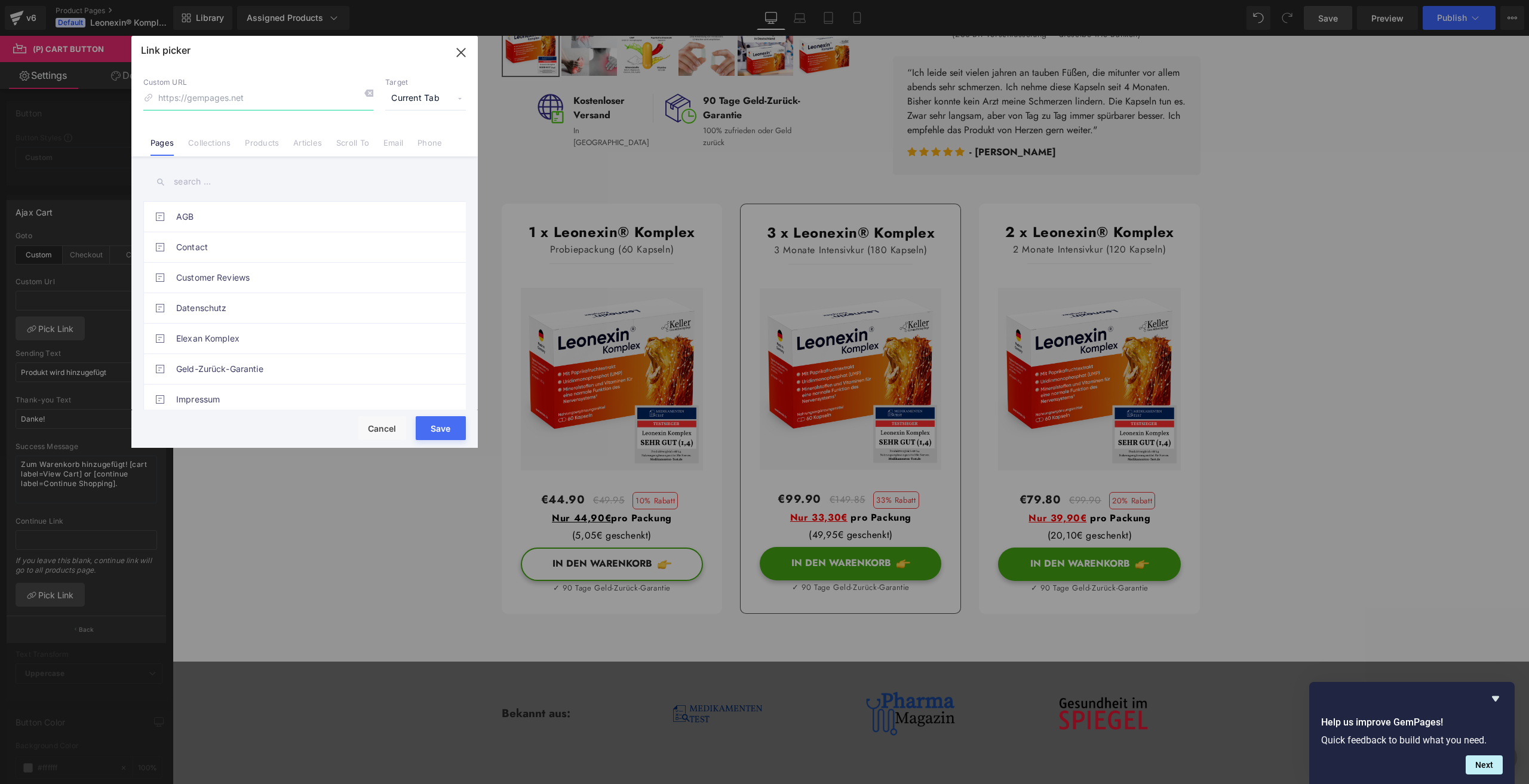
click at [462, 50] on icon "button" at bounding box center [461, 52] width 19 height 19
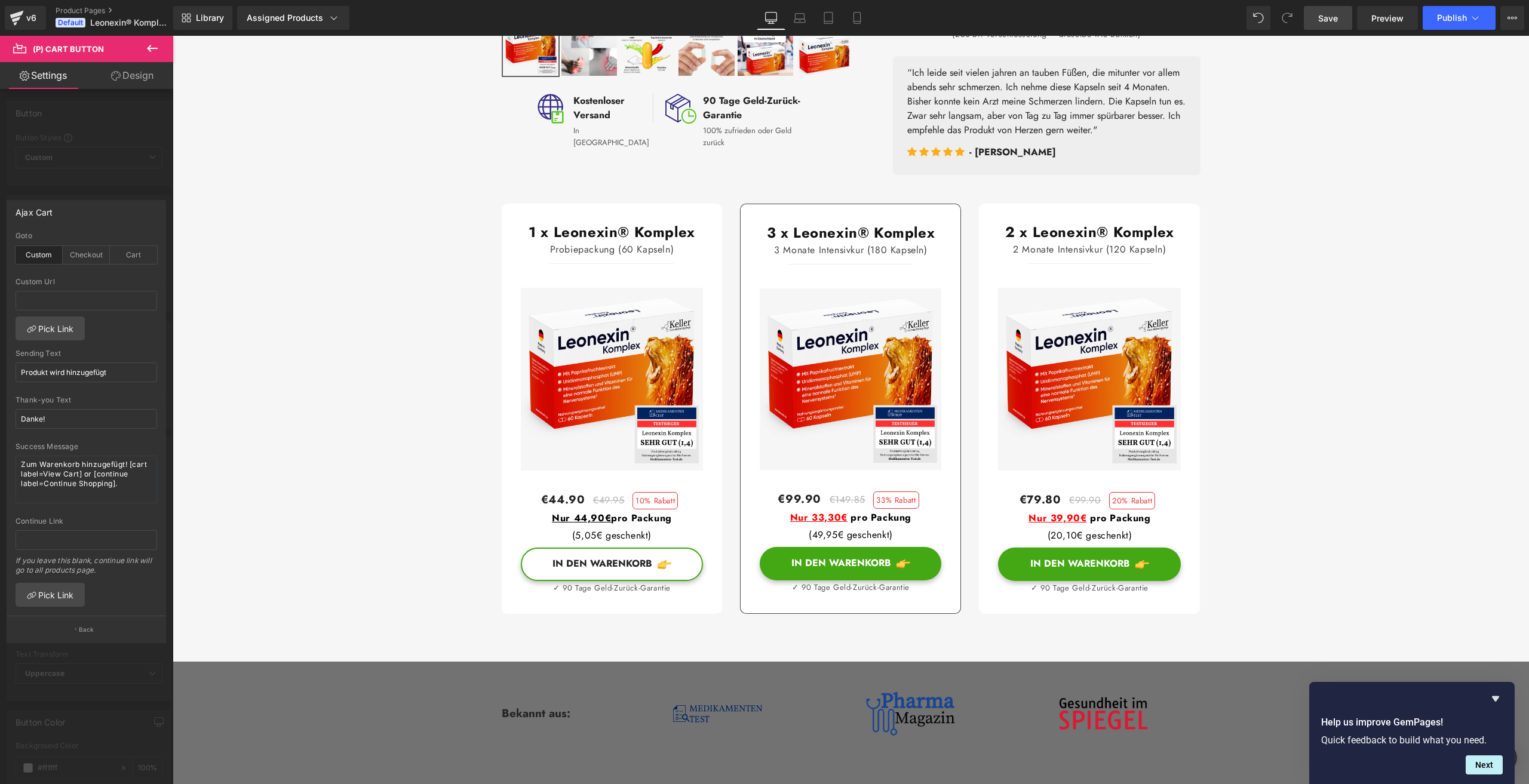
drag, startPoint x: 1328, startPoint y: 18, endPoint x: 591, endPoint y: 449, distance: 853.8
click at [1328, 18] on span "Save" at bounding box center [1327, 18] width 19 height 12
click at [1383, 13] on span "Preview" at bounding box center [1386, 18] width 32 height 12
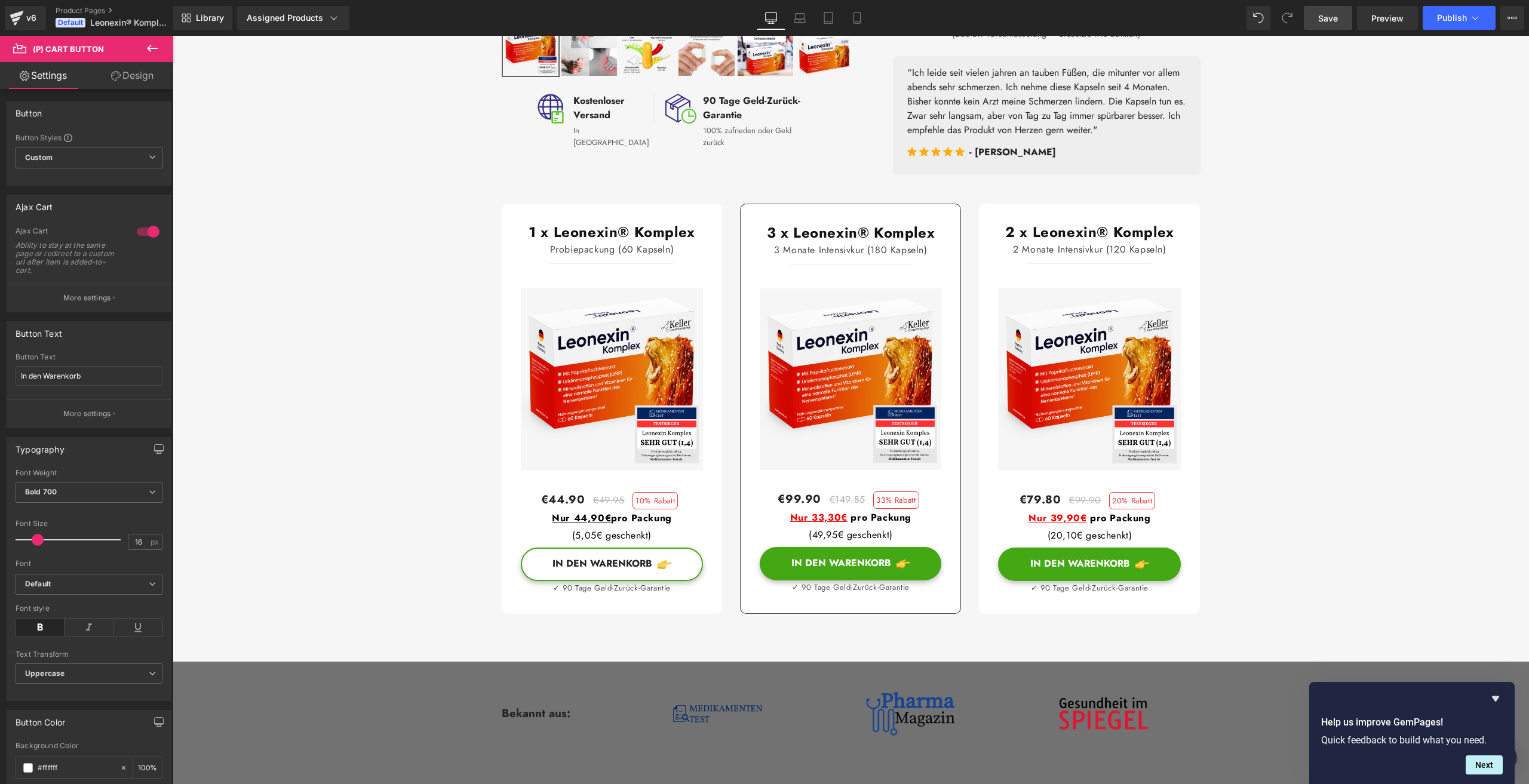
click at [143, 231] on div at bounding box center [148, 231] width 29 height 19
click at [147, 230] on div at bounding box center [148, 231] width 29 height 19
click at [97, 301] on p "More settings" at bounding box center [86, 298] width 48 height 11
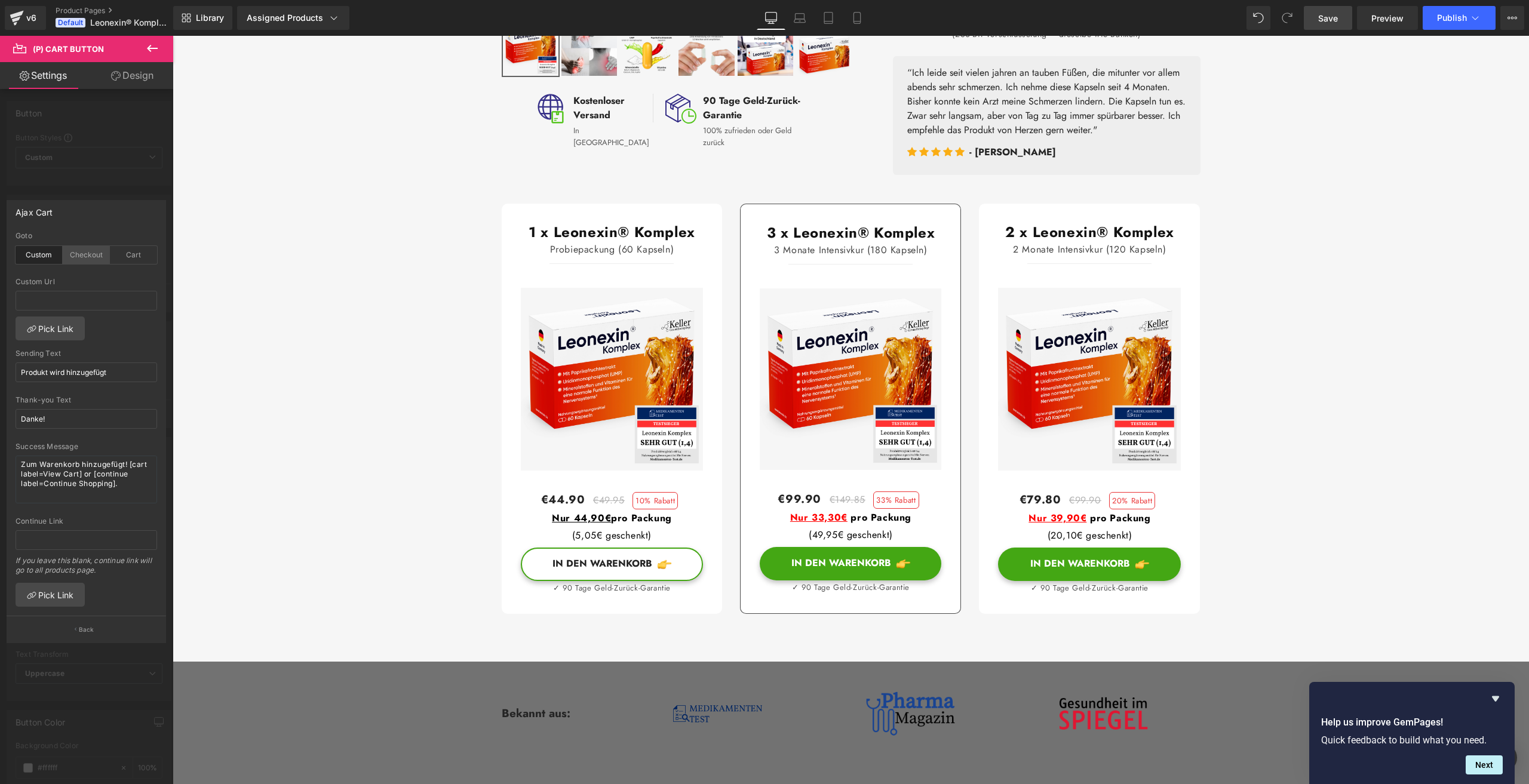
click at [84, 249] on div "Checkout" at bounding box center [86, 255] width 48 height 18
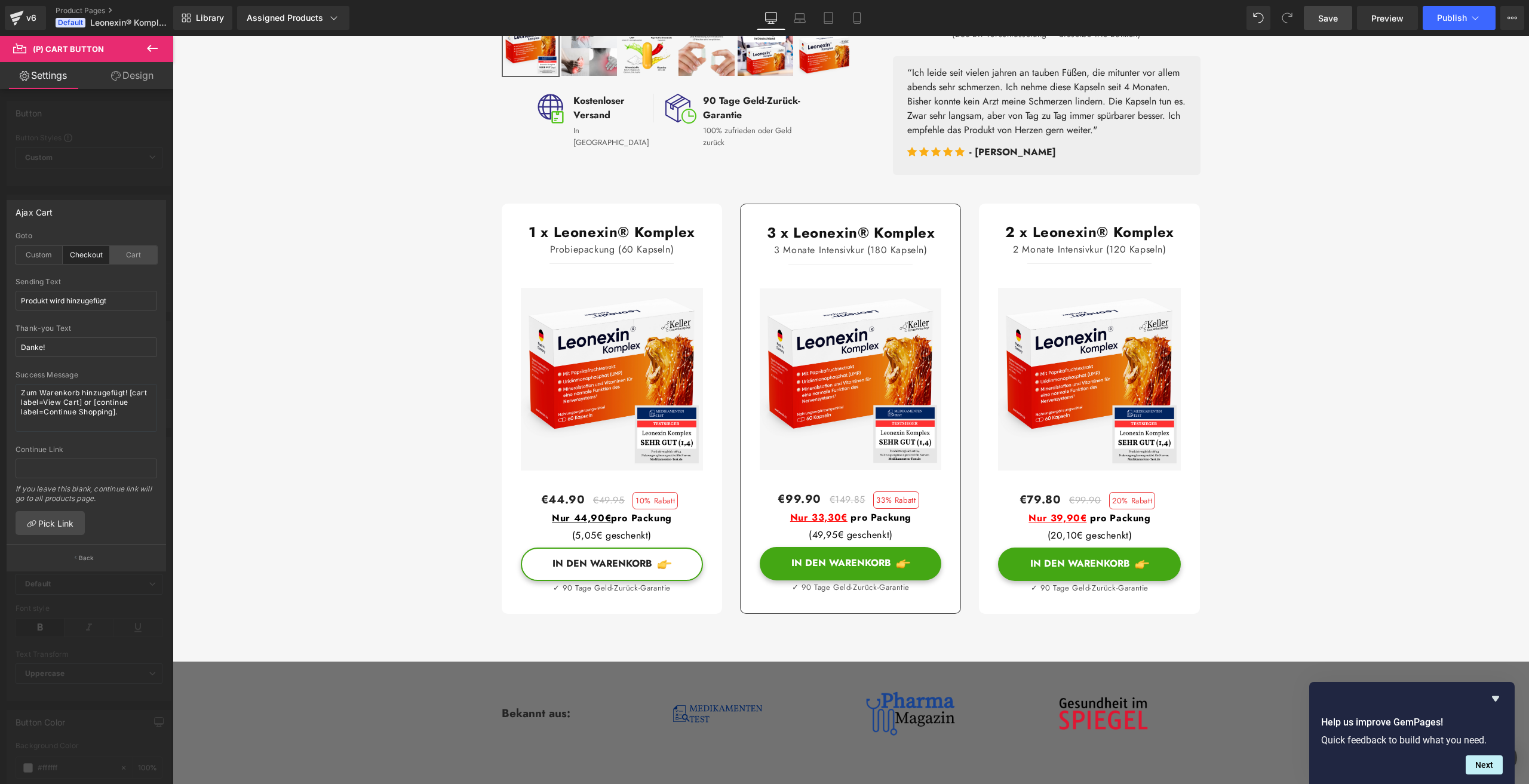
click at [125, 255] on div "Cart" at bounding box center [133, 255] width 48 height 18
click at [34, 255] on div "Custom" at bounding box center [39, 255] width 48 height 18
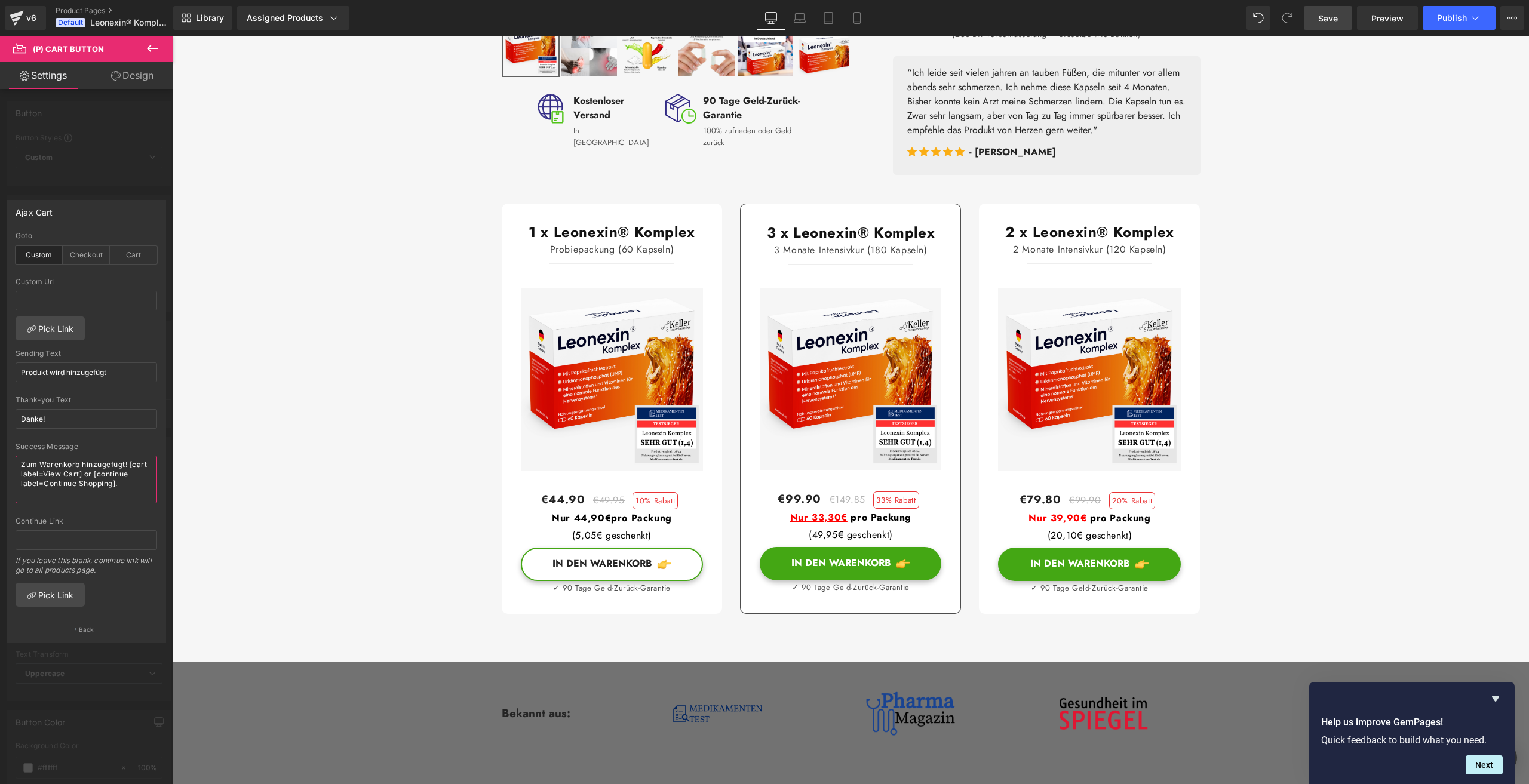
drag, startPoint x: 85, startPoint y: 471, endPoint x: 116, endPoint y: 481, distance: 32.6
click at [116, 481] on textarea "Zum Warenkorb hinzugefügt! [cart label=View Cart] or [continue label=Continue S…" at bounding box center [86, 479] width 142 height 47
type textarea "Zum Warenkorb hinzugefügt! [cart label=View Cart]."
click at [55, 540] on input "text" at bounding box center [86, 540] width 142 height 19
click at [1323, 19] on span "Save" at bounding box center [1327, 18] width 19 height 12
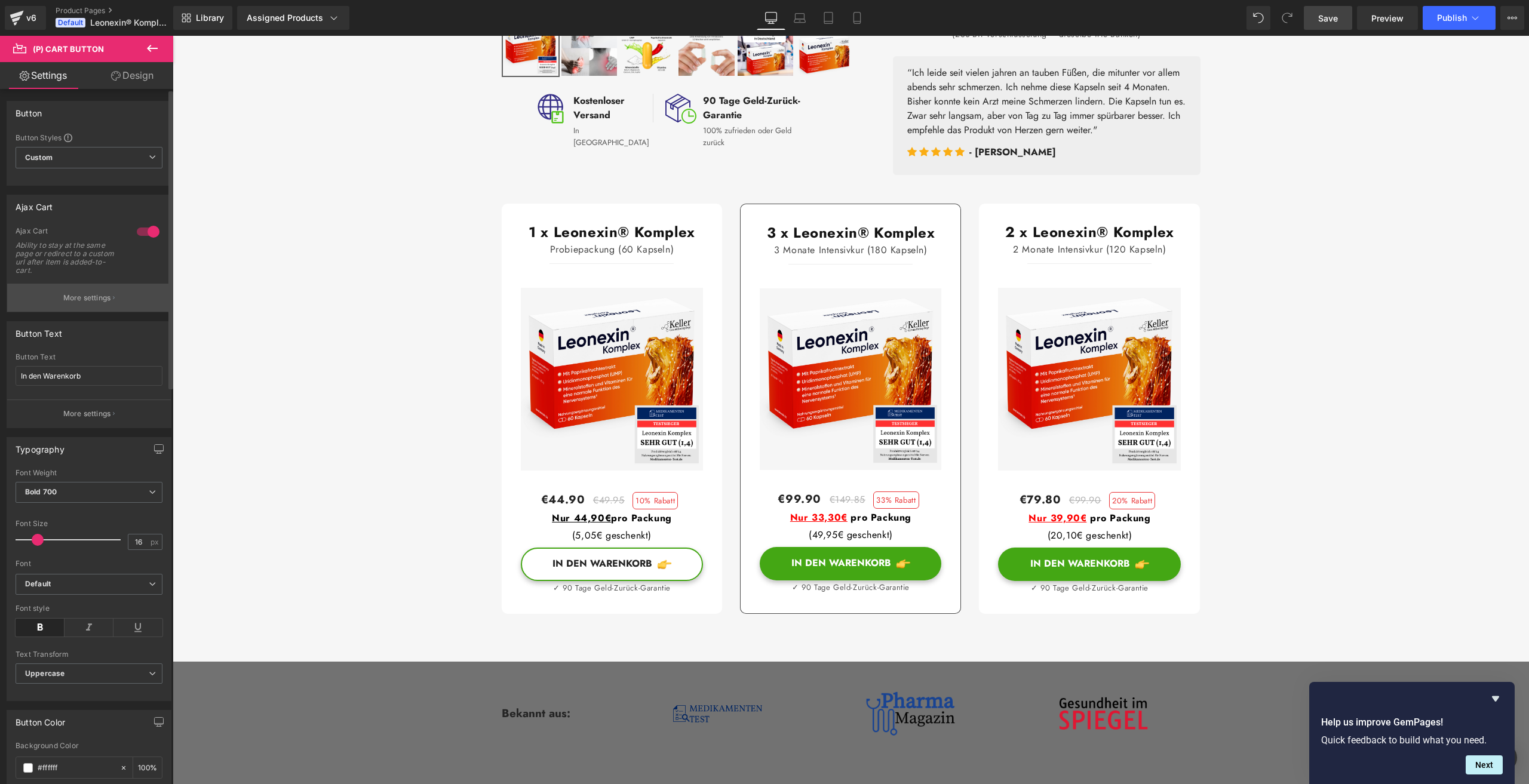
click at [104, 298] on p "More settings" at bounding box center [86, 298] width 48 height 11
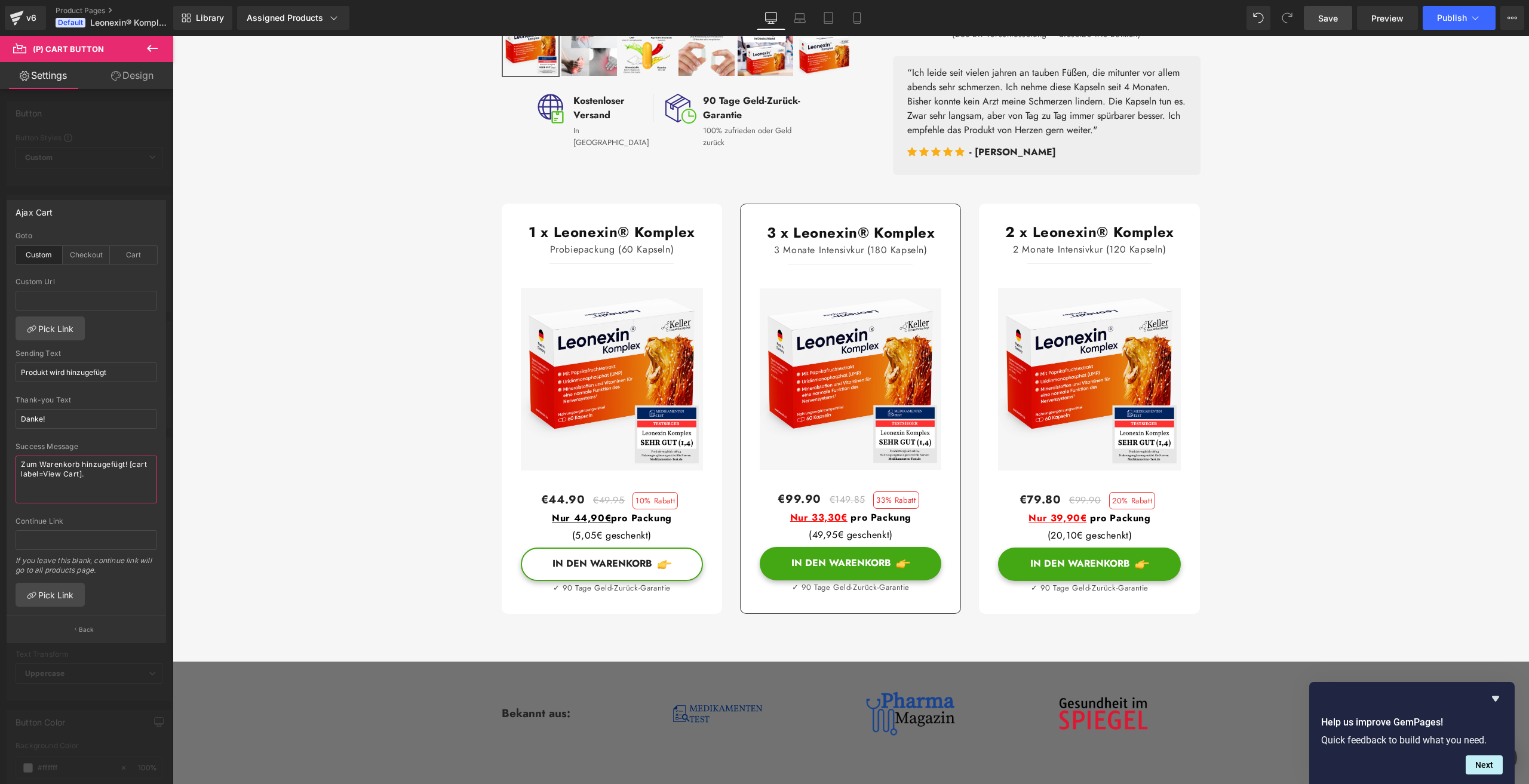
click at [83, 477] on textarea "Zum Warenkorb hinzugefügt! [cart label=View Cart]." at bounding box center [86, 479] width 142 height 47
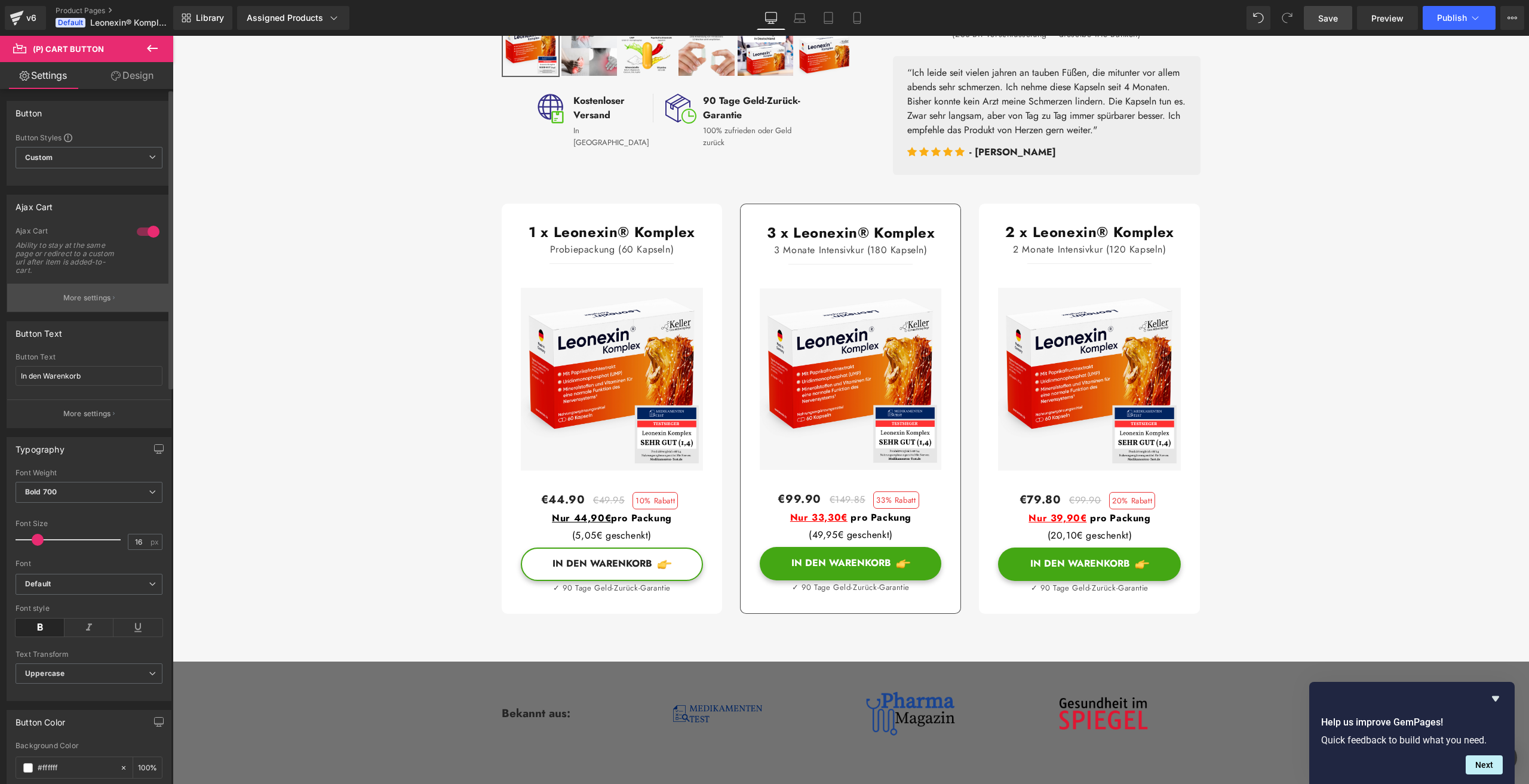
click at [70, 290] on button "More settings" at bounding box center [89, 297] width 164 height 28
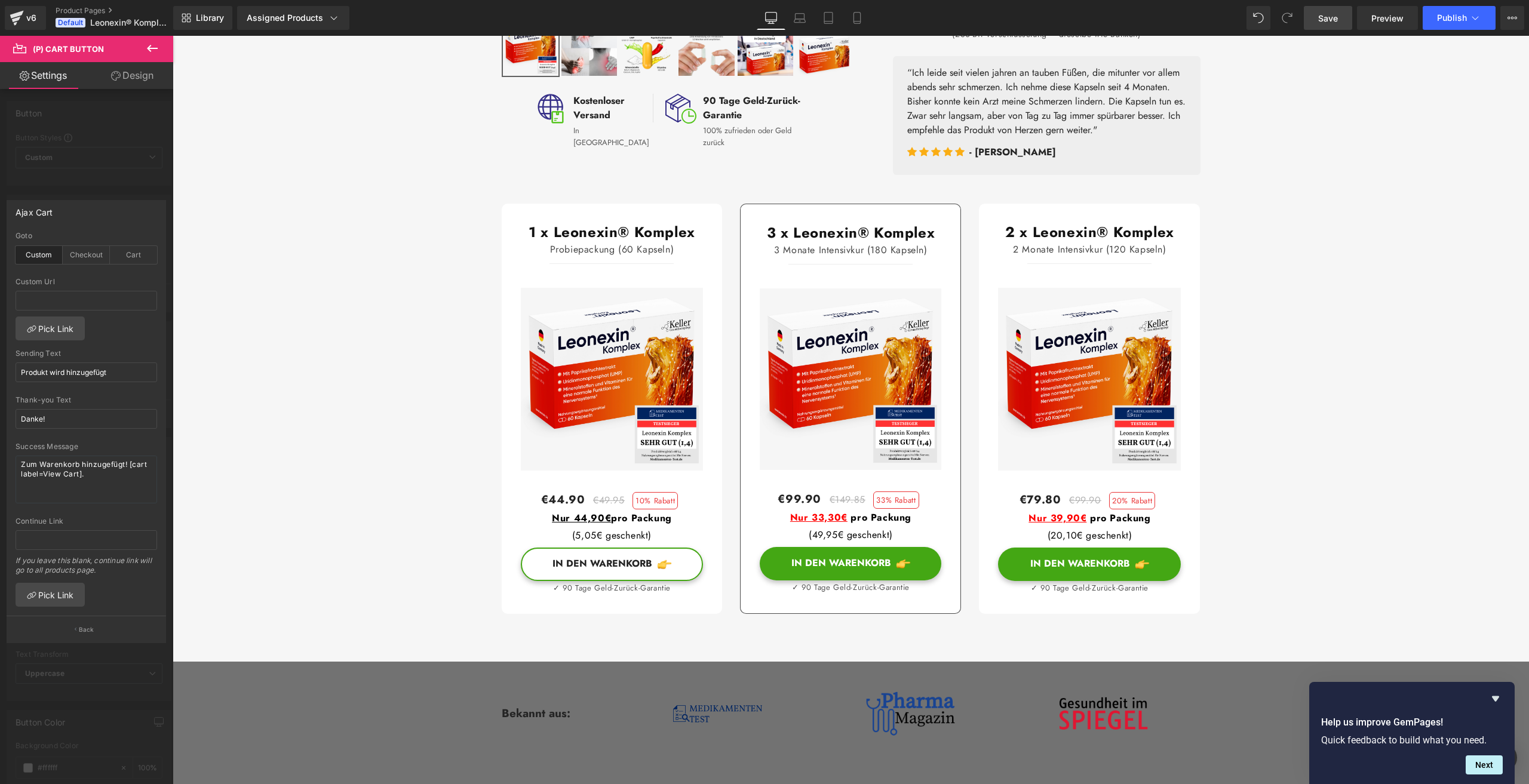
click at [1325, 19] on span "Save" at bounding box center [1327, 18] width 19 height 12
click at [1389, 23] on span "Preview" at bounding box center [1386, 18] width 32 height 12
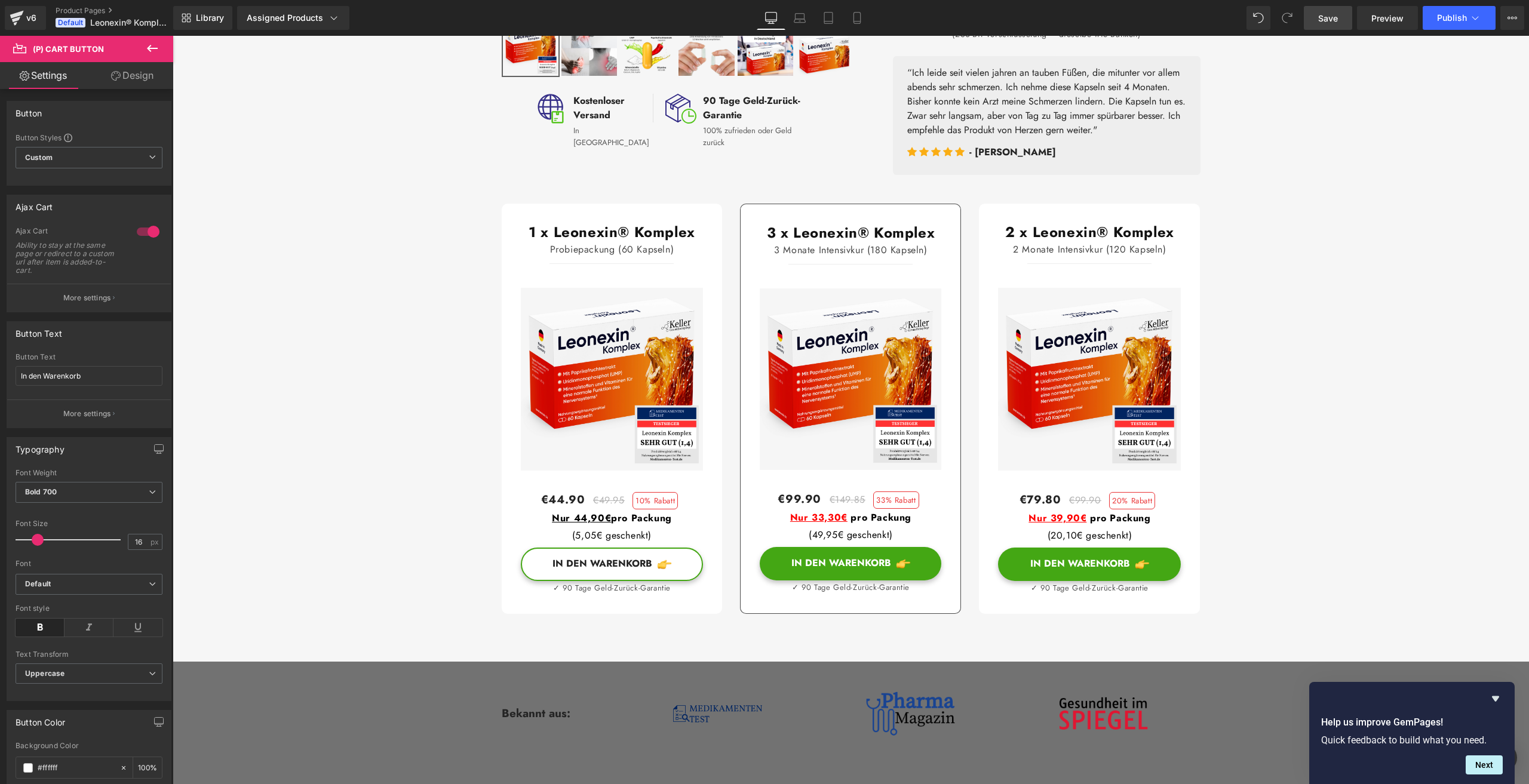
click at [88, 301] on p "More settings" at bounding box center [86, 298] width 48 height 11
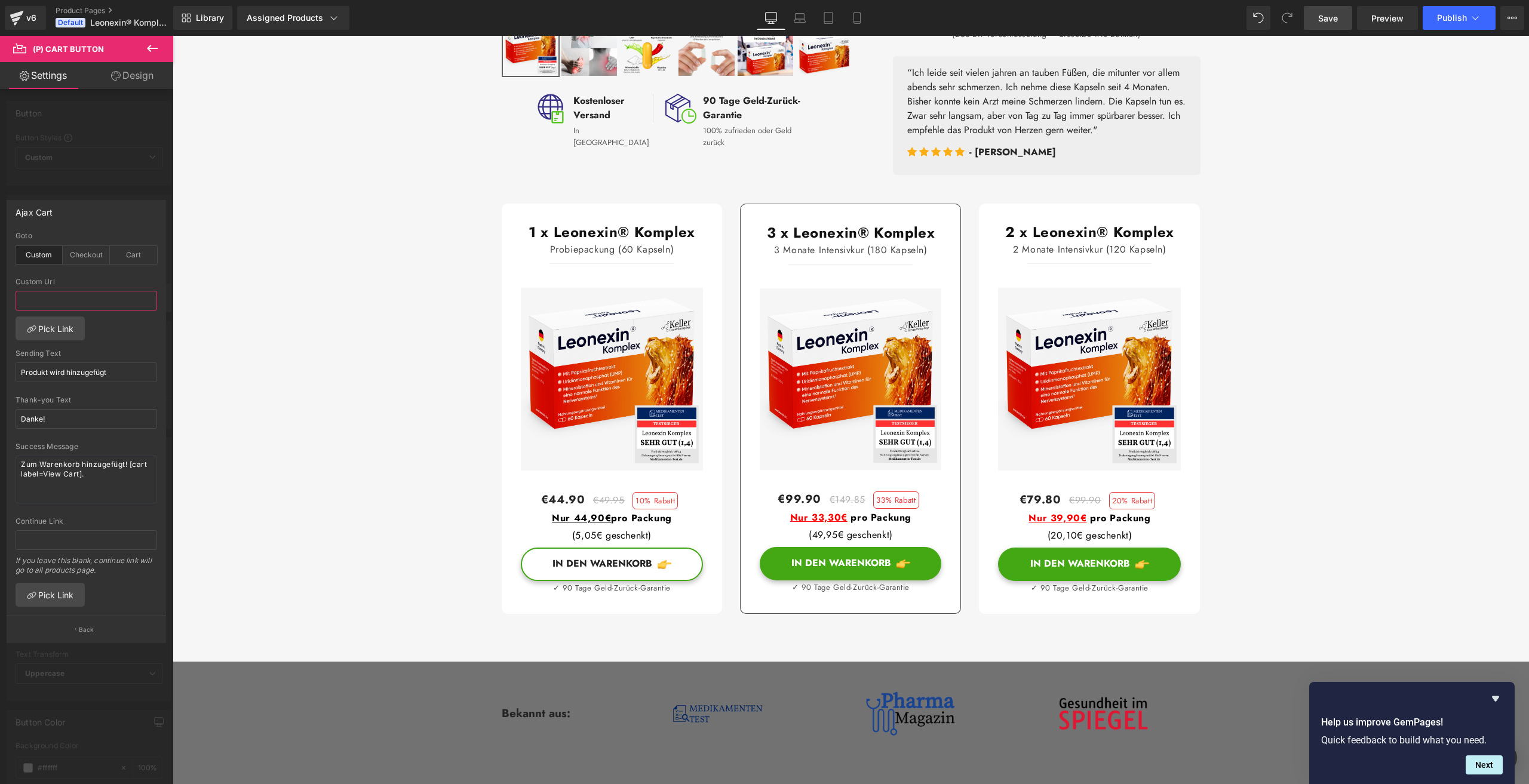
click at [88, 301] on input "text" at bounding box center [86, 300] width 142 height 19
type input "#"
click at [83, 279] on div "Custom Url" at bounding box center [86, 282] width 142 height 9
click at [86, 257] on div "Checkout" at bounding box center [86, 255] width 48 height 18
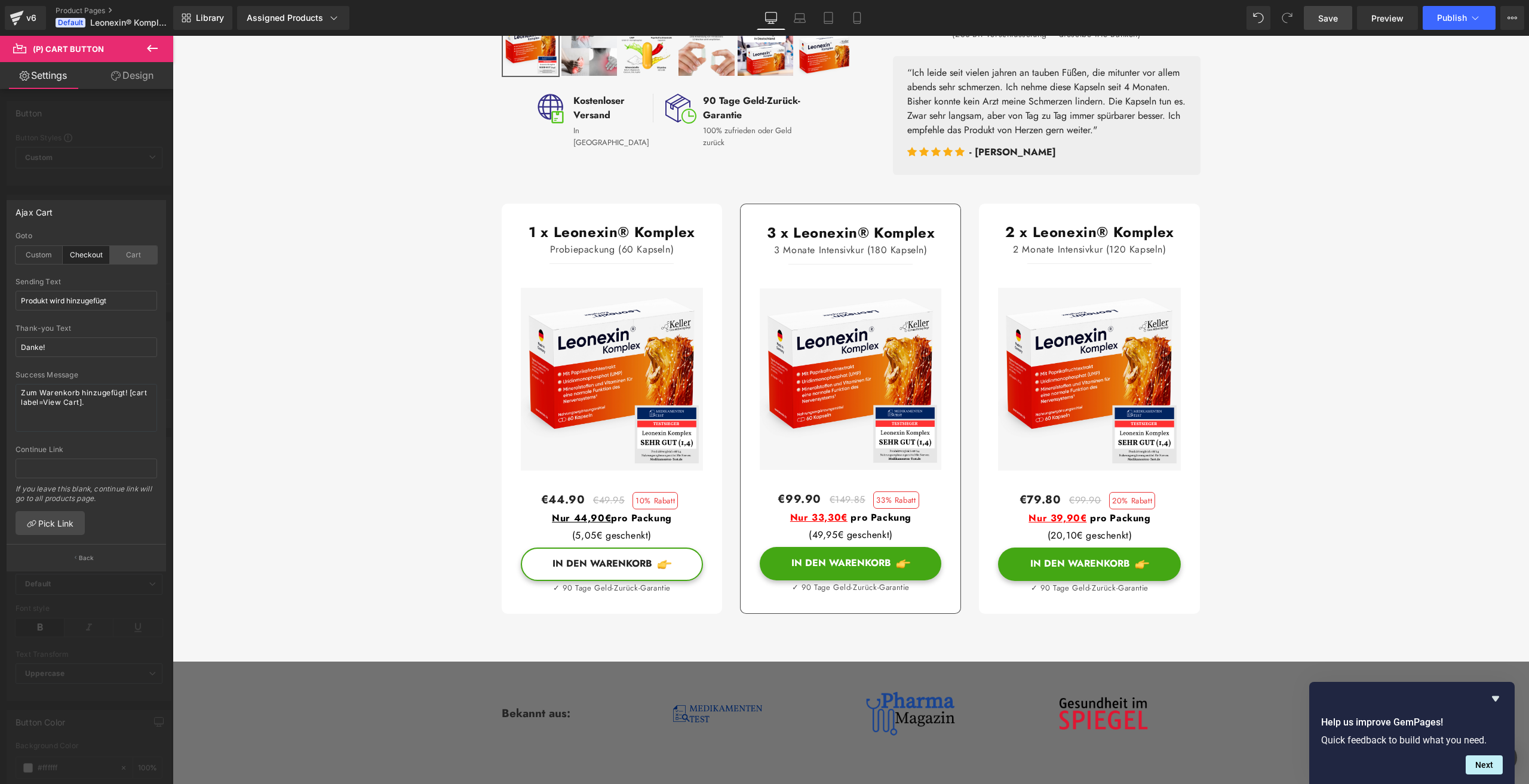
click at [118, 257] on div "Cart" at bounding box center [133, 255] width 48 height 18
click at [20, 260] on div "Custom" at bounding box center [39, 255] width 48 height 18
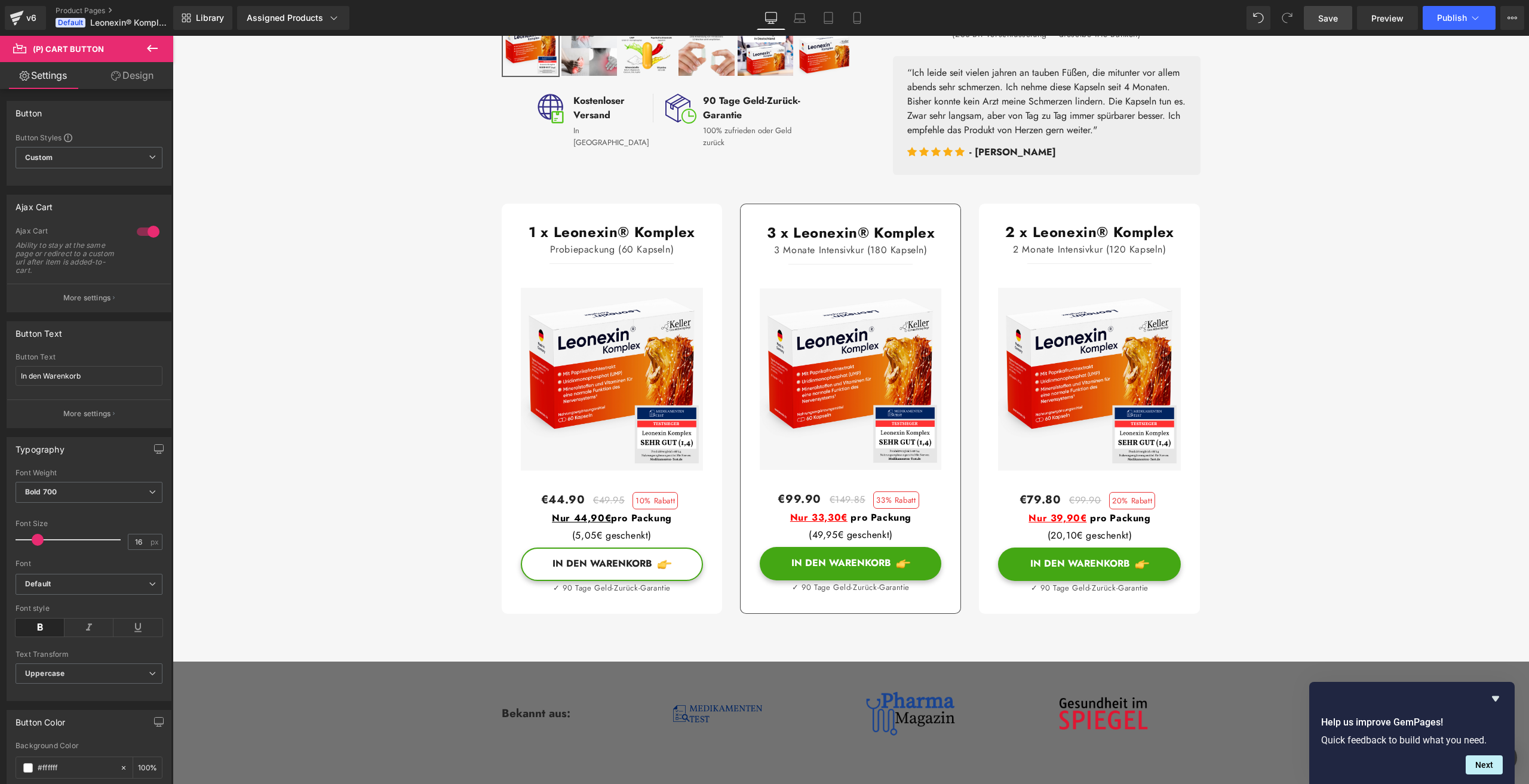
click at [93, 290] on button "More settings" at bounding box center [89, 297] width 164 height 28
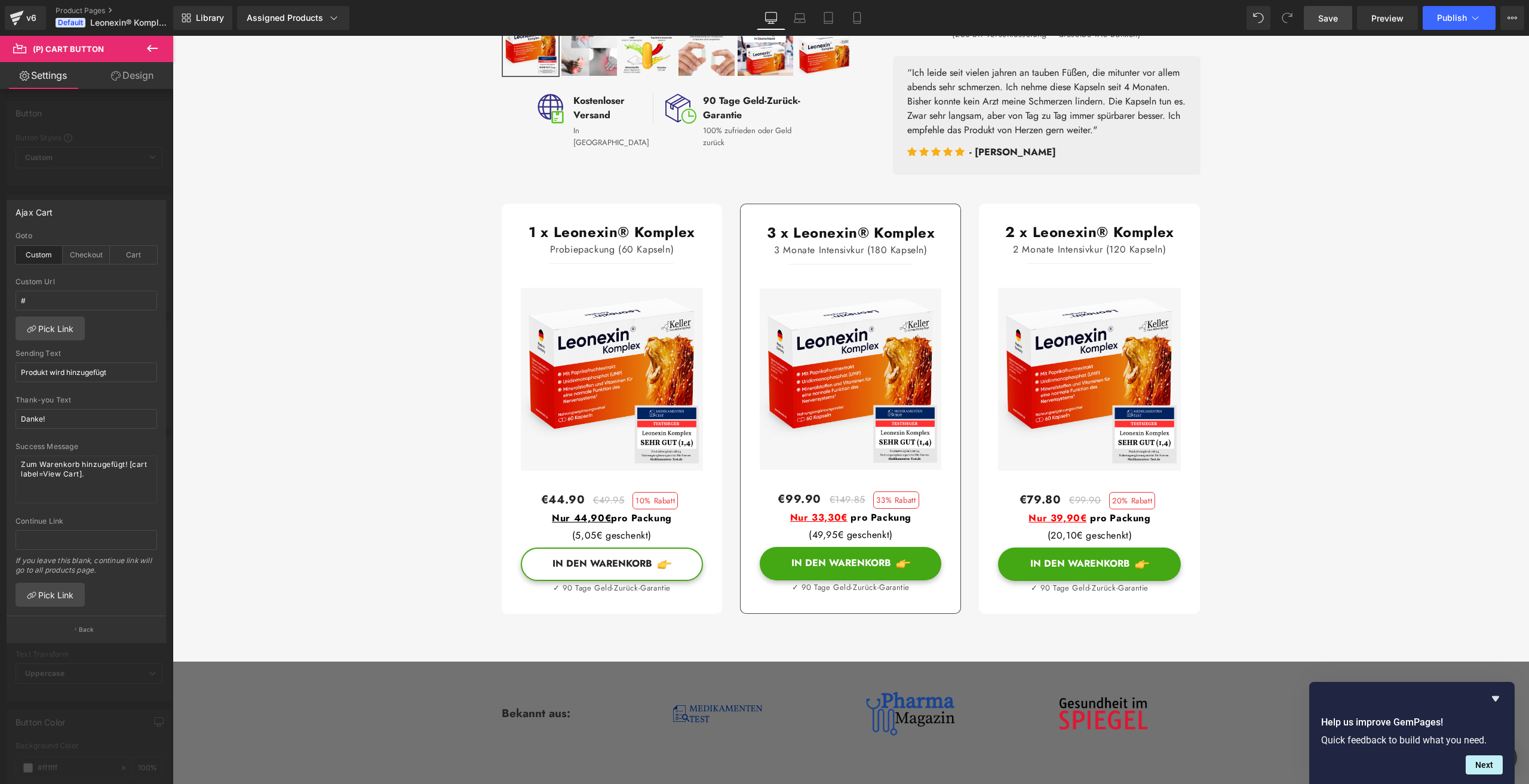
click at [1326, 19] on span "Save" at bounding box center [1327, 18] width 19 height 12
click at [1386, 23] on span "Preview" at bounding box center [1386, 18] width 32 height 12
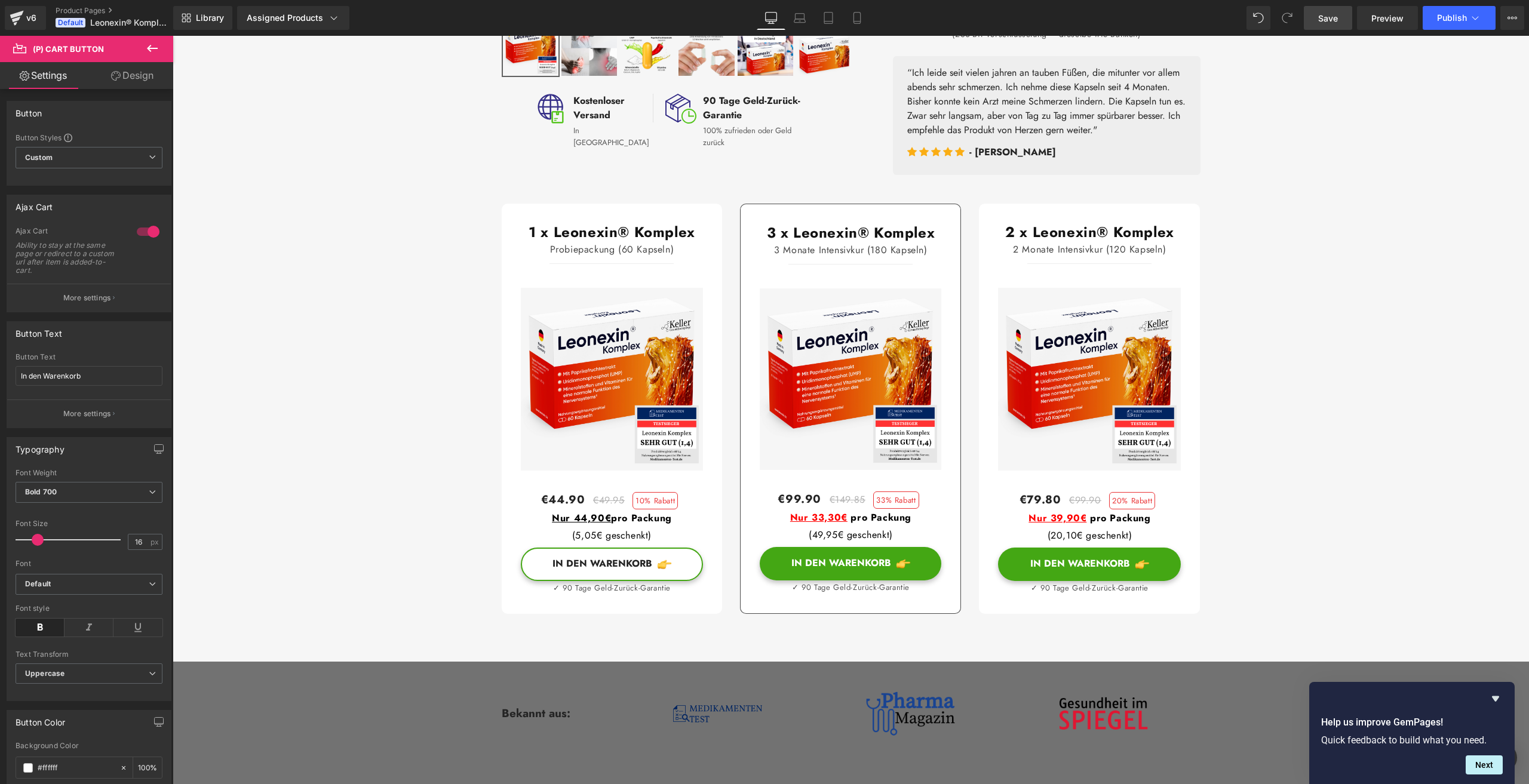
click at [87, 296] on p "More settings" at bounding box center [86, 298] width 48 height 11
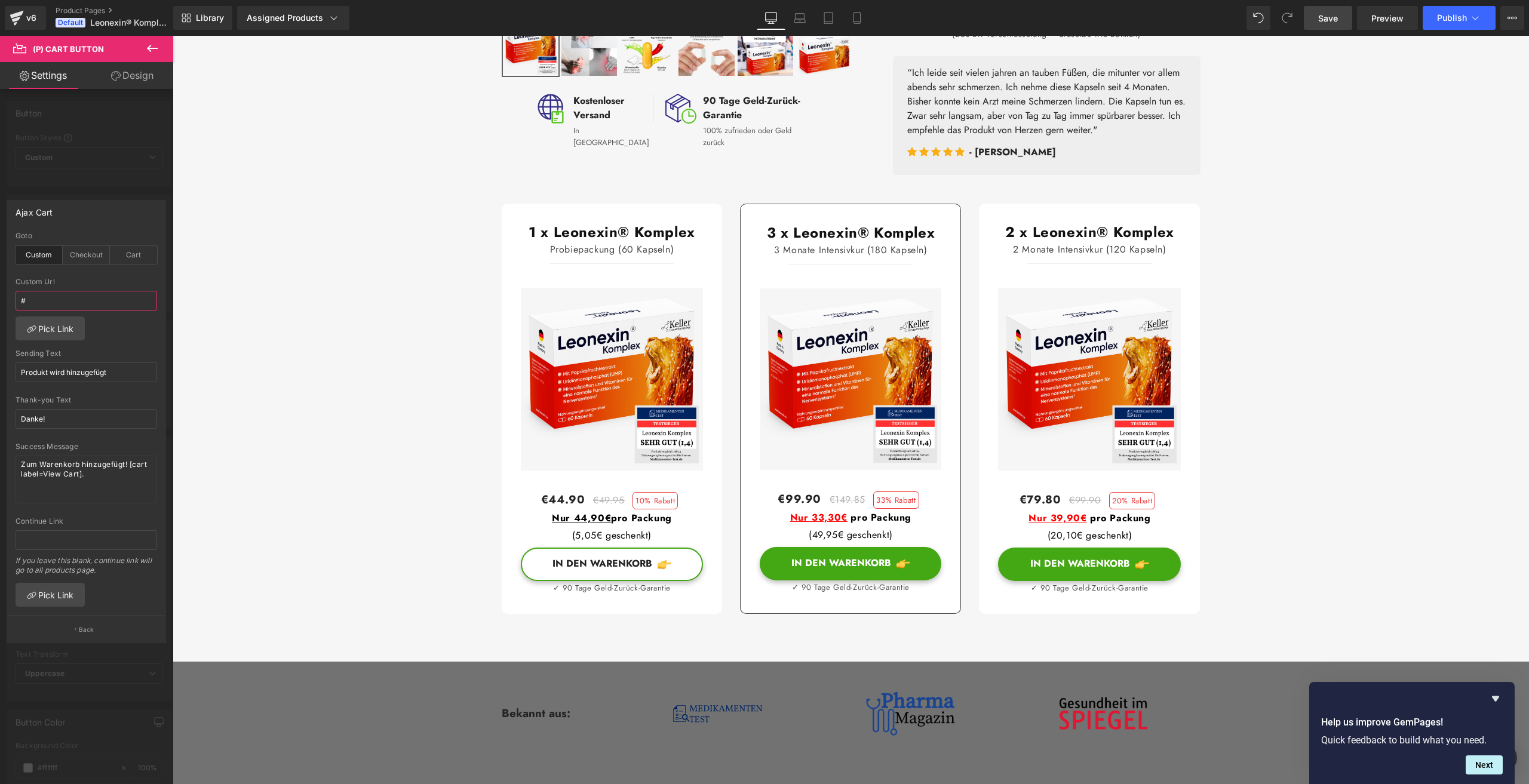
click at [60, 307] on input "#" at bounding box center [86, 300] width 142 height 19
click at [1326, 17] on span "Save" at bounding box center [1327, 18] width 19 height 12
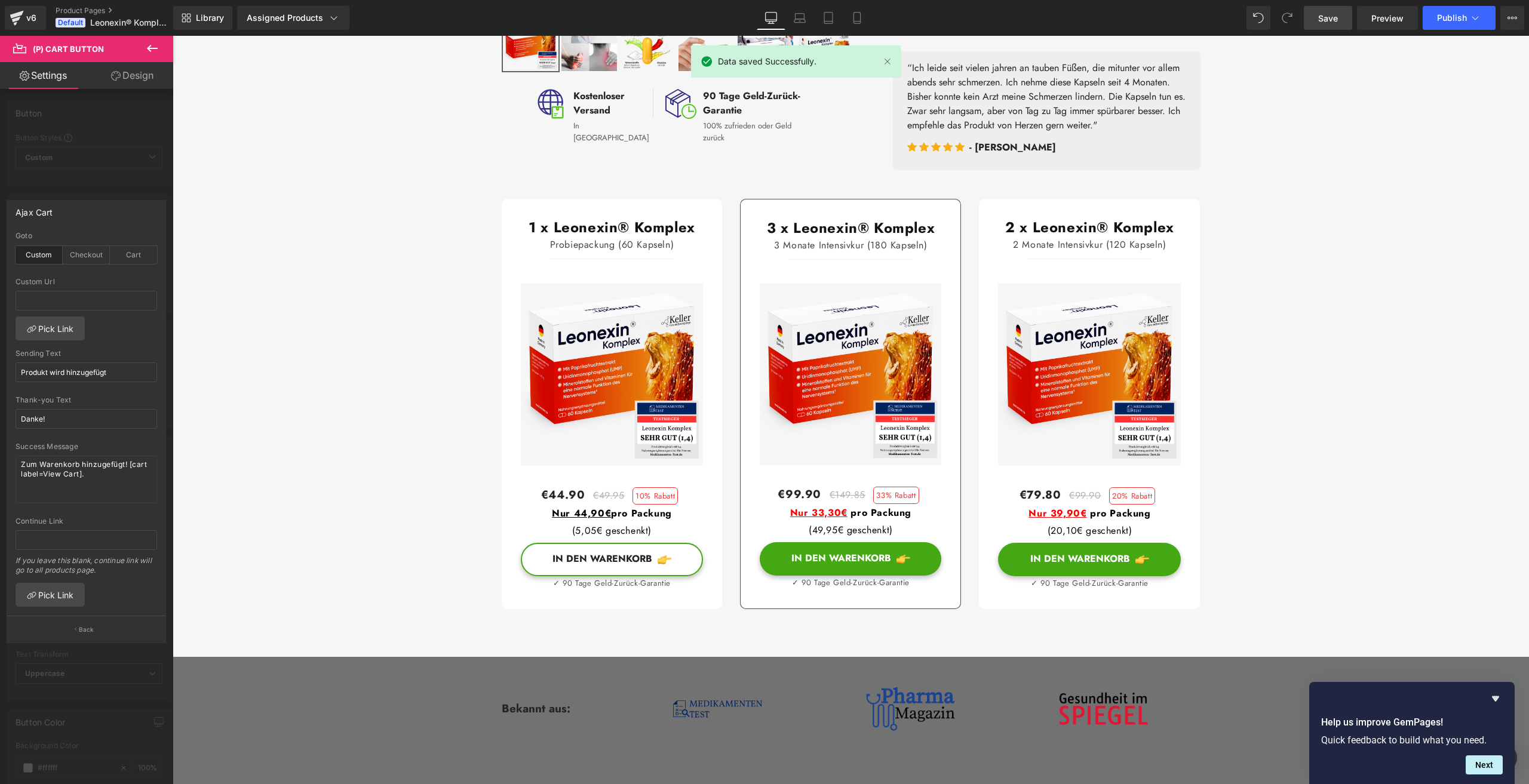
scroll to position [537, 0]
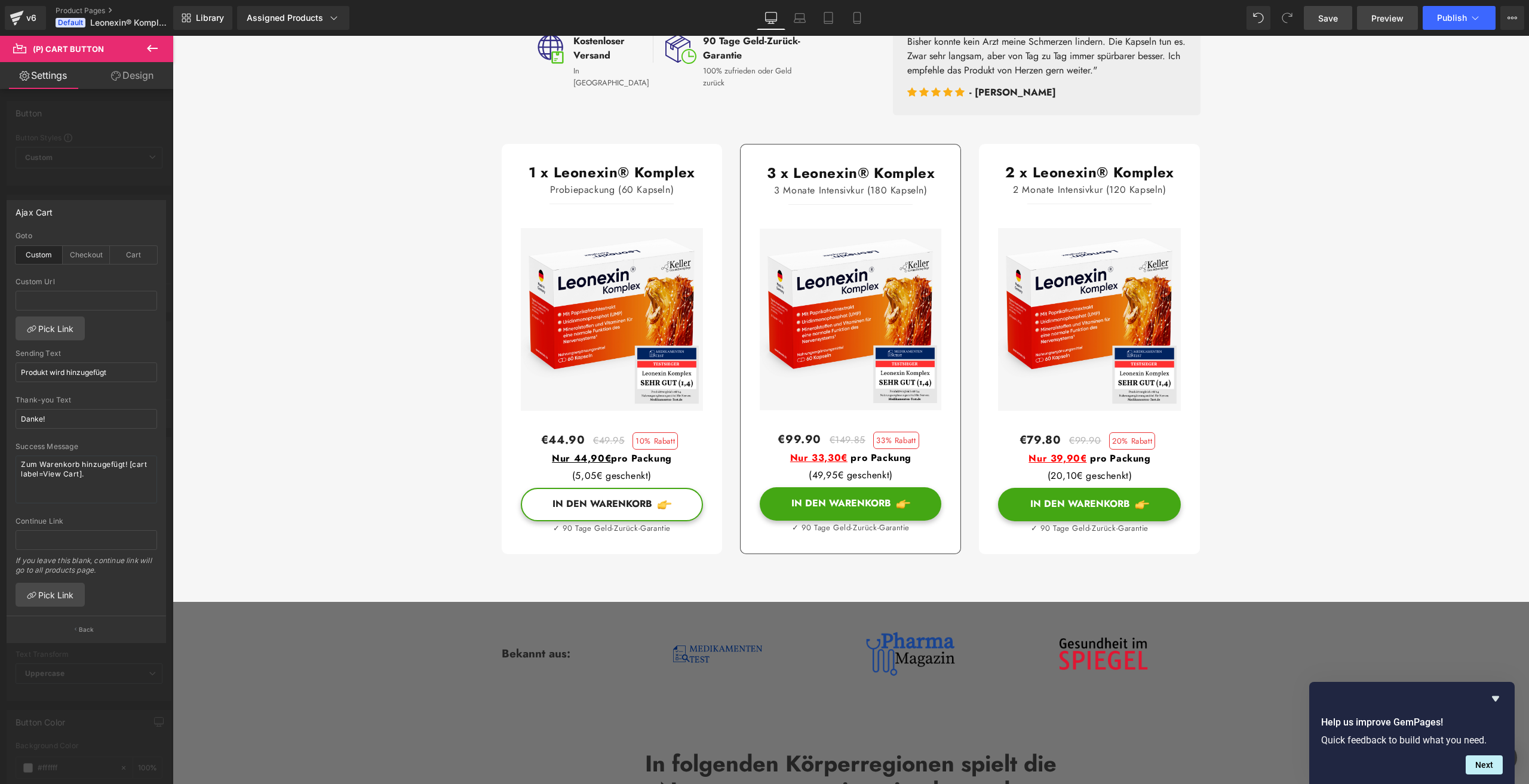
click at [1381, 12] on span "Preview" at bounding box center [1386, 18] width 32 height 12
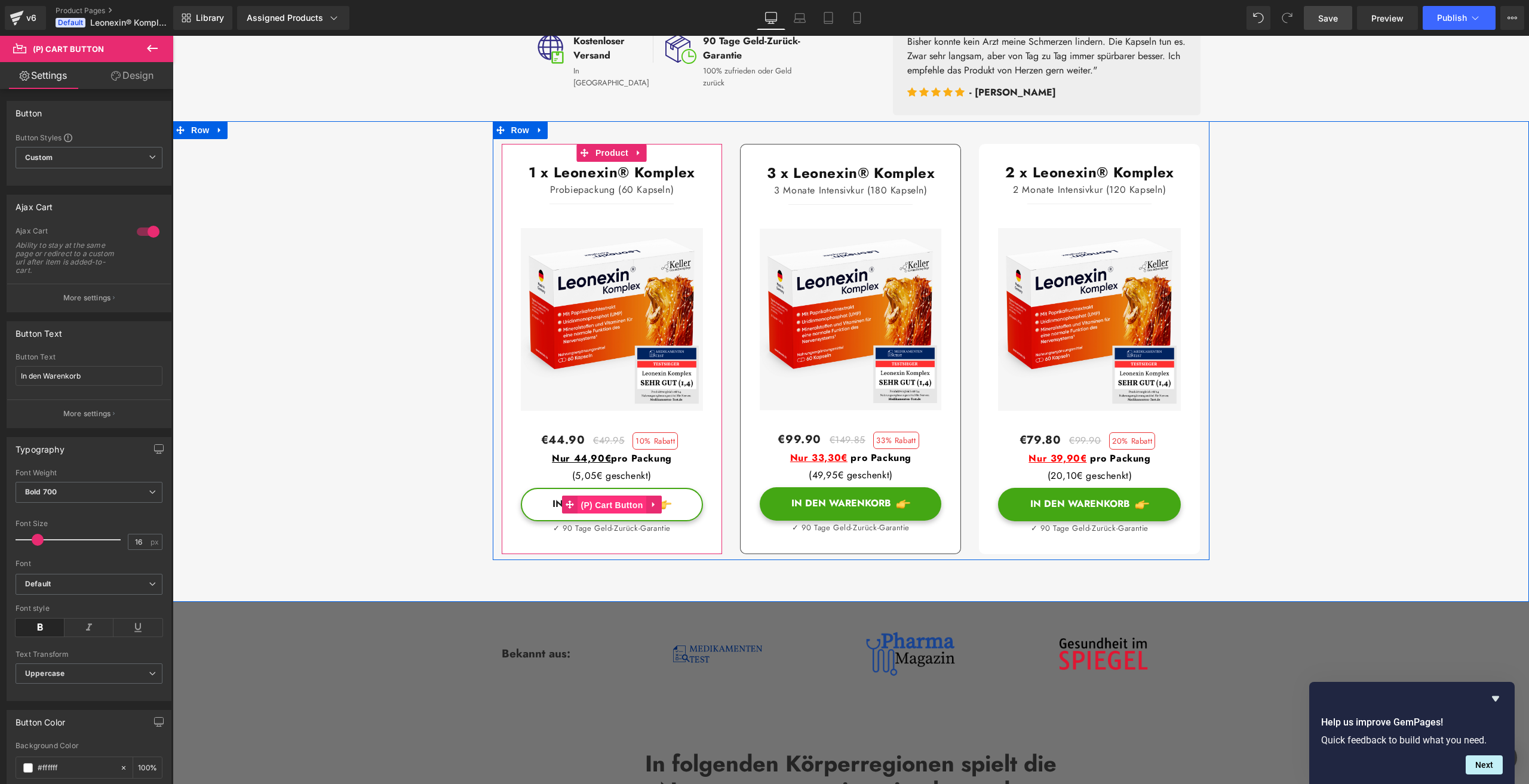
click at [618, 514] on span "(P) Cart Button" at bounding box center [611, 505] width 68 height 18
click at [682, 521] on button "In den Warenkorb" at bounding box center [612, 504] width 183 height 33
click at [630, 513] on span "(P) Cart Button" at bounding box center [611, 504] width 68 height 18
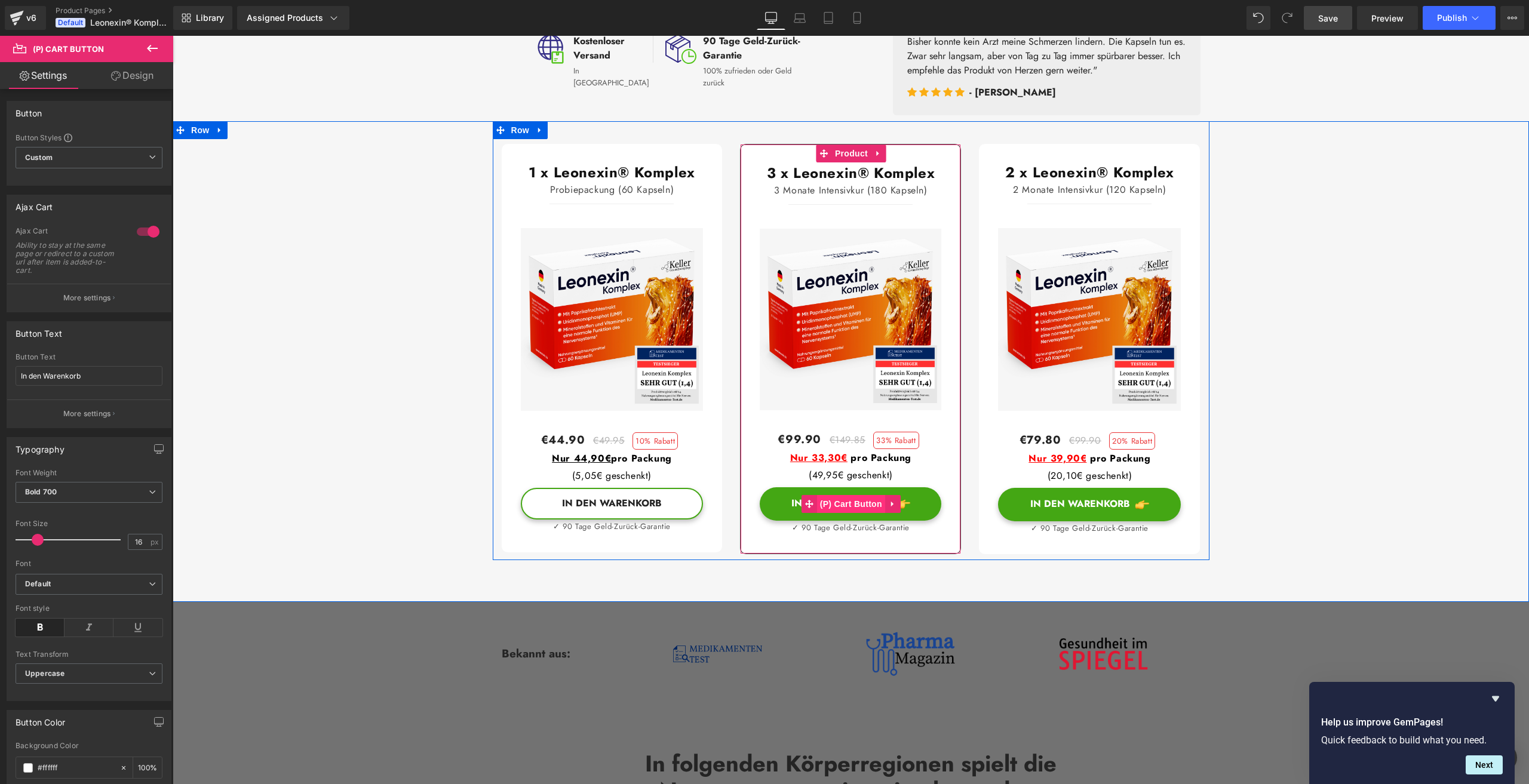
click at [831, 513] on span "(P) Cart Button" at bounding box center [851, 504] width 68 height 18
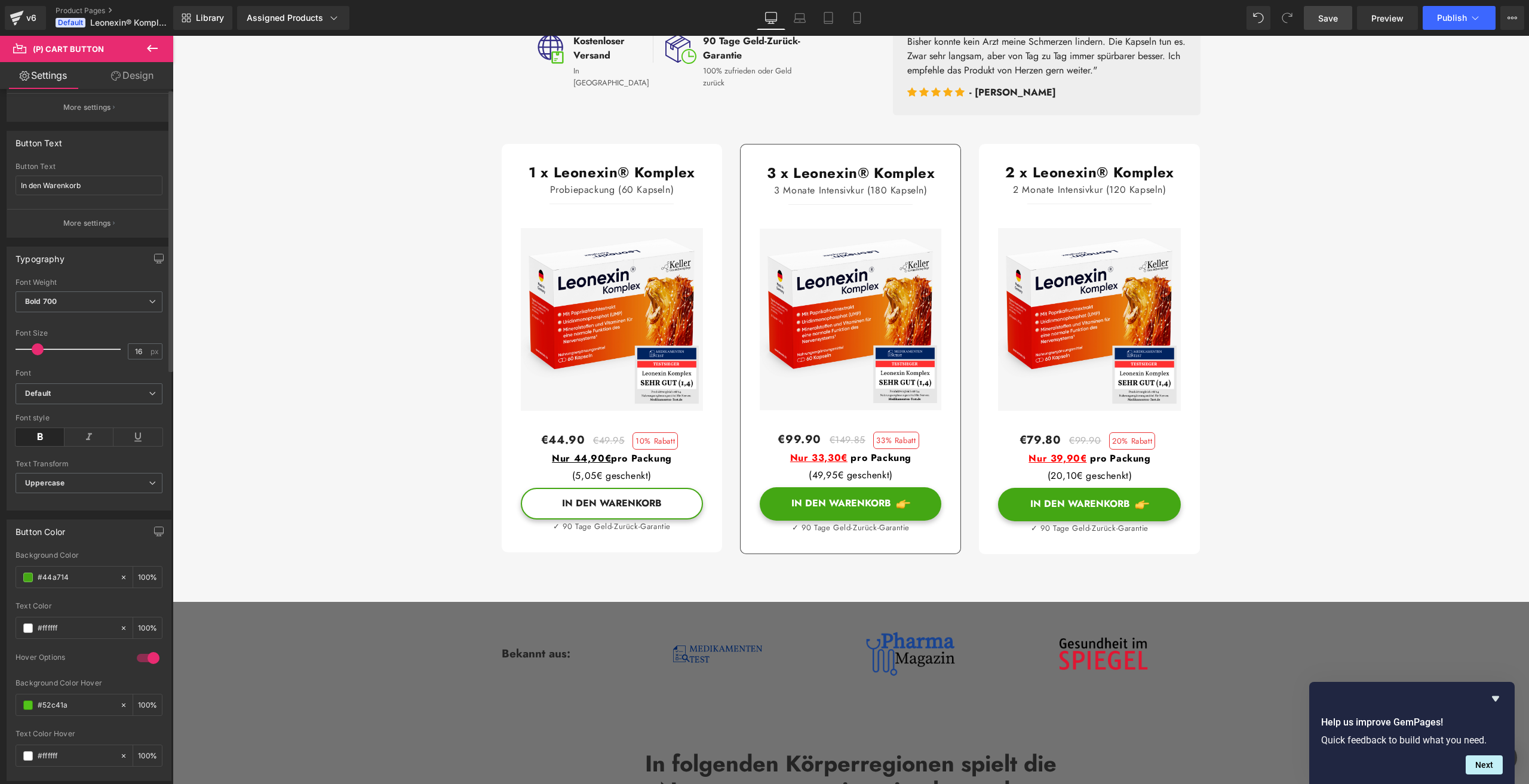
scroll to position [0, 0]
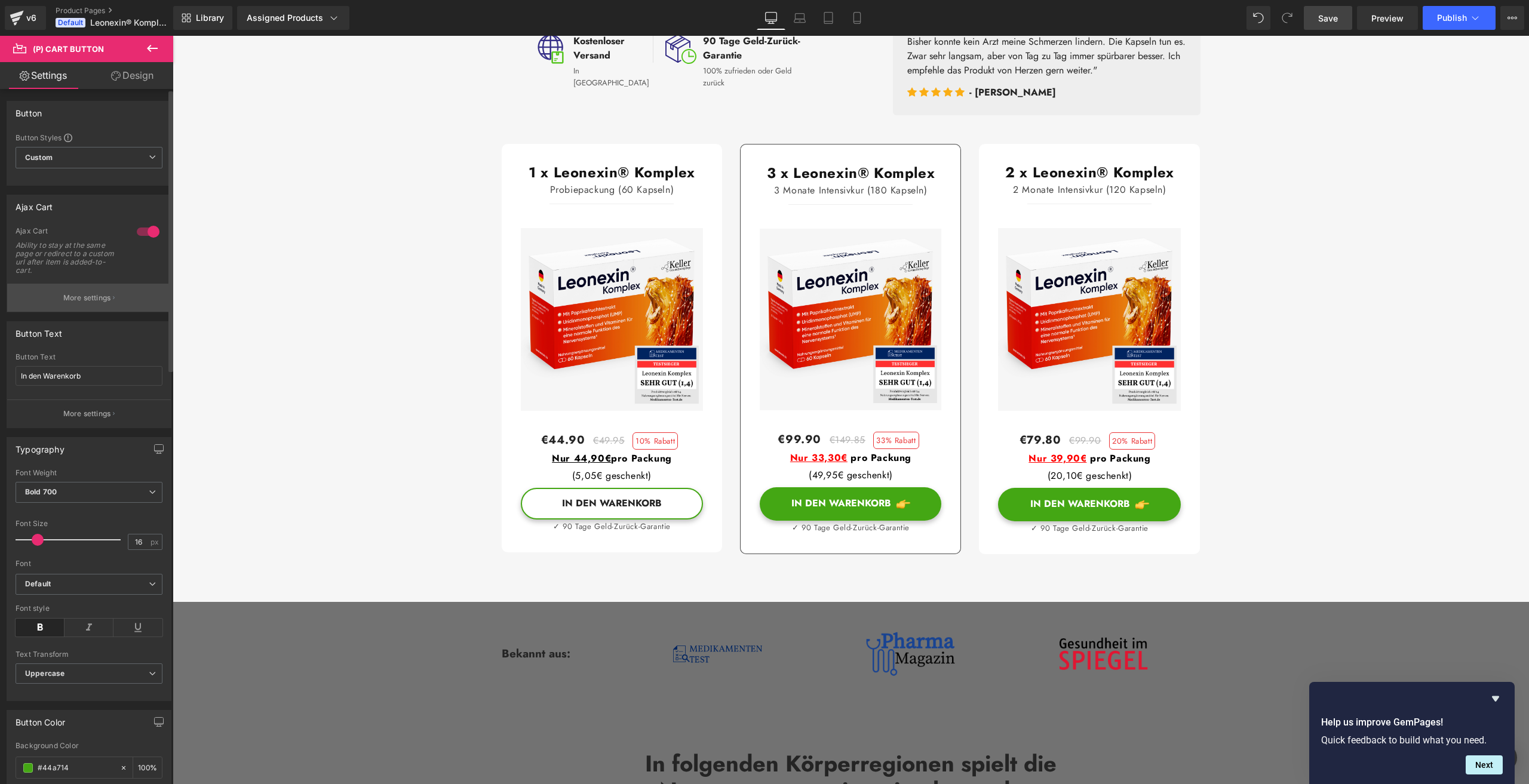
click at [65, 296] on p "More settings" at bounding box center [86, 298] width 48 height 11
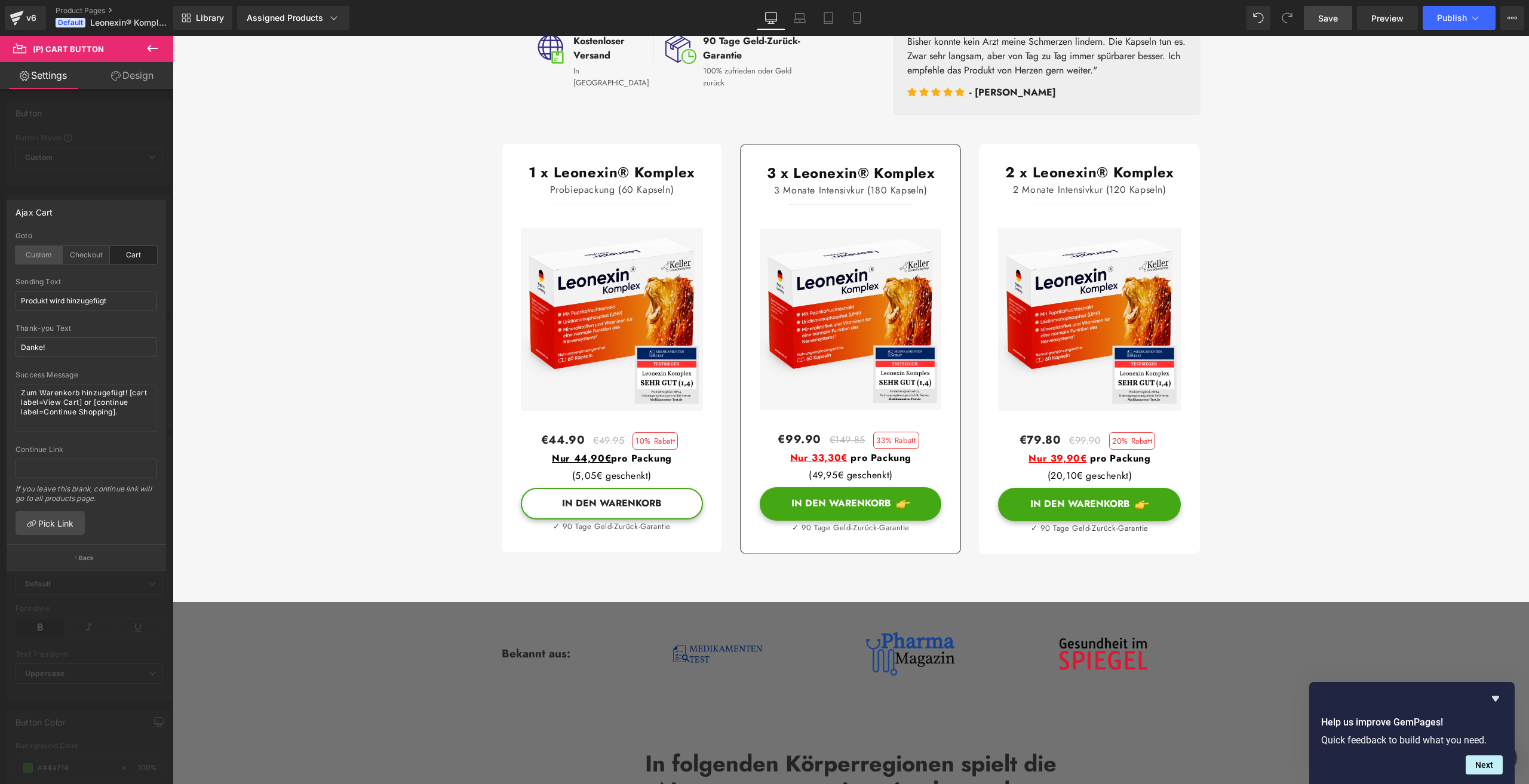
click at [38, 252] on div "Custom" at bounding box center [39, 255] width 48 height 18
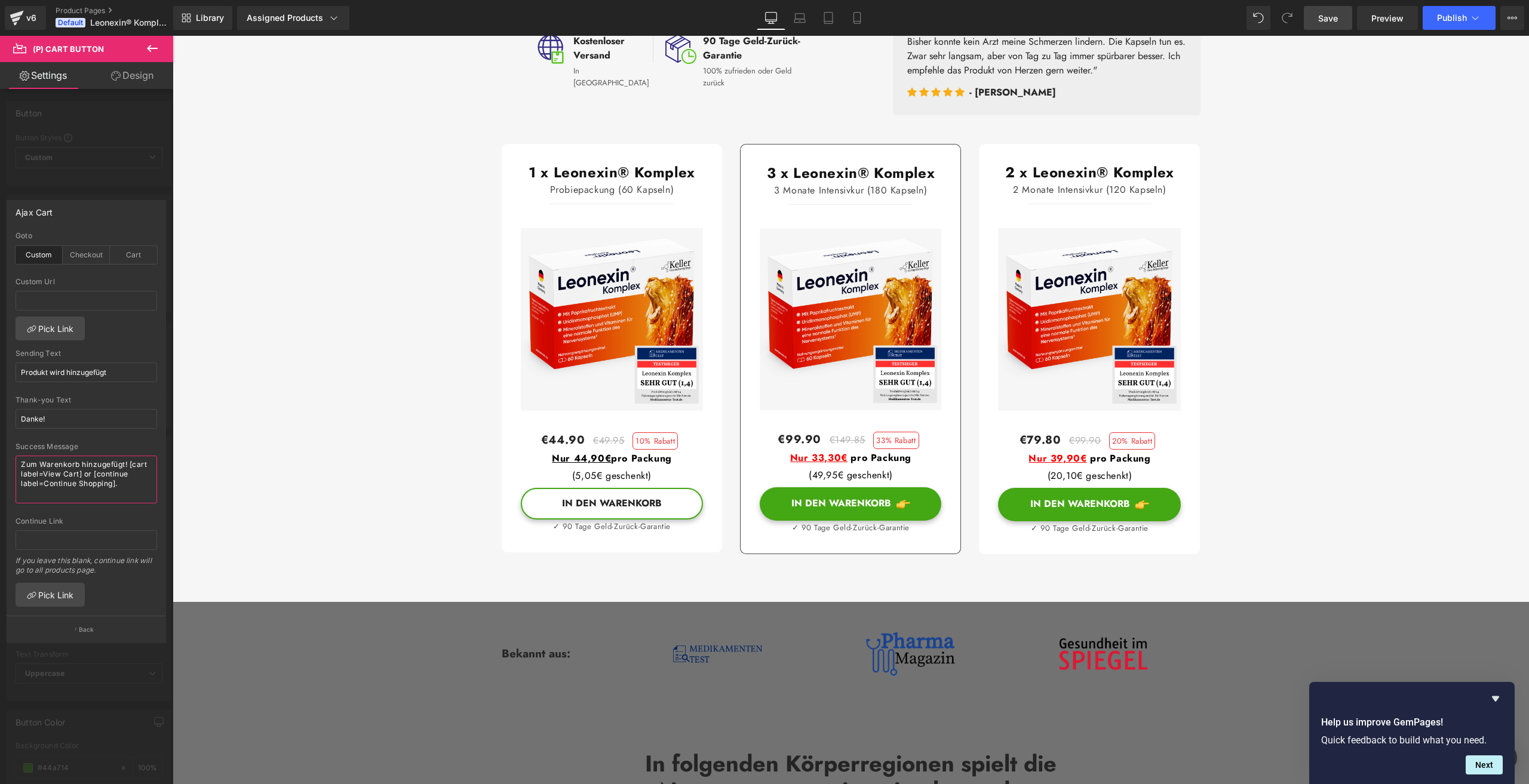
drag, startPoint x: 83, startPoint y: 473, endPoint x: 114, endPoint y: 481, distance: 32.0
click at [114, 481] on textarea "Zum Warenkorb hinzugefügt! [cart label=View Cart] or [continue label=Continue S…" at bounding box center [86, 479] width 142 height 47
click at [86, 467] on textarea "Zum Warenkorb hinzugefügt! [cart label=View Cart]]." at bounding box center [86, 479] width 142 height 47
click at [86, 473] on textarea "Zum Warenkorb hinzugefügt! [cart label=View Cart]]." at bounding box center [86, 479] width 142 height 47
click at [84, 469] on textarea "Zum Warenkorb hinzugefügt! [cart label=View Cart]]." at bounding box center [86, 479] width 142 height 47
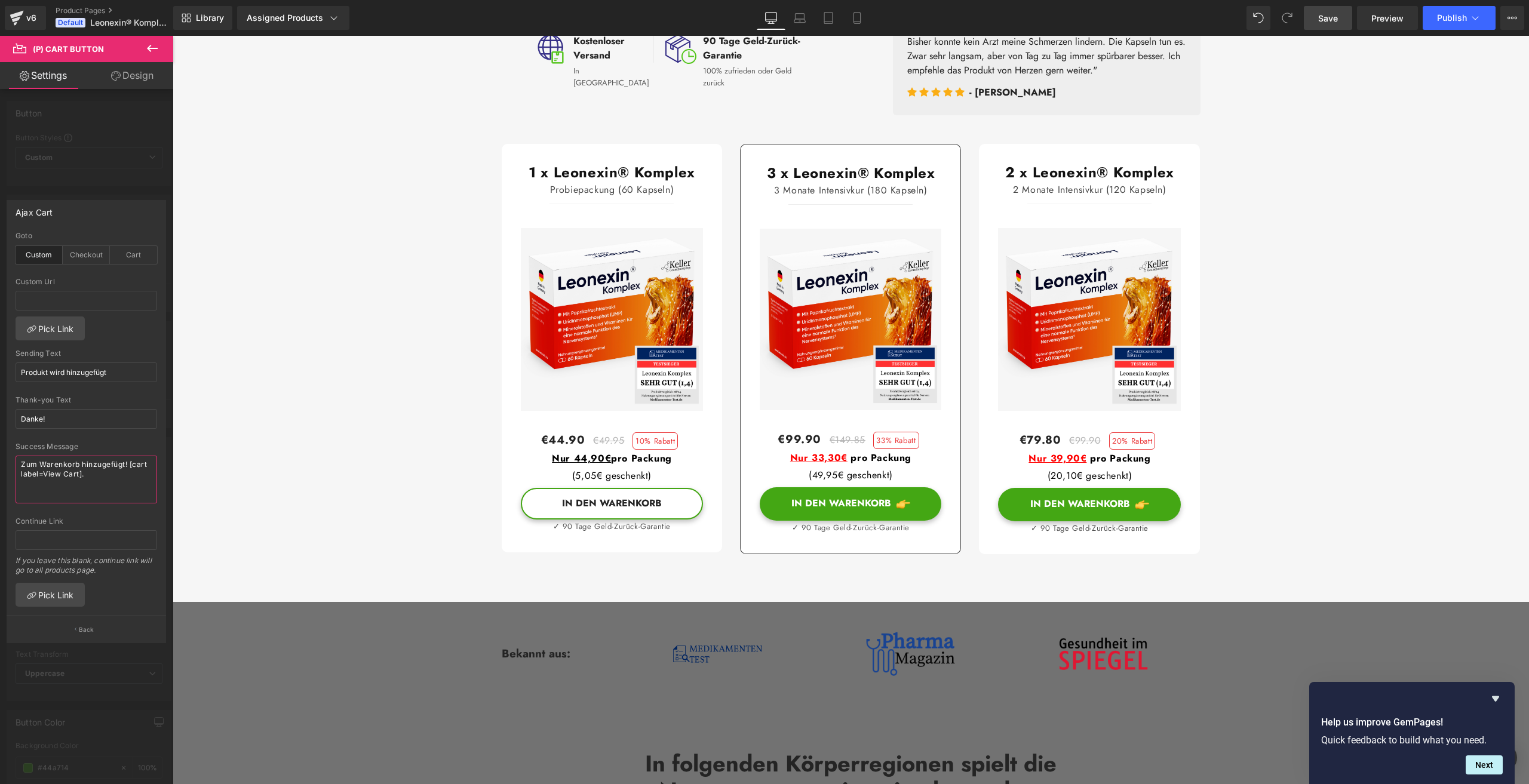
type textarea "Zum Warenkorb hinzugefügt! [cart label=View Cart]."
click at [1323, 19] on span "Save" at bounding box center [1327, 18] width 19 height 12
click at [1383, 16] on span "Preview" at bounding box center [1386, 18] width 32 height 12
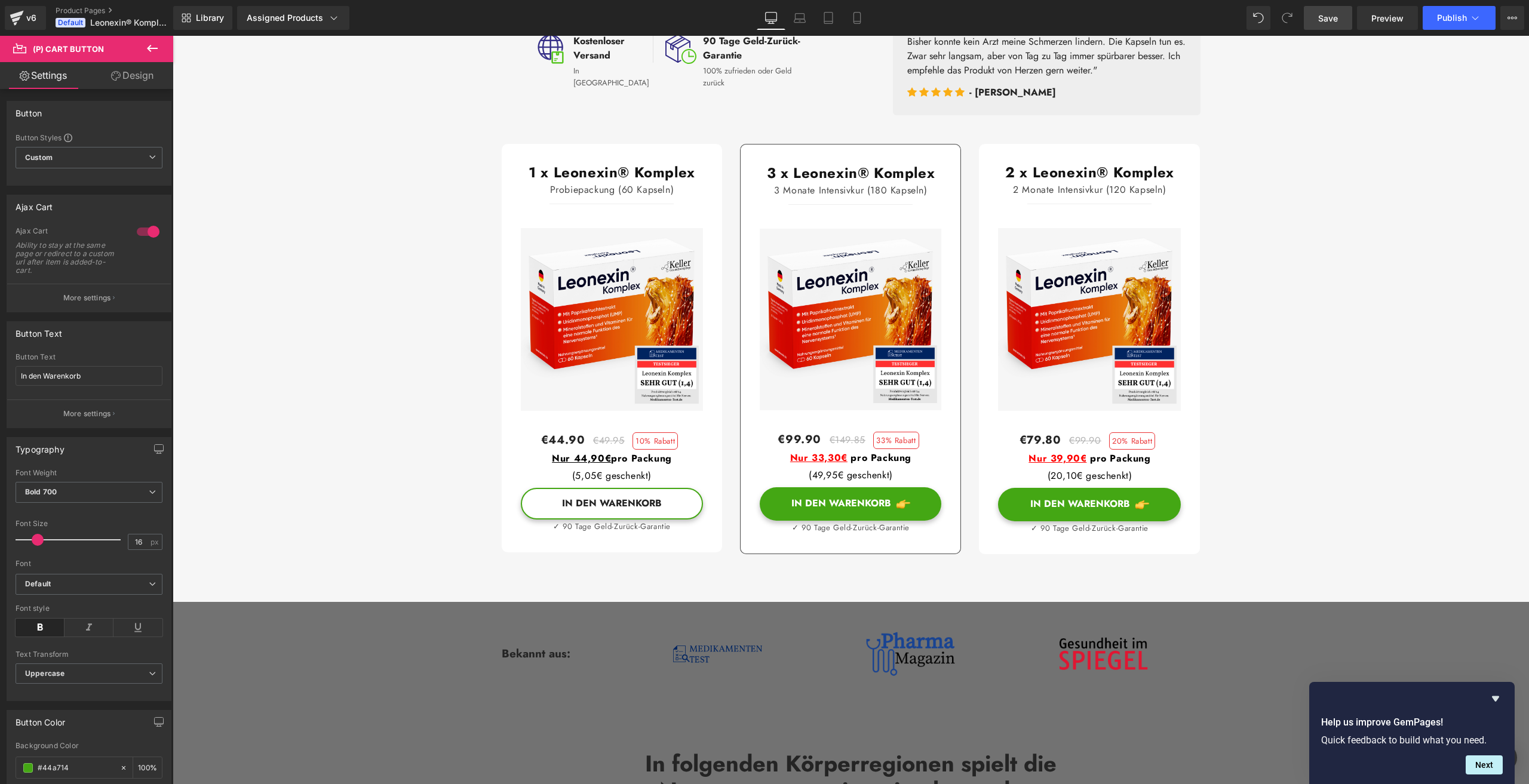
click at [78, 298] on p "More settings" at bounding box center [86, 298] width 48 height 11
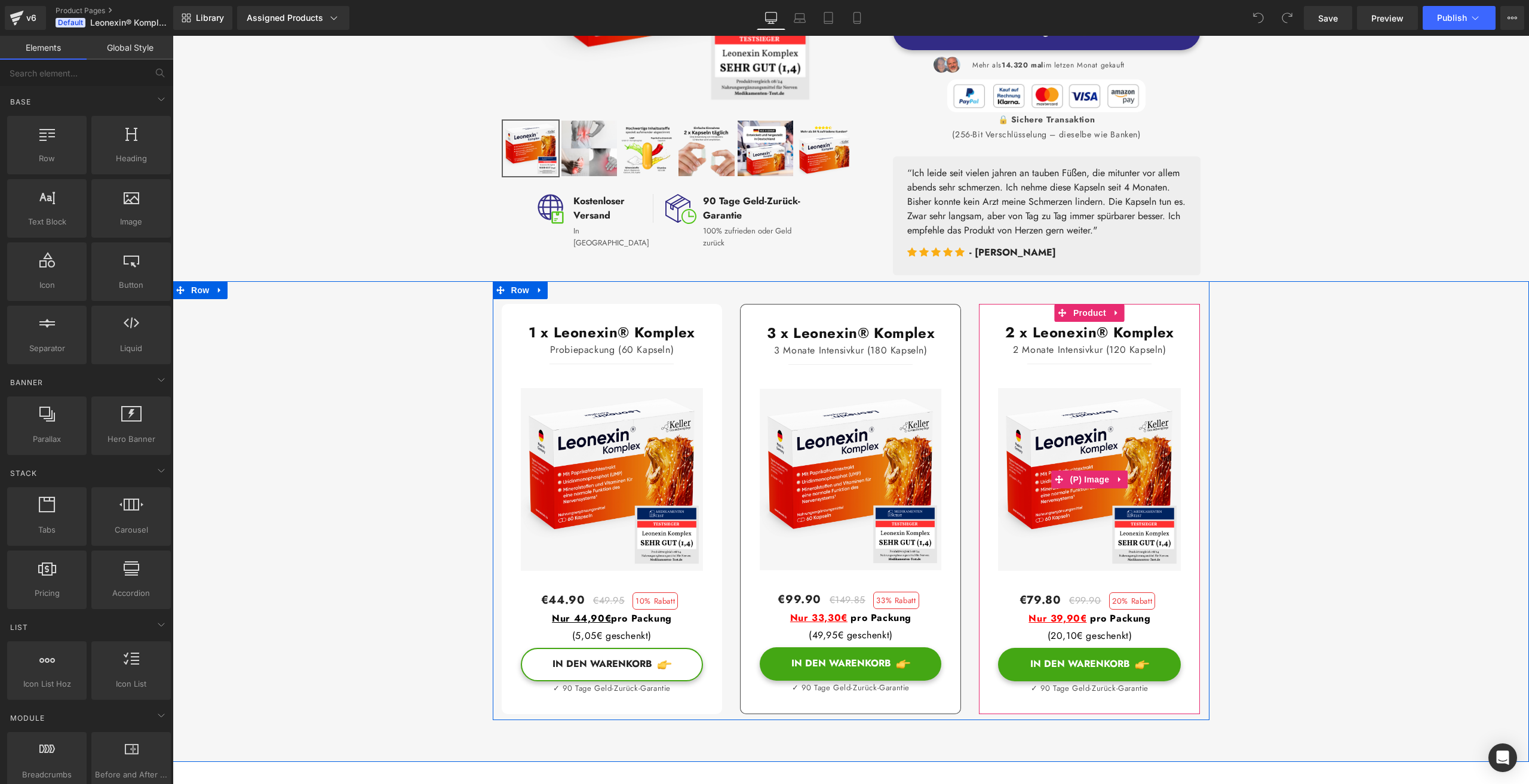
scroll to position [418, 0]
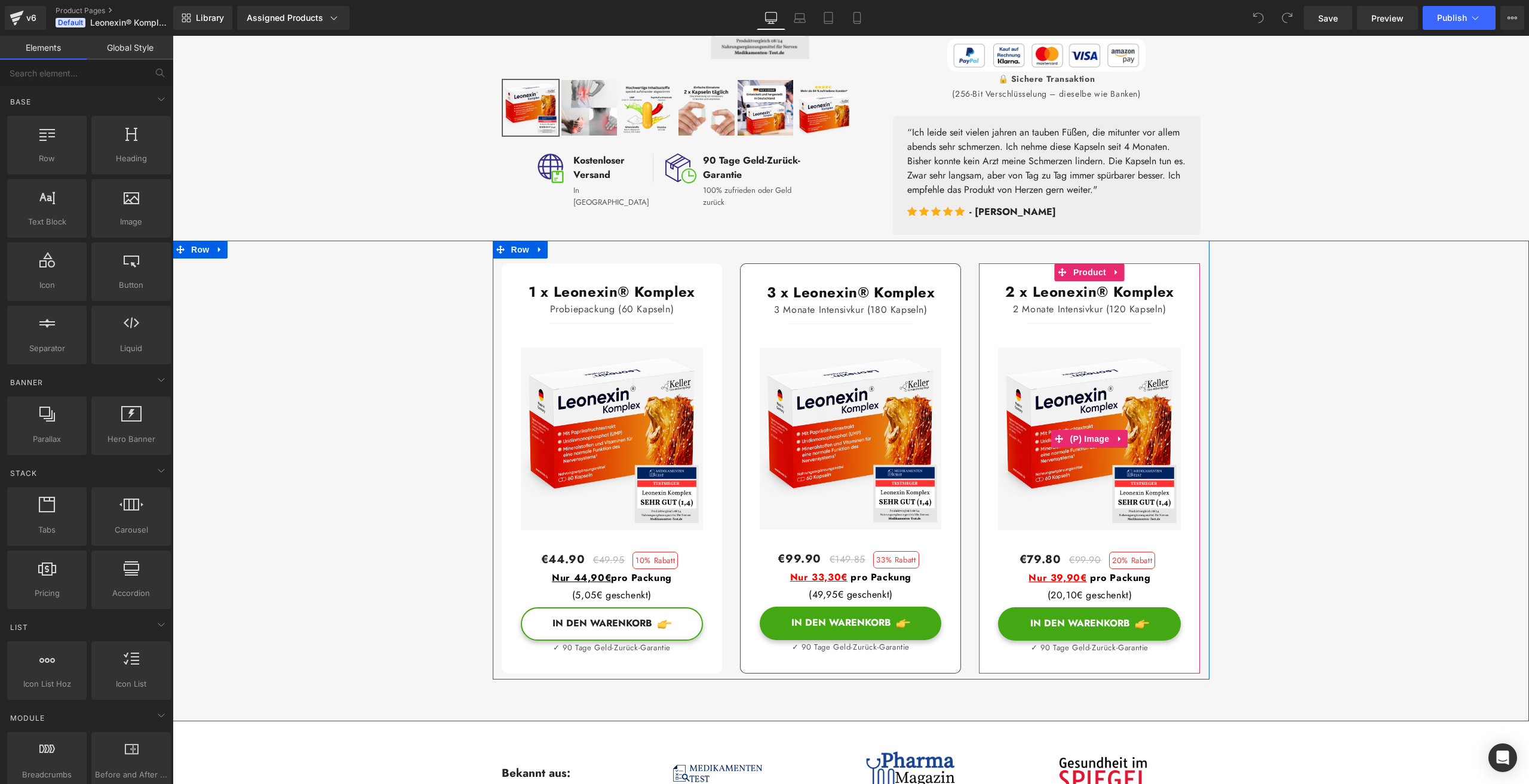
click at [1026, 530] on img at bounding box center [1089, 438] width 183 height 183
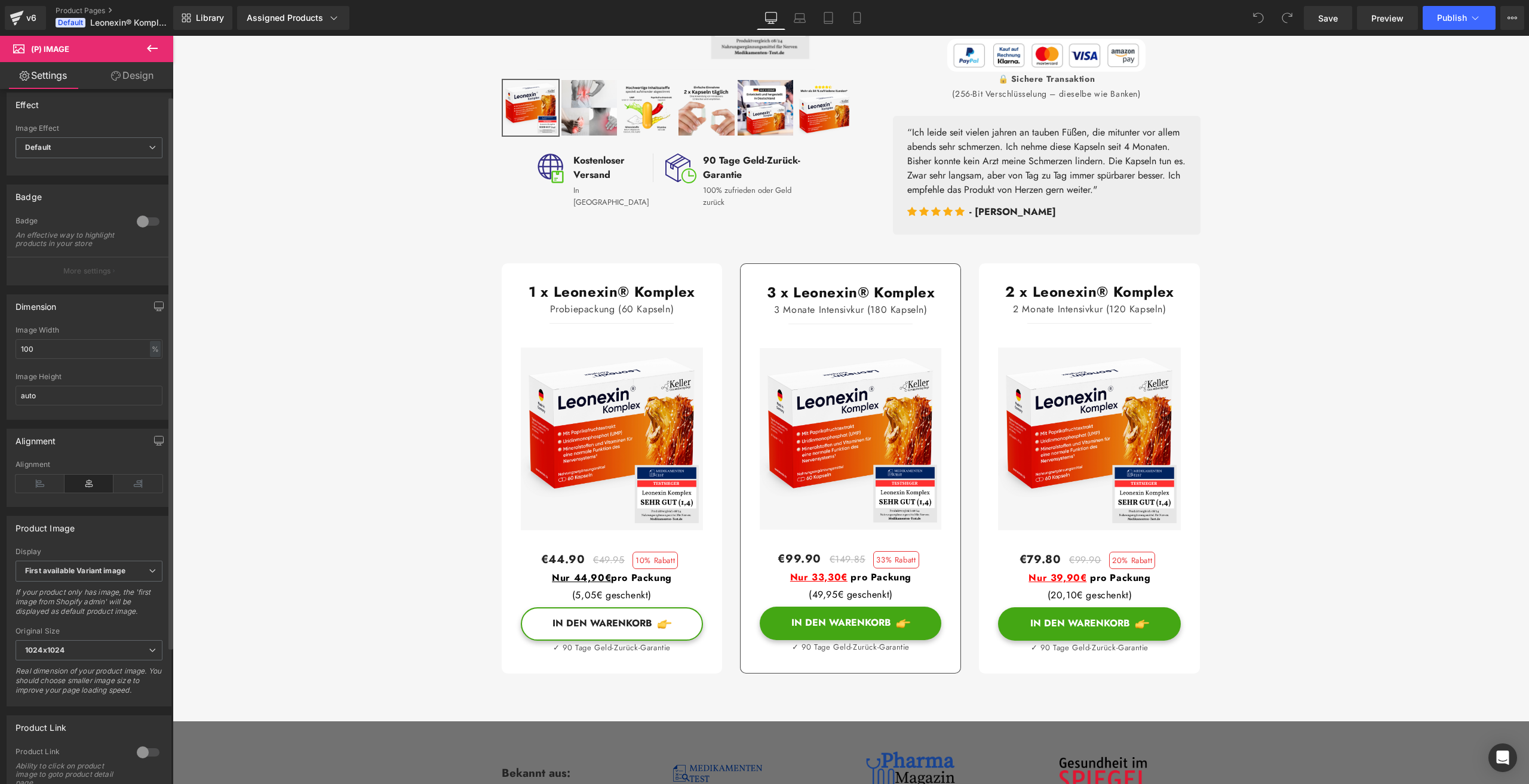
scroll to position [0, 0]
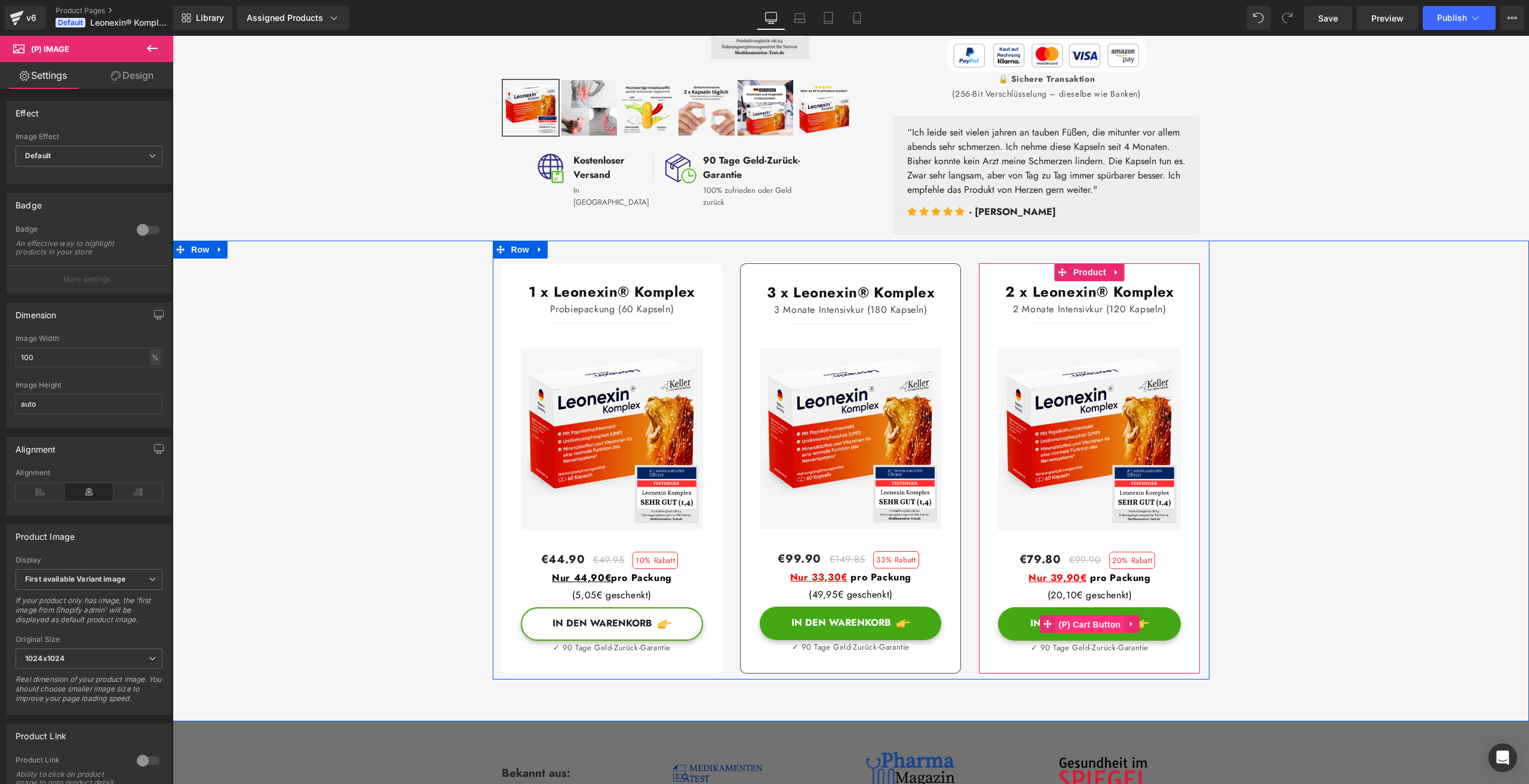
click at [1083, 634] on span "(P) Cart Button" at bounding box center [1089, 624] width 68 height 18
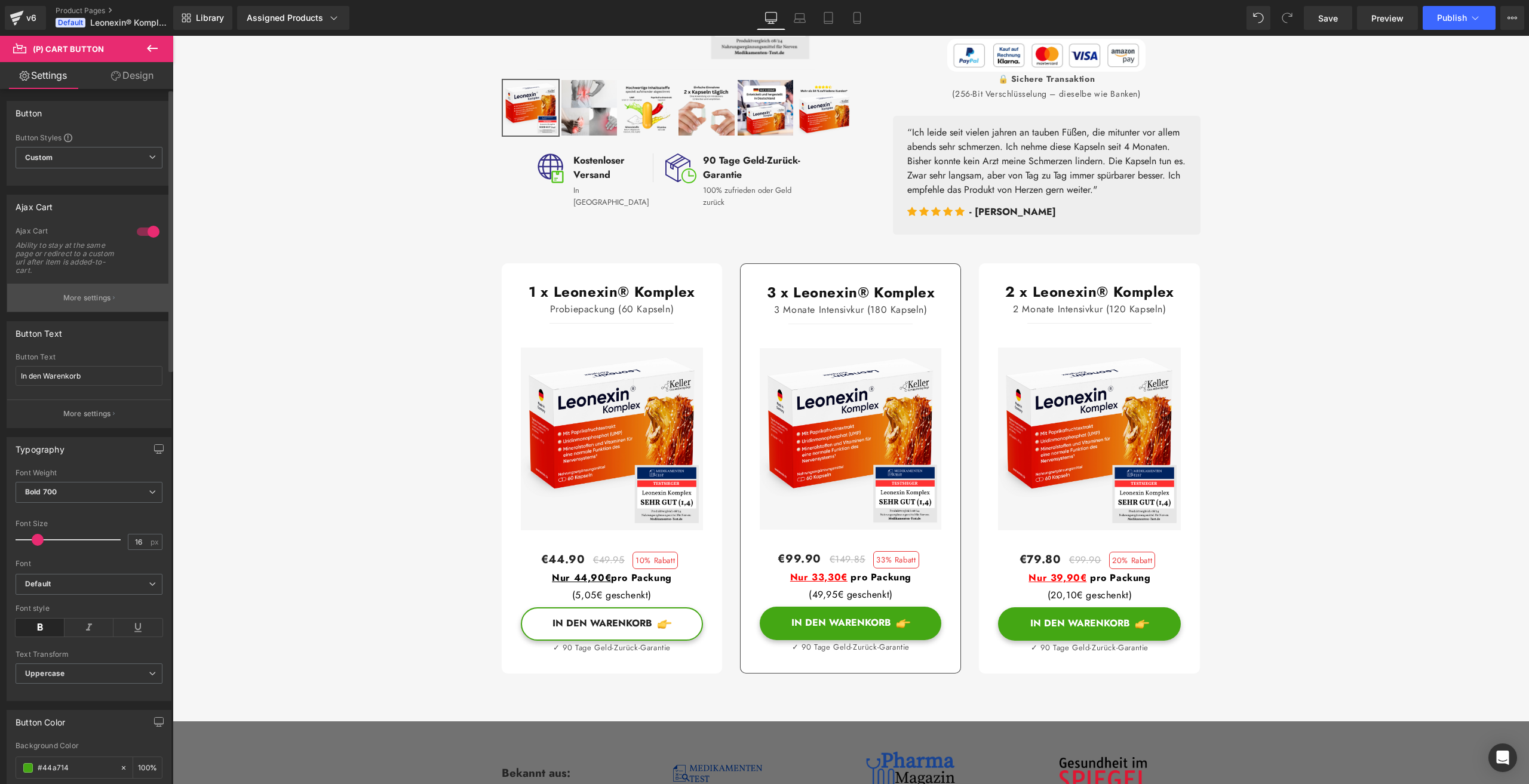
click at [81, 298] on p "More settings" at bounding box center [86, 298] width 48 height 11
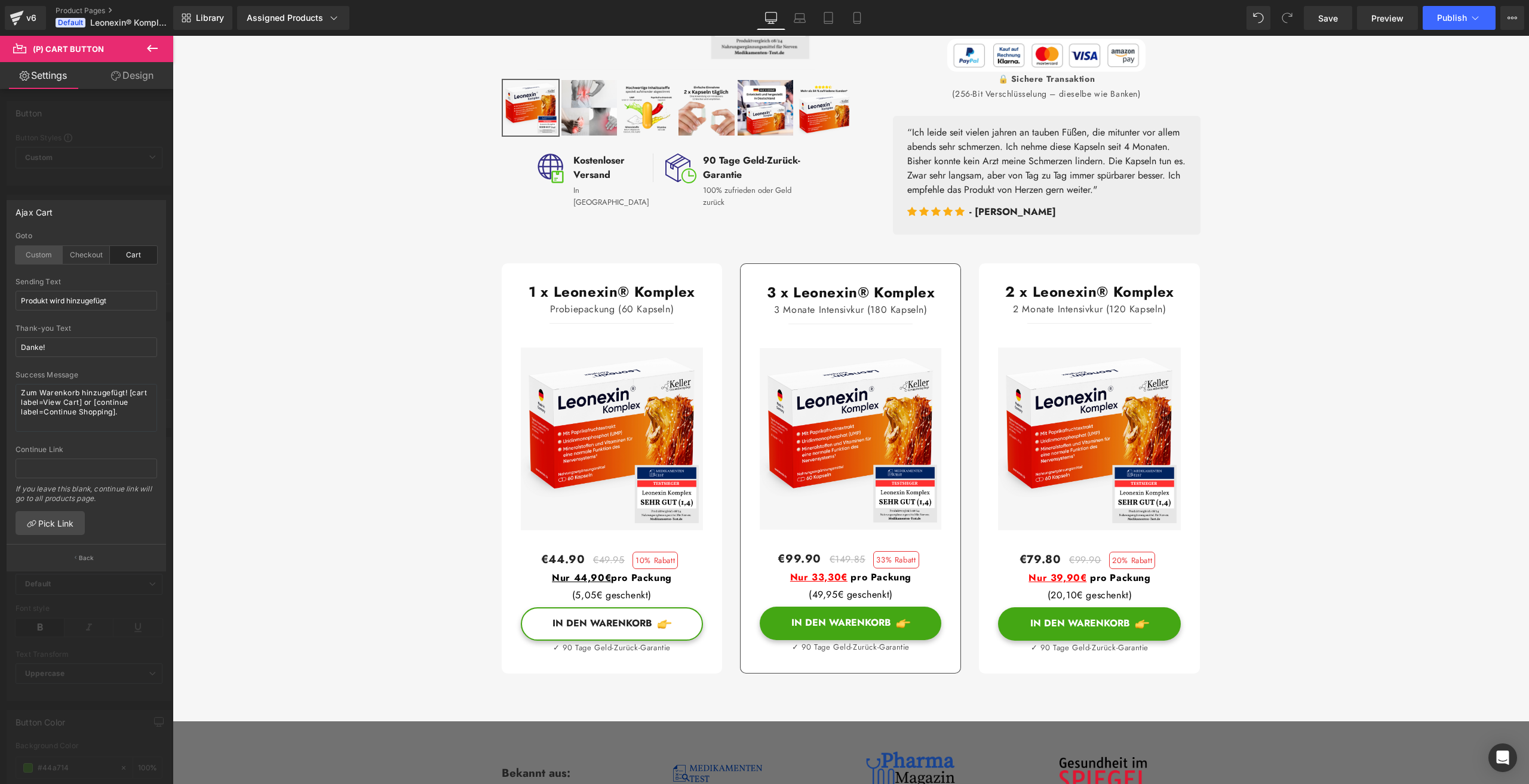
click at [28, 254] on div "Custom" at bounding box center [39, 255] width 48 height 18
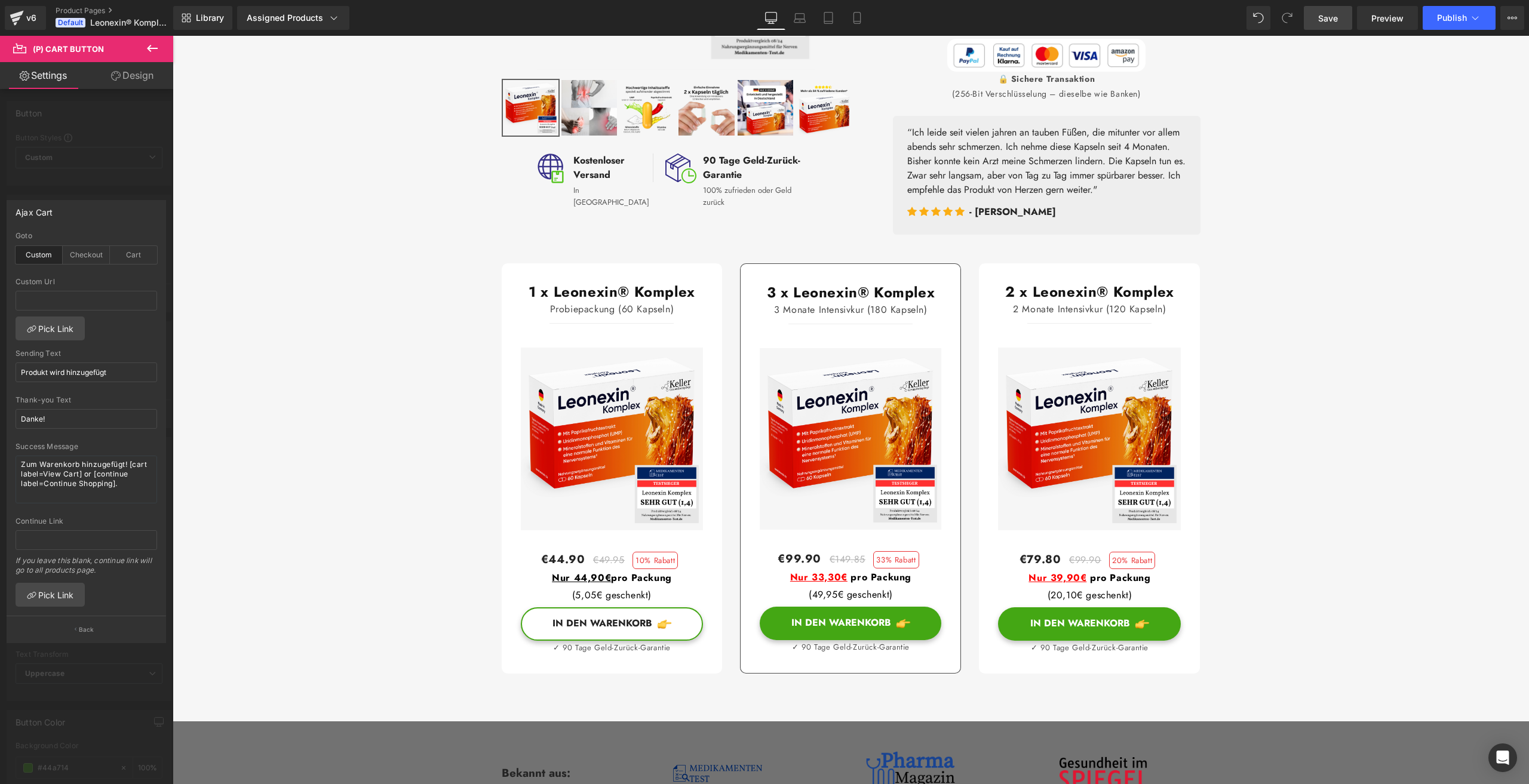
click at [1333, 12] on span "Save" at bounding box center [1327, 18] width 19 height 12
click at [1376, 16] on span "Preview" at bounding box center [1386, 18] width 32 height 12
click at [1440, 14] on span "Publish" at bounding box center [1452, 18] width 30 height 9
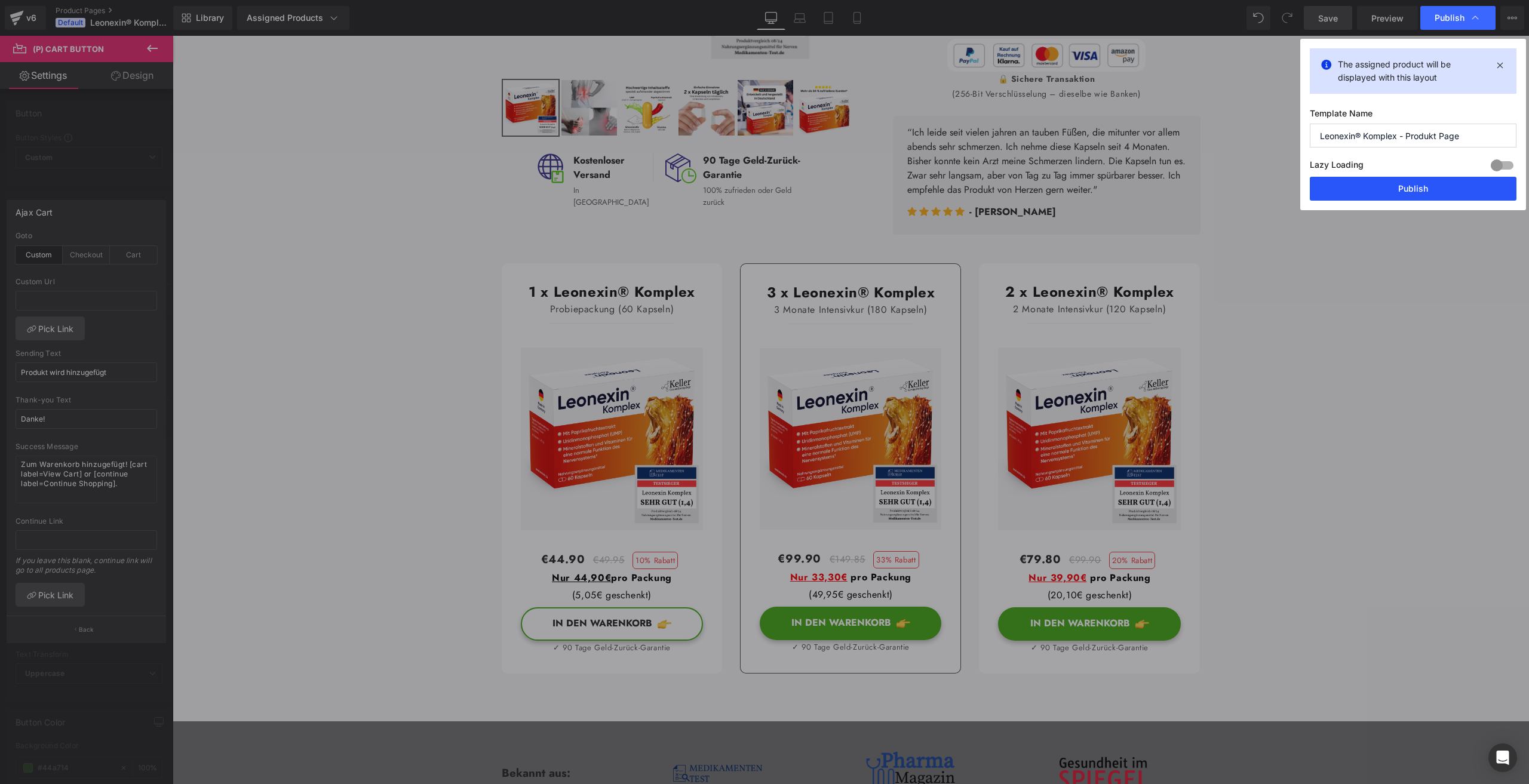
click at [1412, 188] on button "Publish" at bounding box center [1413, 188] width 206 height 24
